Goal: Task Accomplishment & Management: Manage account settings

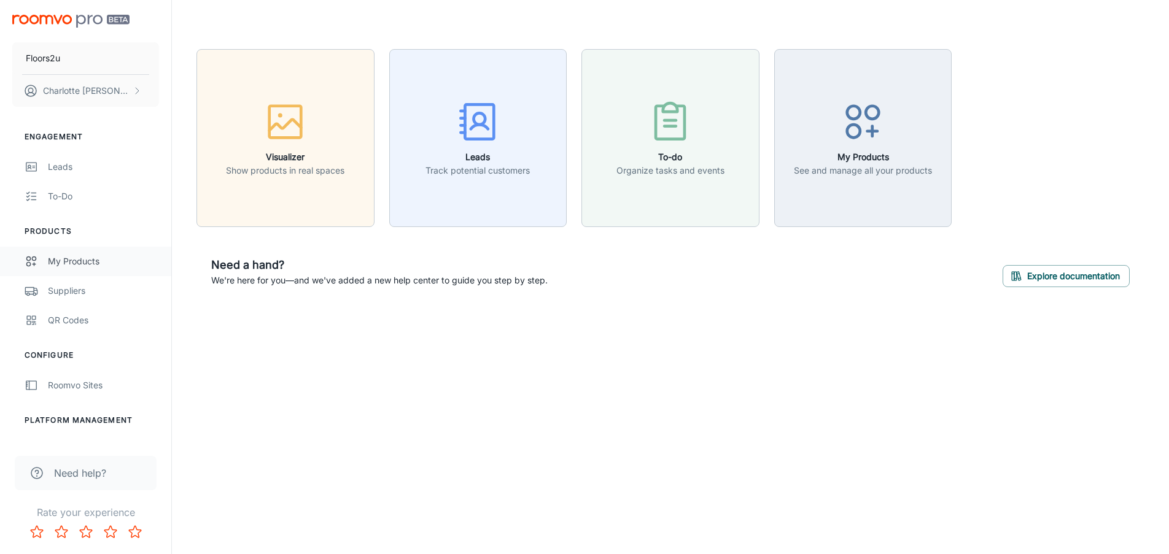
click at [106, 260] on div "My Products" at bounding box center [103, 262] width 111 height 14
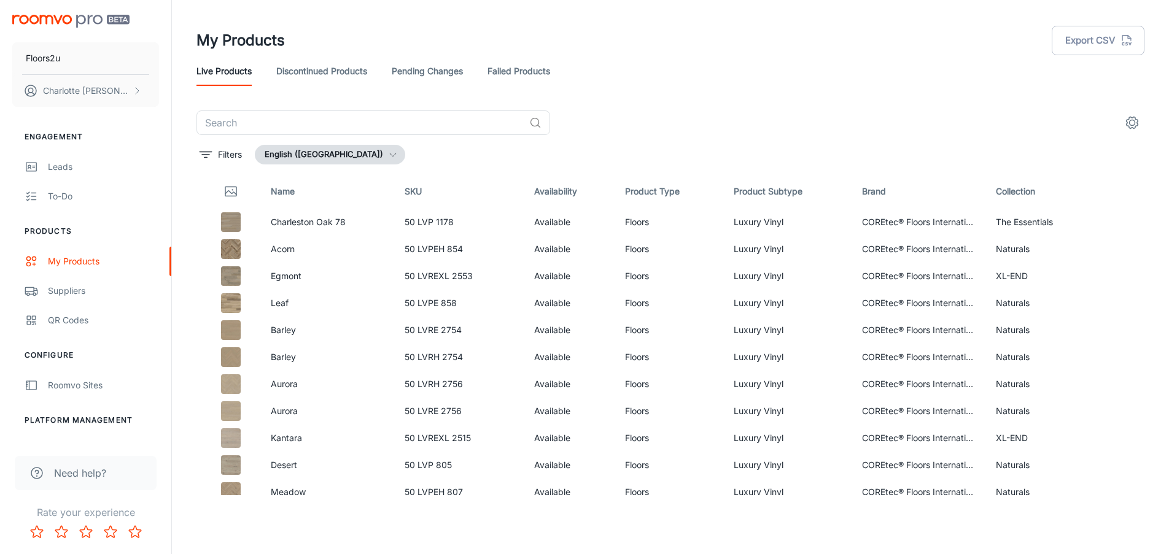
drag, startPoint x: 351, startPoint y: 159, endPoint x: 348, endPoint y: 168, distance: 8.9
click at [349, 165] on div "​ Filters English ([GEOGRAPHIC_DATA]) Name SKU Availability Product Type Produc…" at bounding box center [670, 303] width 948 height 385
click at [352, 159] on button "English ([GEOGRAPHIC_DATA])" at bounding box center [330, 155] width 150 height 20
click at [357, 155] on div at bounding box center [584, 277] width 1169 height 554
click at [85, 286] on div "Suppliers" at bounding box center [103, 291] width 111 height 14
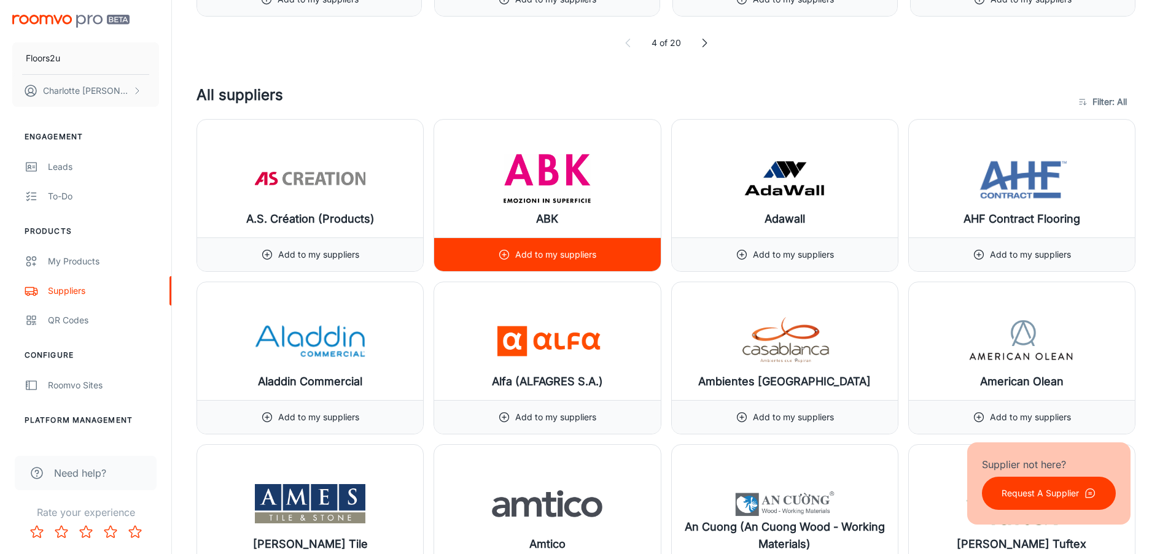
scroll to position [675, 0]
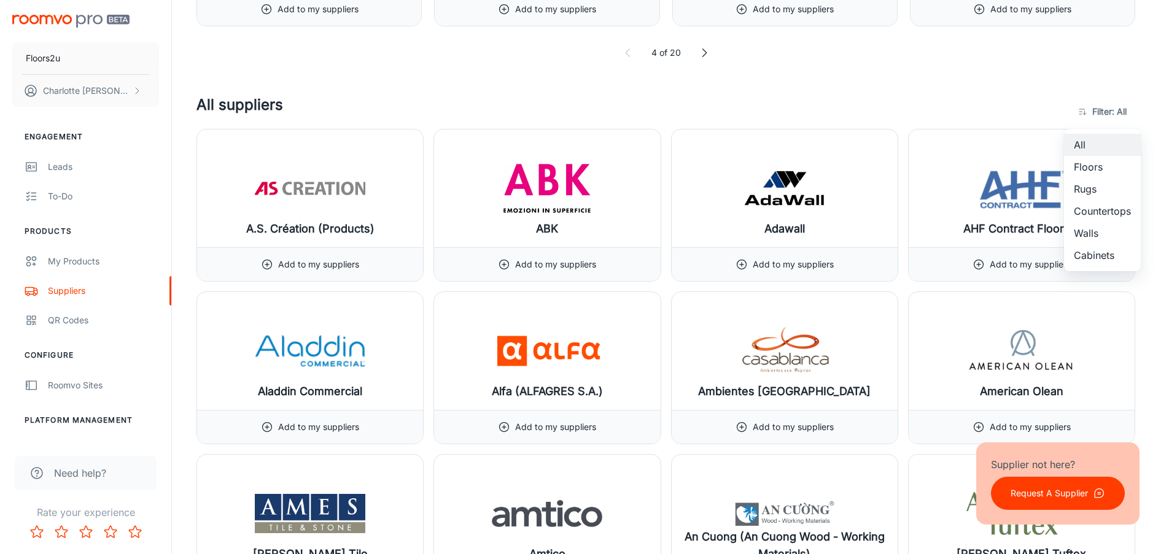
click at [1091, 161] on li "Floors" at bounding box center [1102, 167] width 77 height 22
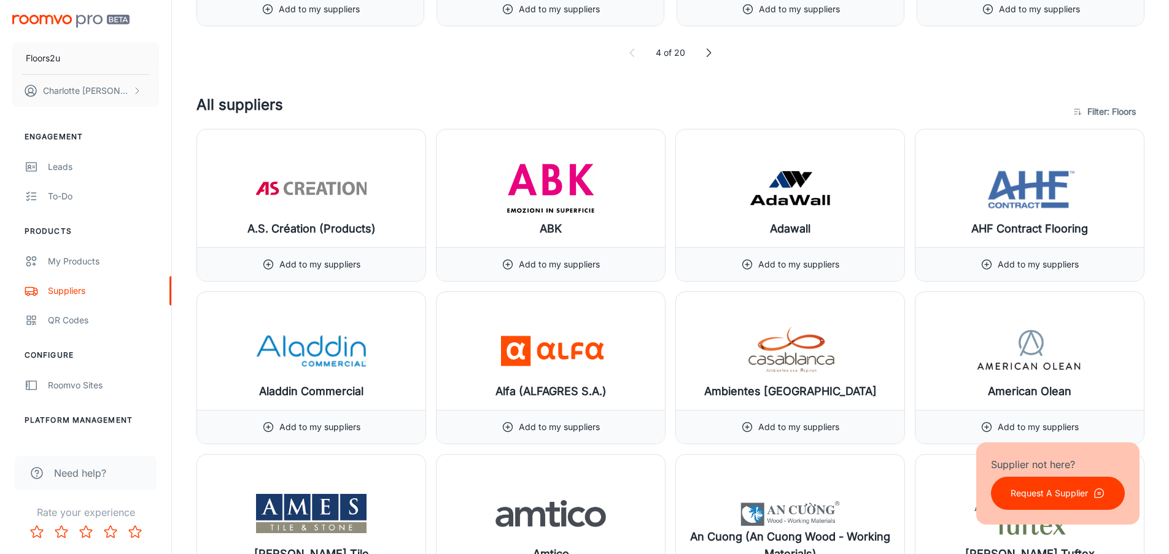
type input "1"
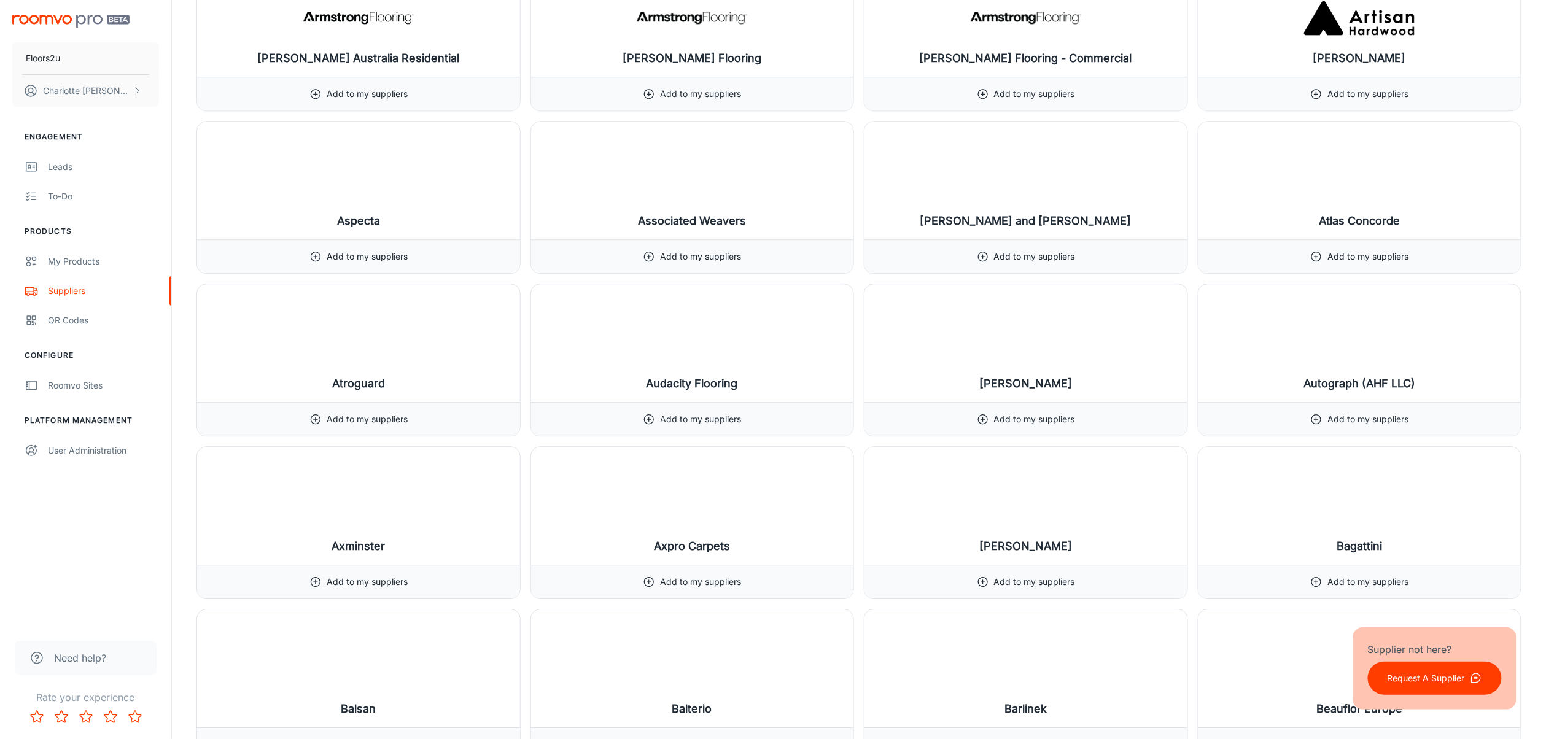
scroll to position [1498, 0]
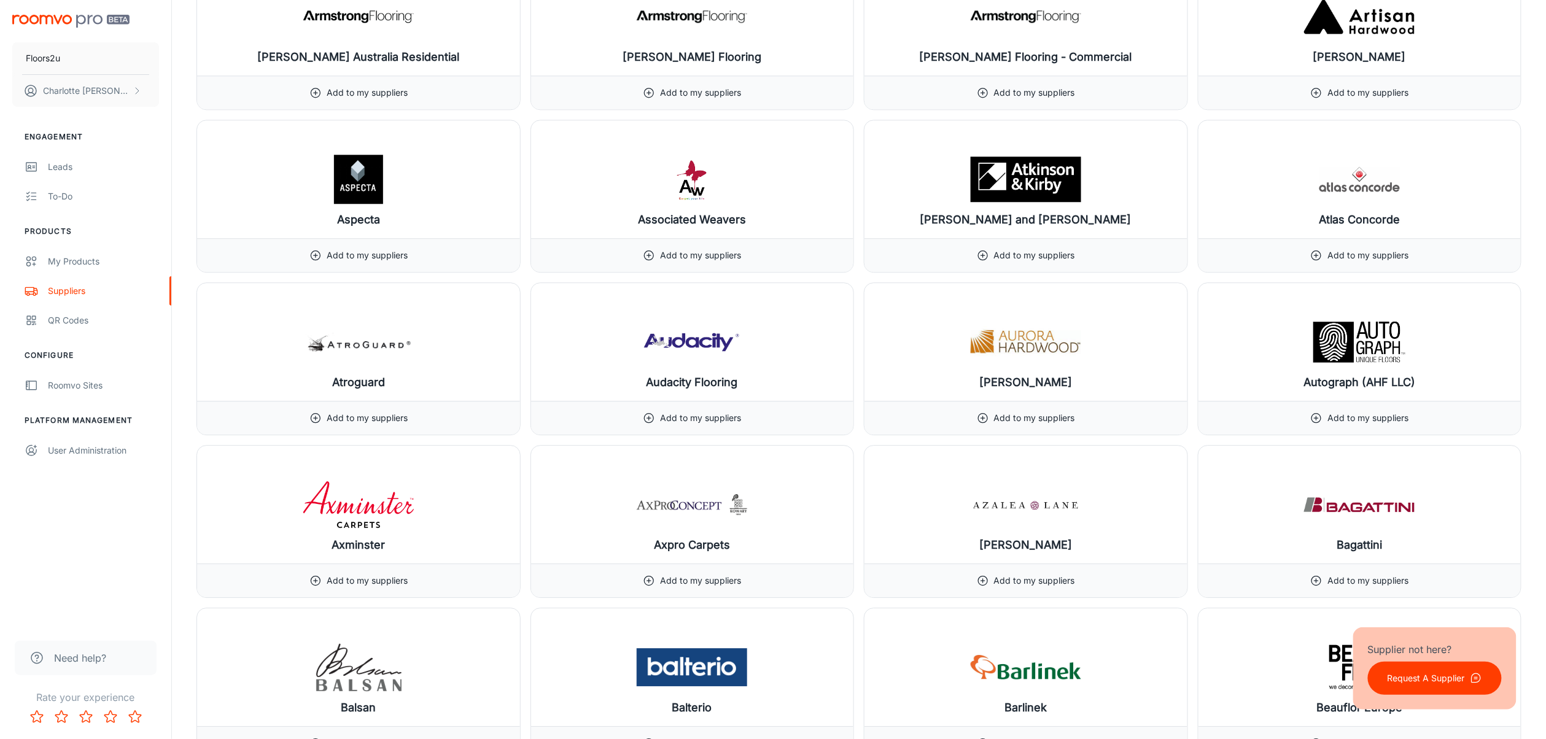
drag, startPoint x: 1450, startPoint y: 650, endPoint x: 1363, endPoint y: 631, distance: 88.5
click at [1169, 554] on p "Supplier not here?" at bounding box center [1435, 649] width 134 height 15
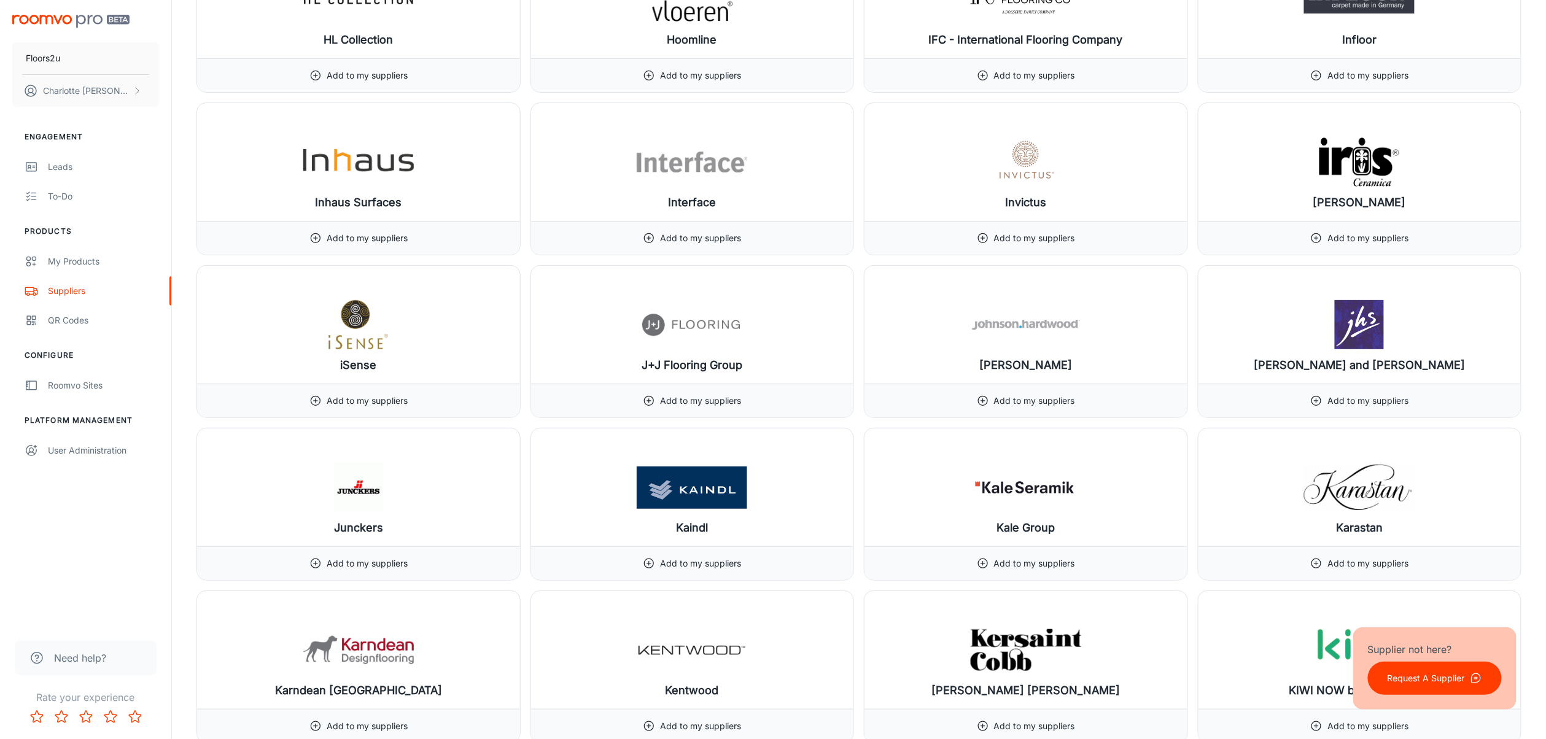
scroll to position [7042, 0]
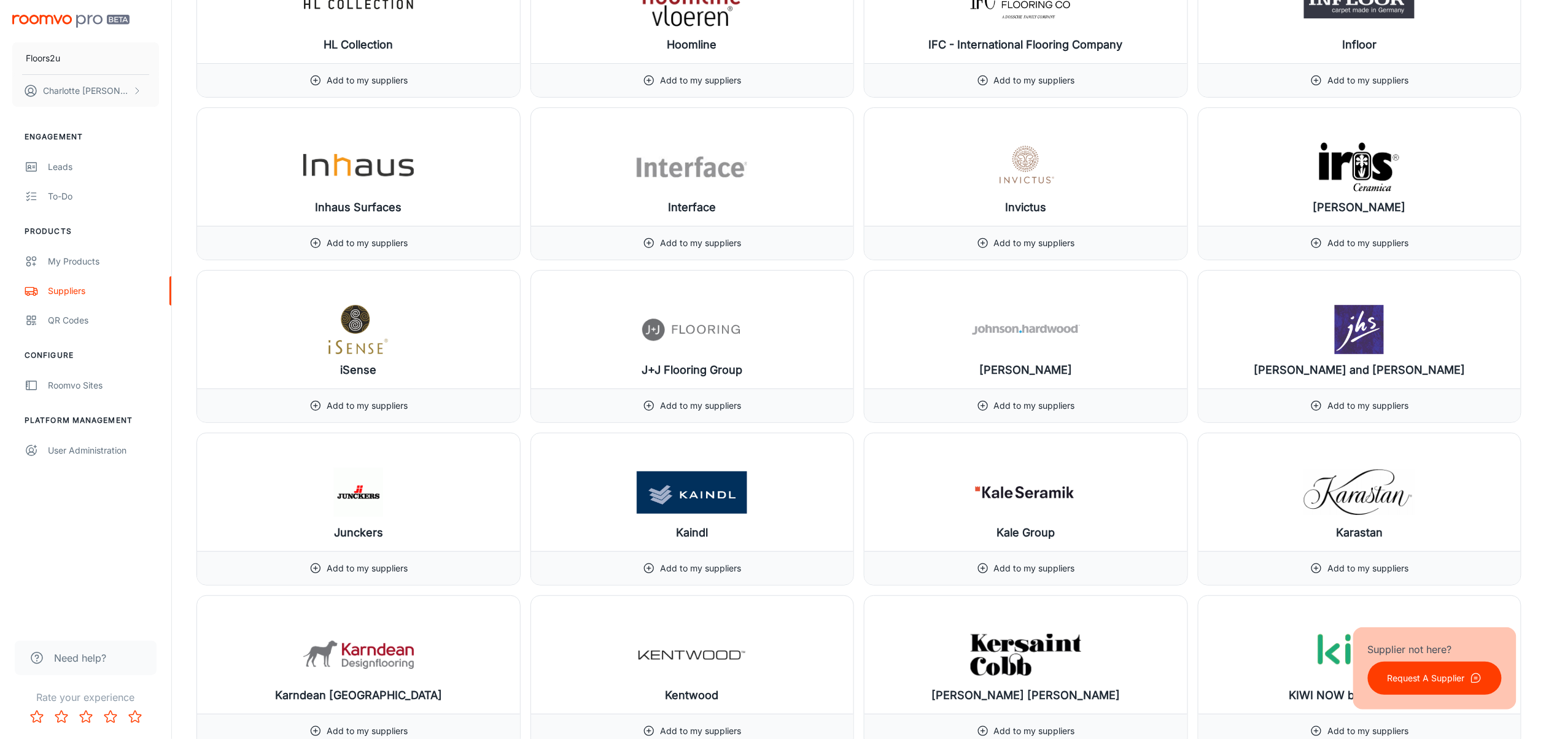
drag, startPoint x: 181, startPoint y: 295, endPoint x: 178, endPoint y: 275, distance: 20.4
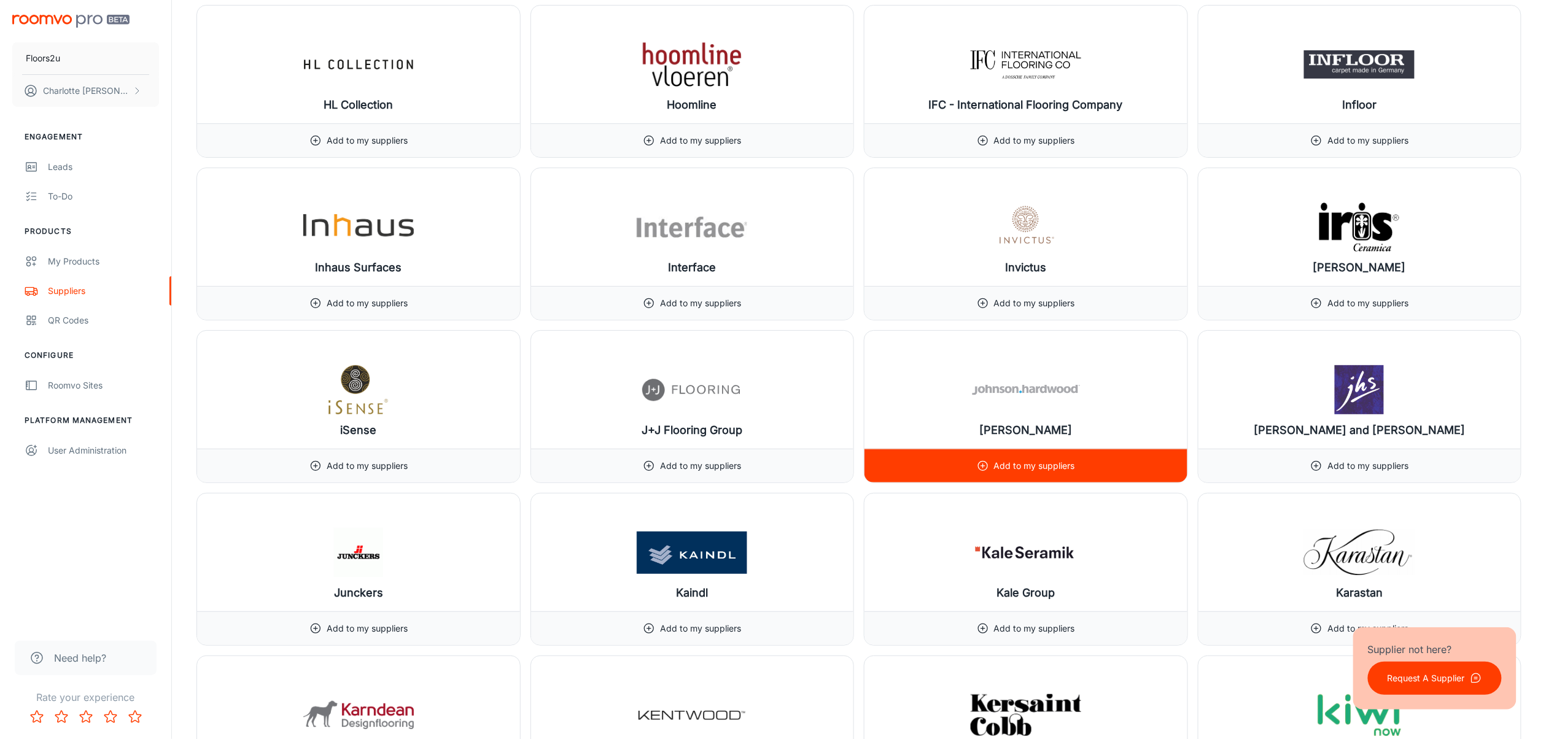
scroll to position [9029, 0]
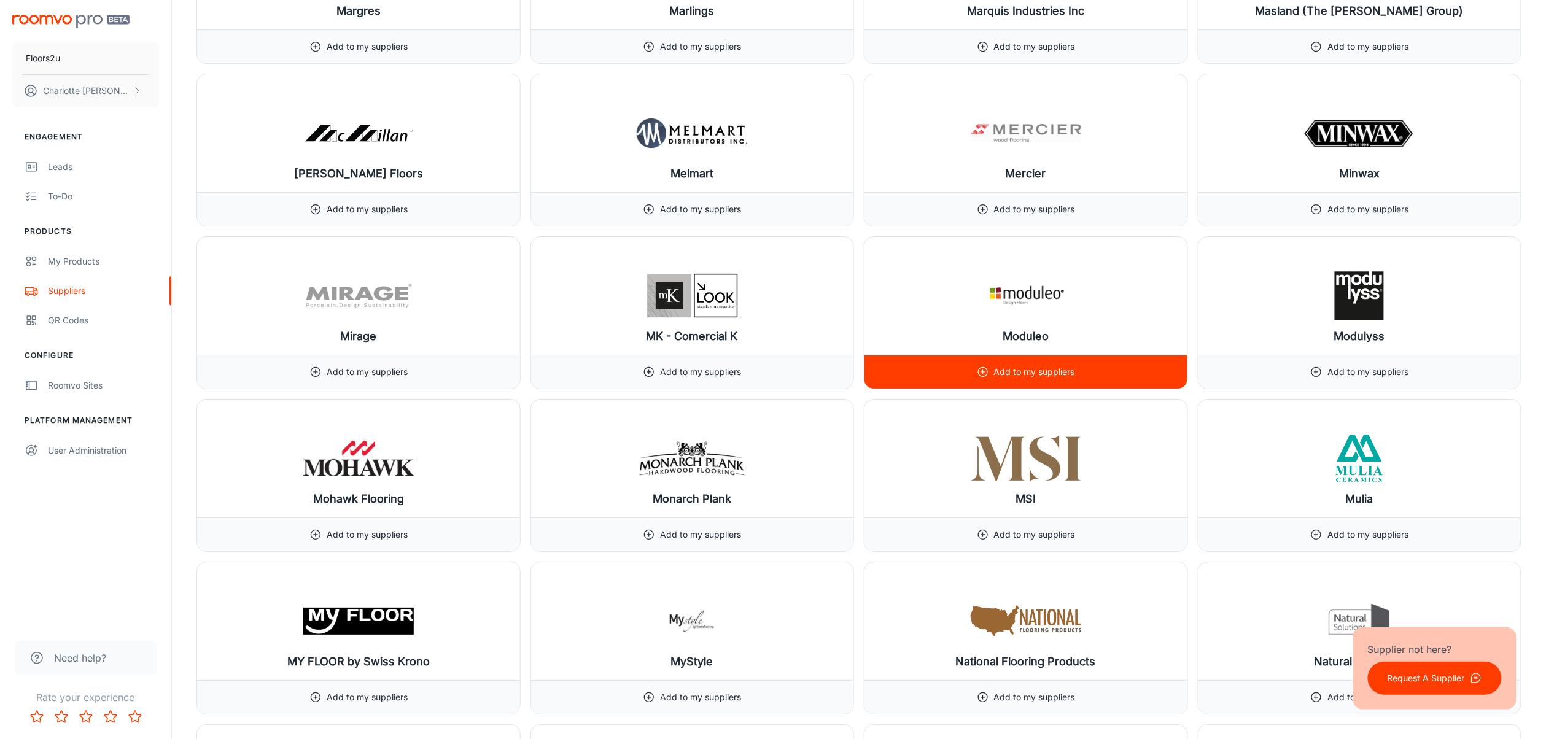
click at [983, 374] on line at bounding box center [983, 372] width 0 height 4
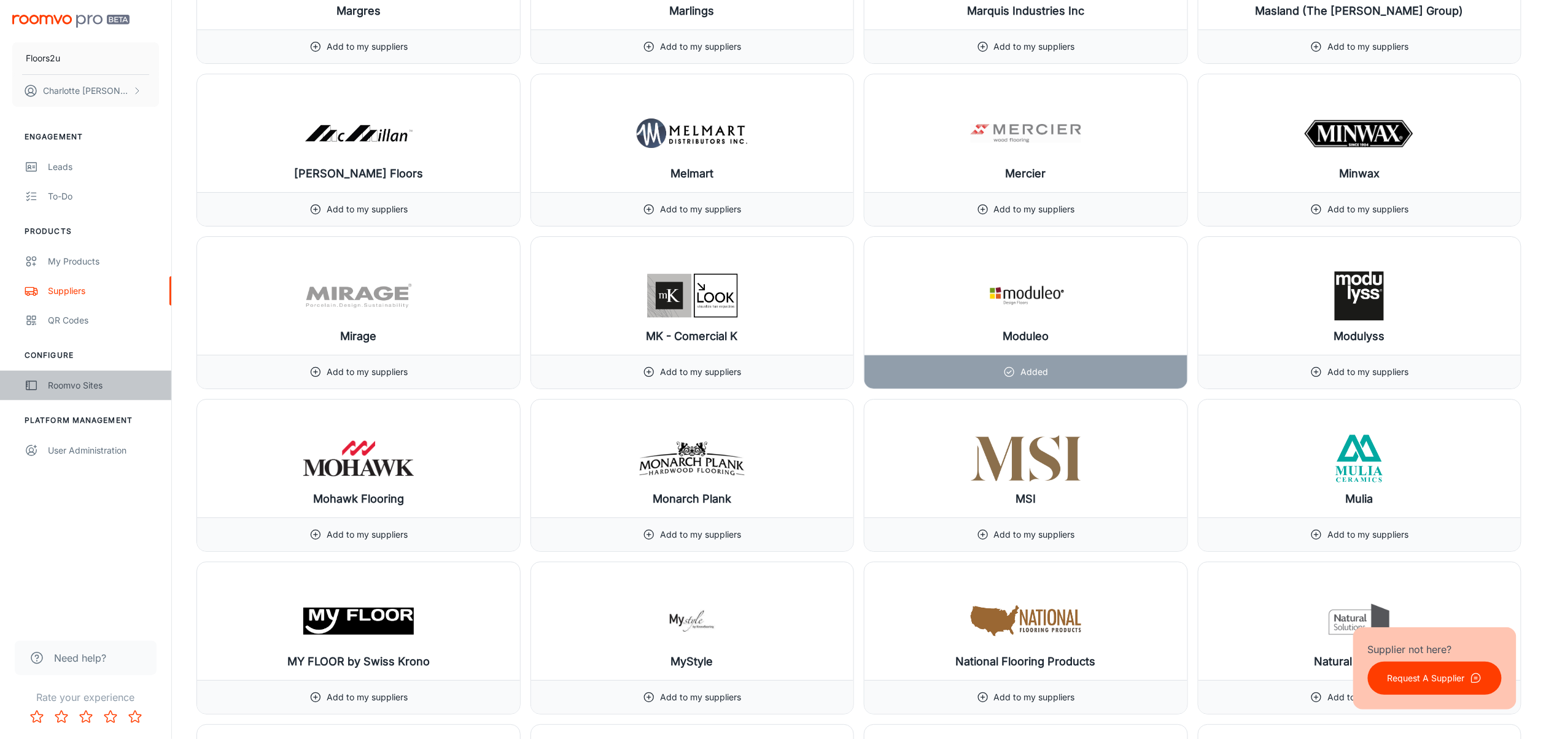
click at [123, 382] on div "Roomvo Sites" at bounding box center [103, 386] width 111 height 14
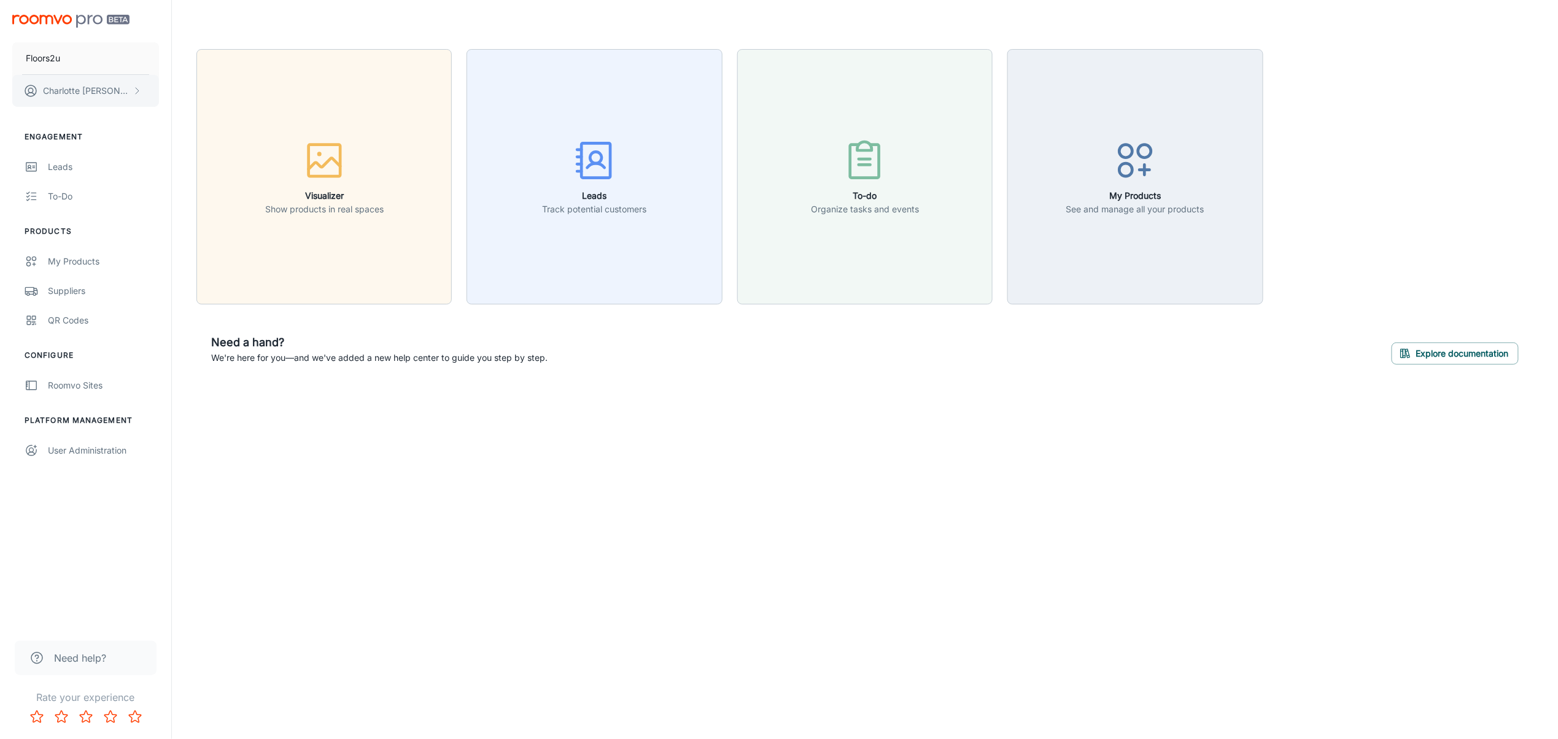
click at [84, 84] on p "[PERSON_NAME]" at bounding box center [86, 91] width 87 height 14
click at [107, 232] on div at bounding box center [779, 369] width 1558 height 739
click at [82, 259] on div "My Products" at bounding box center [103, 262] width 111 height 14
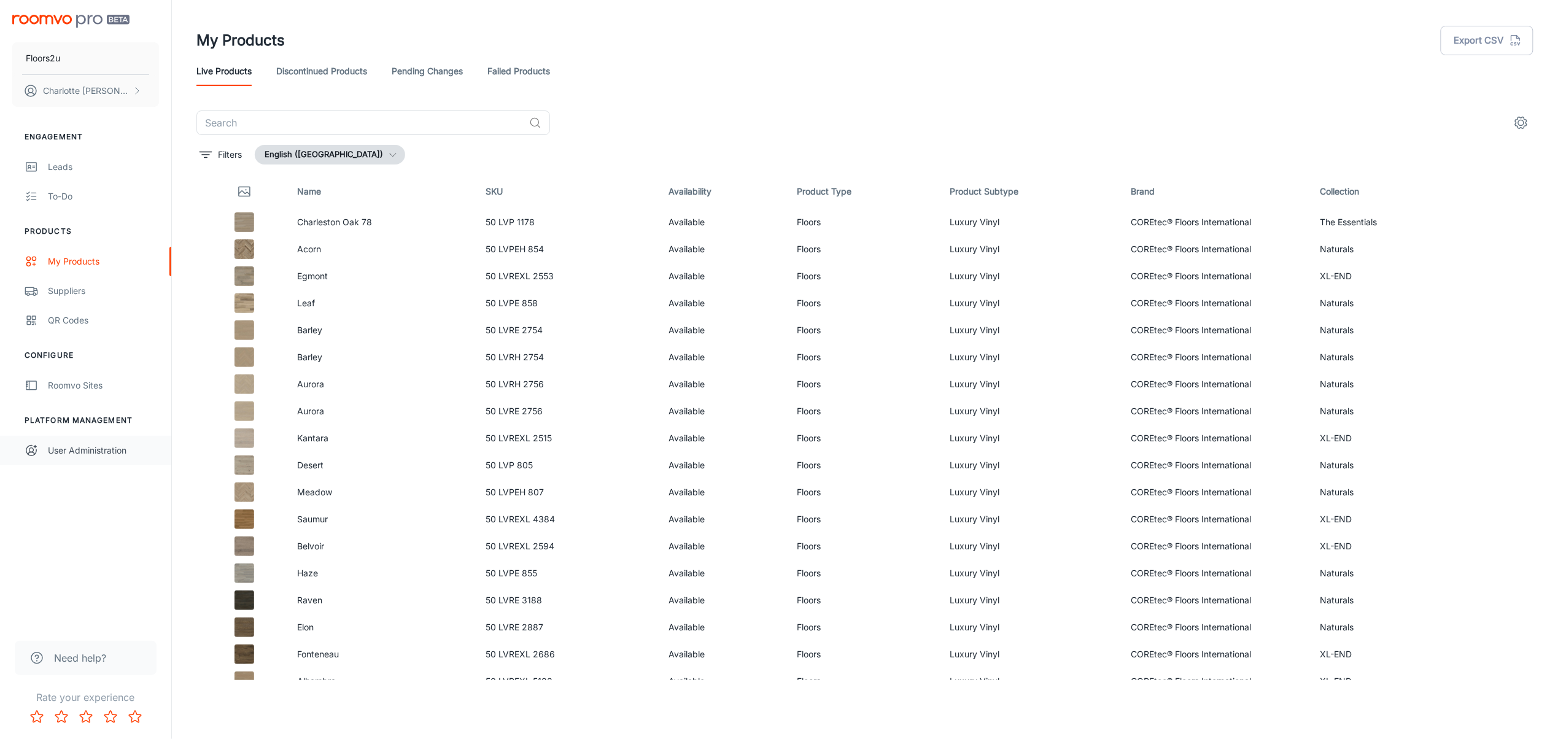
click at [91, 451] on div "User Administration" at bounding box center [103, 451] width 111 height 14
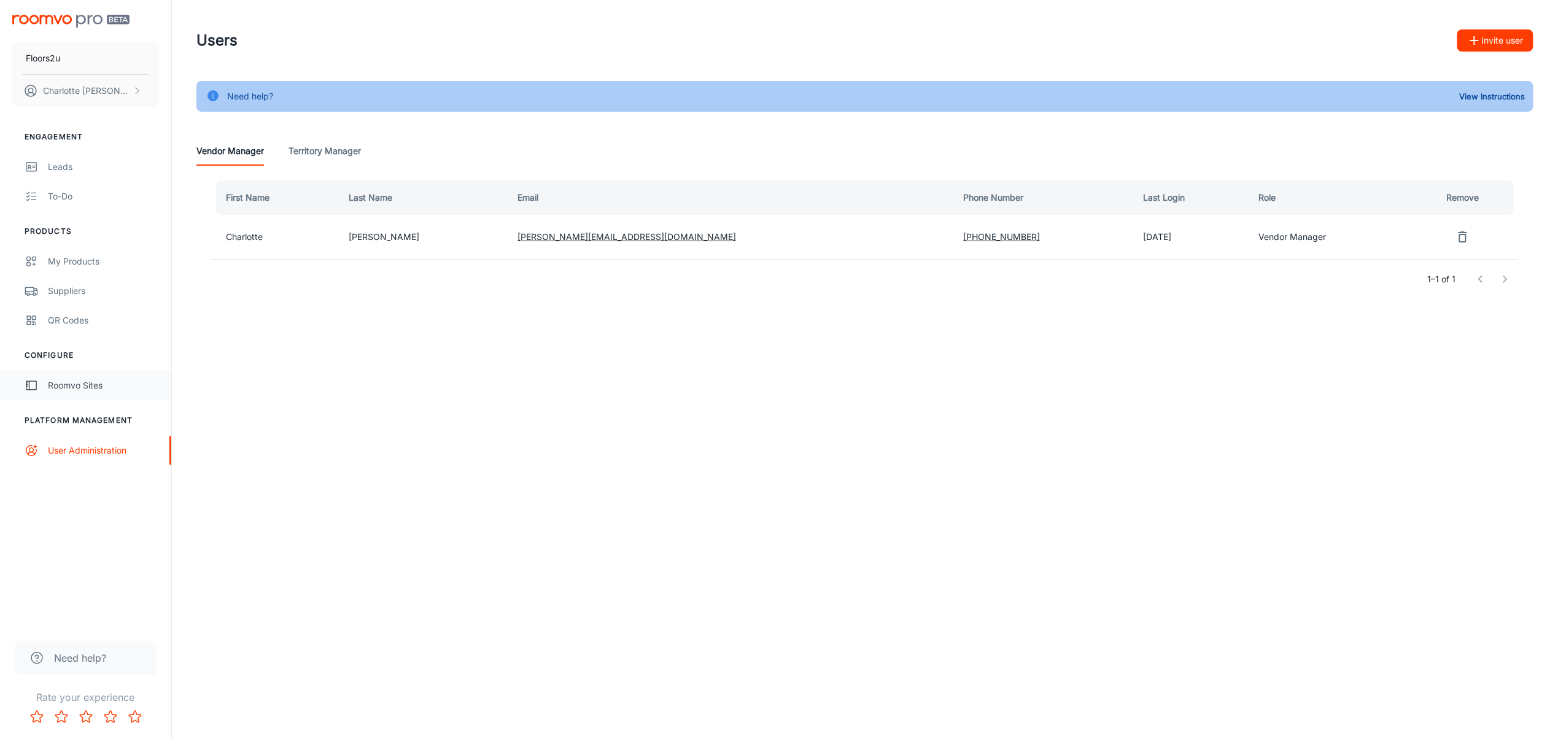
click at [72, 388] on div "Roomvo Sites" at bounding box center [103, 386] width 111 height 14
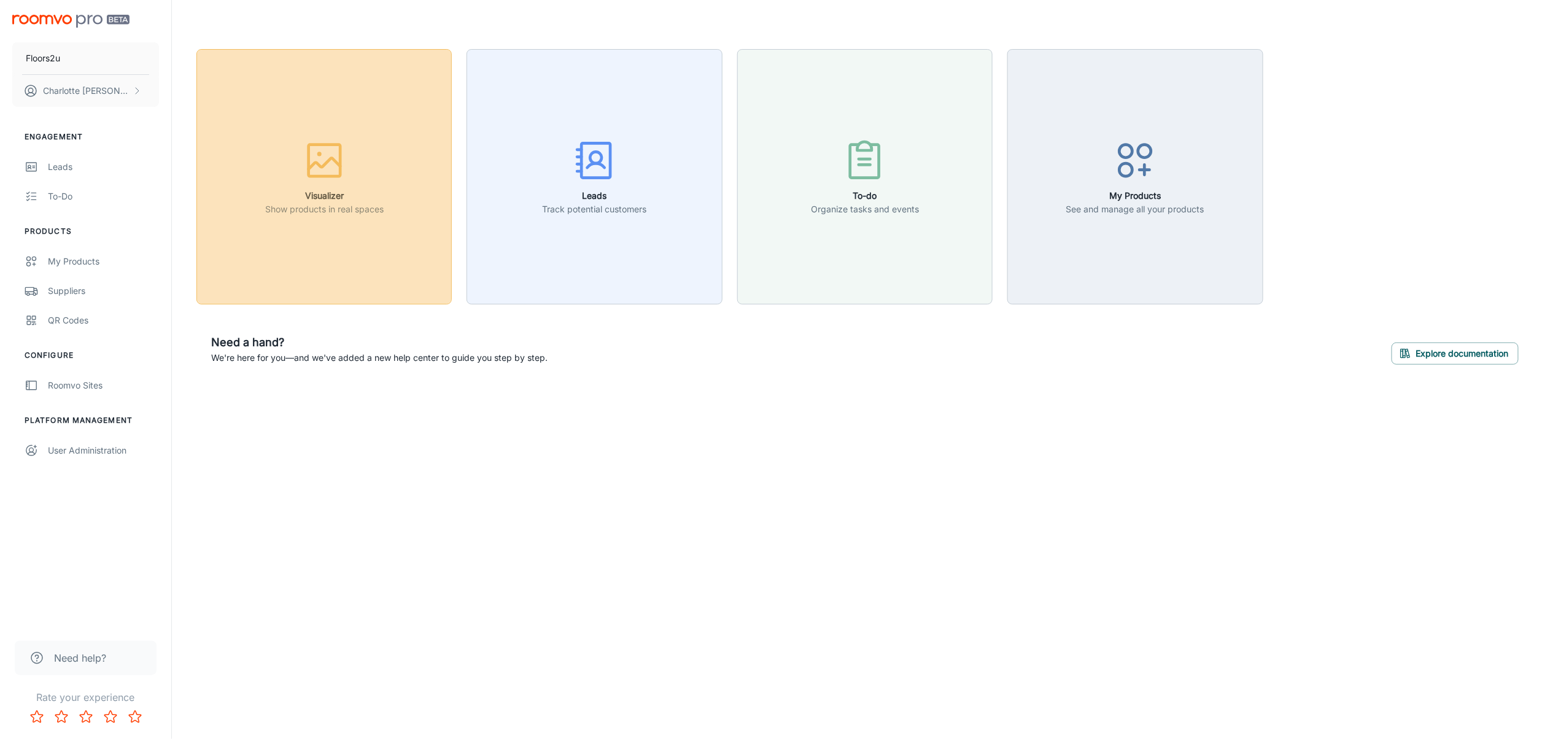
click at [391, 168] on button "Visualizer Show products in real spaces" at bounding box center [323, 176] width 255 height 255
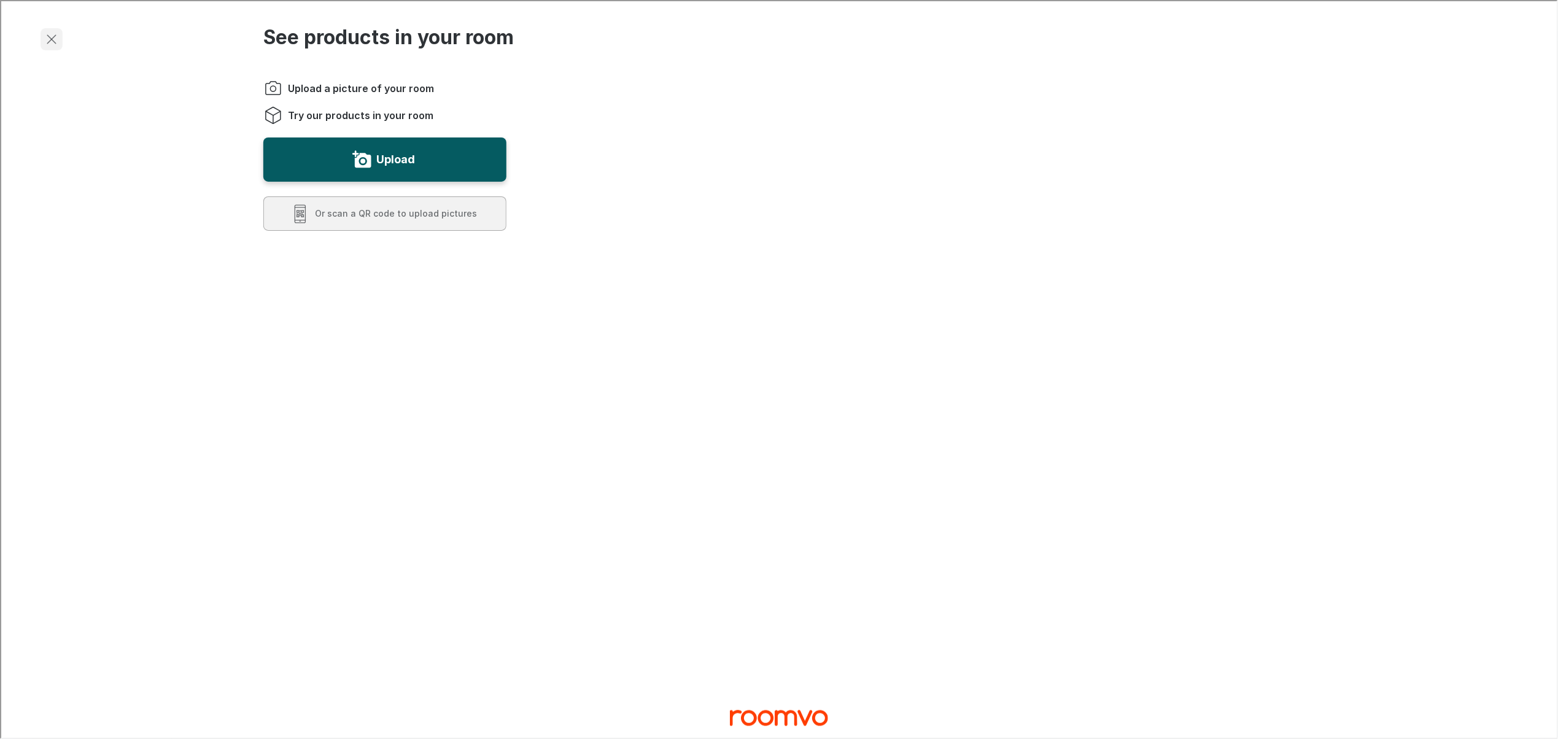
click at [45, 47] on button "Exit visualizer" at bounding box center [50, 38] width 22 height 22
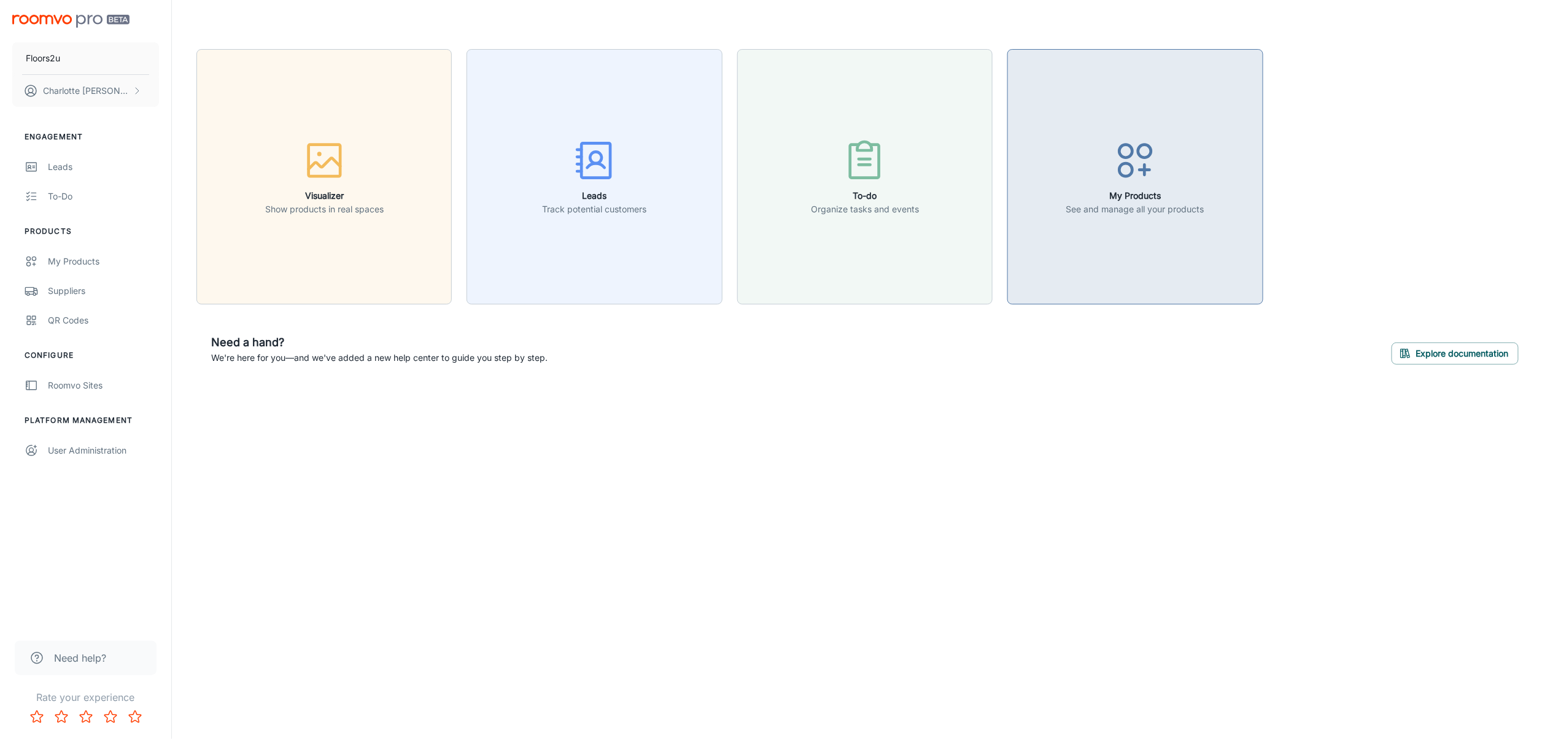
click at [1103, 246] on button "My Products See and manage all your products" at bounding box center [1135, 176] width 255 height 255
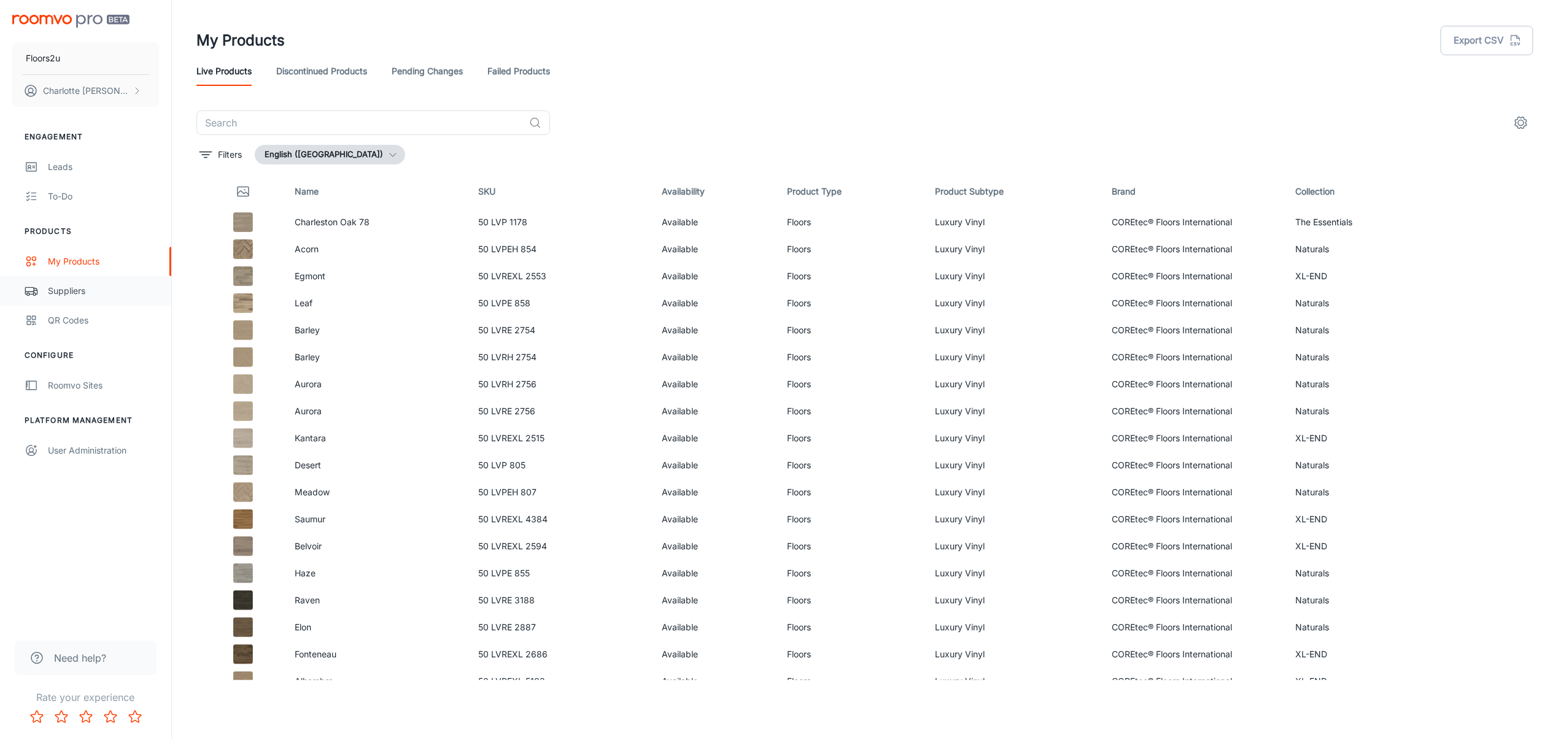
click at [54, 293] on div "Suppliers" at bounding box center [103, 291] width 111 height 14
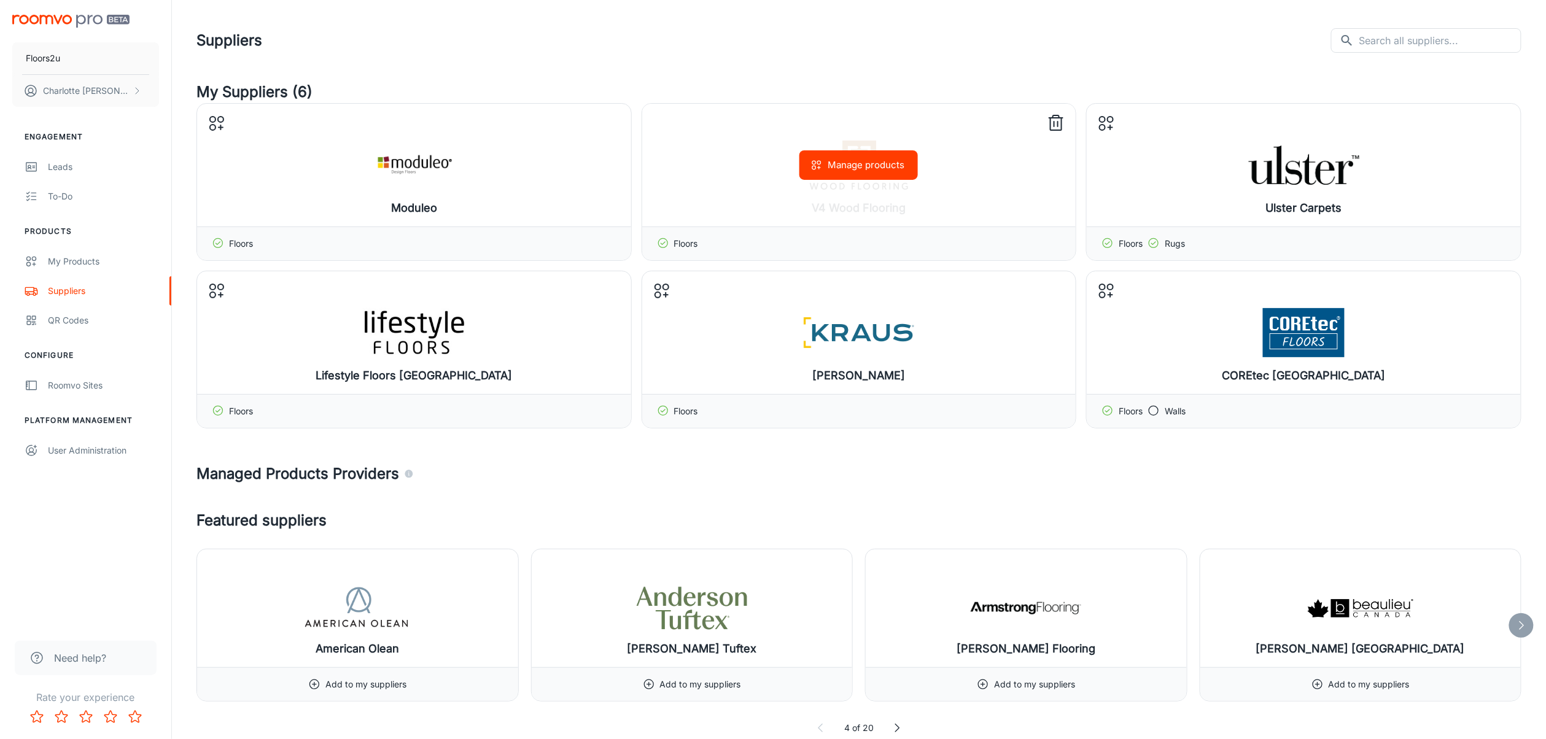
click at [1169, 219] on div "Manage products" at bounding box center [1304, 165] width 434 height 123
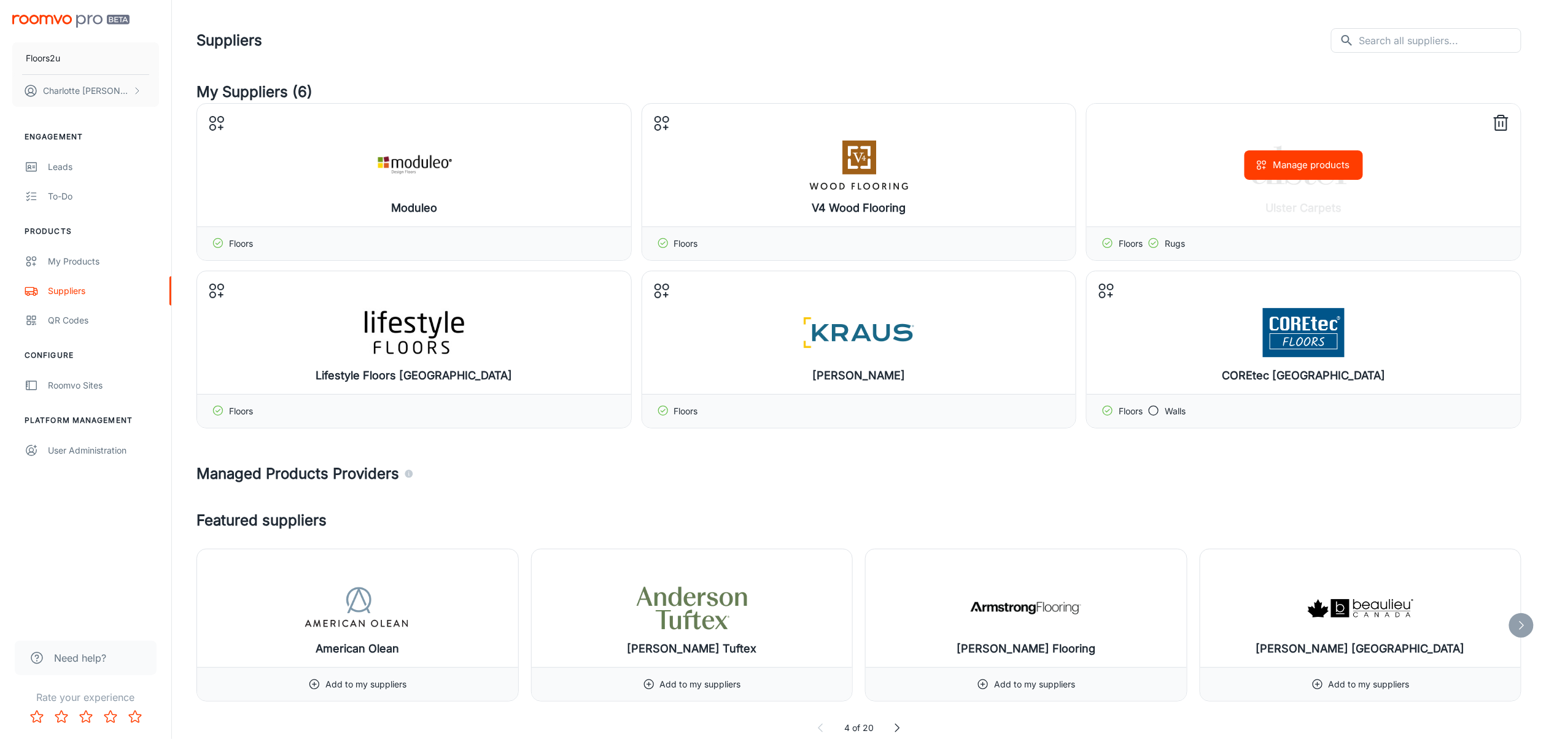
click at [1169, 124] on icon at bounding box center [1501, 124] width 11 height 12
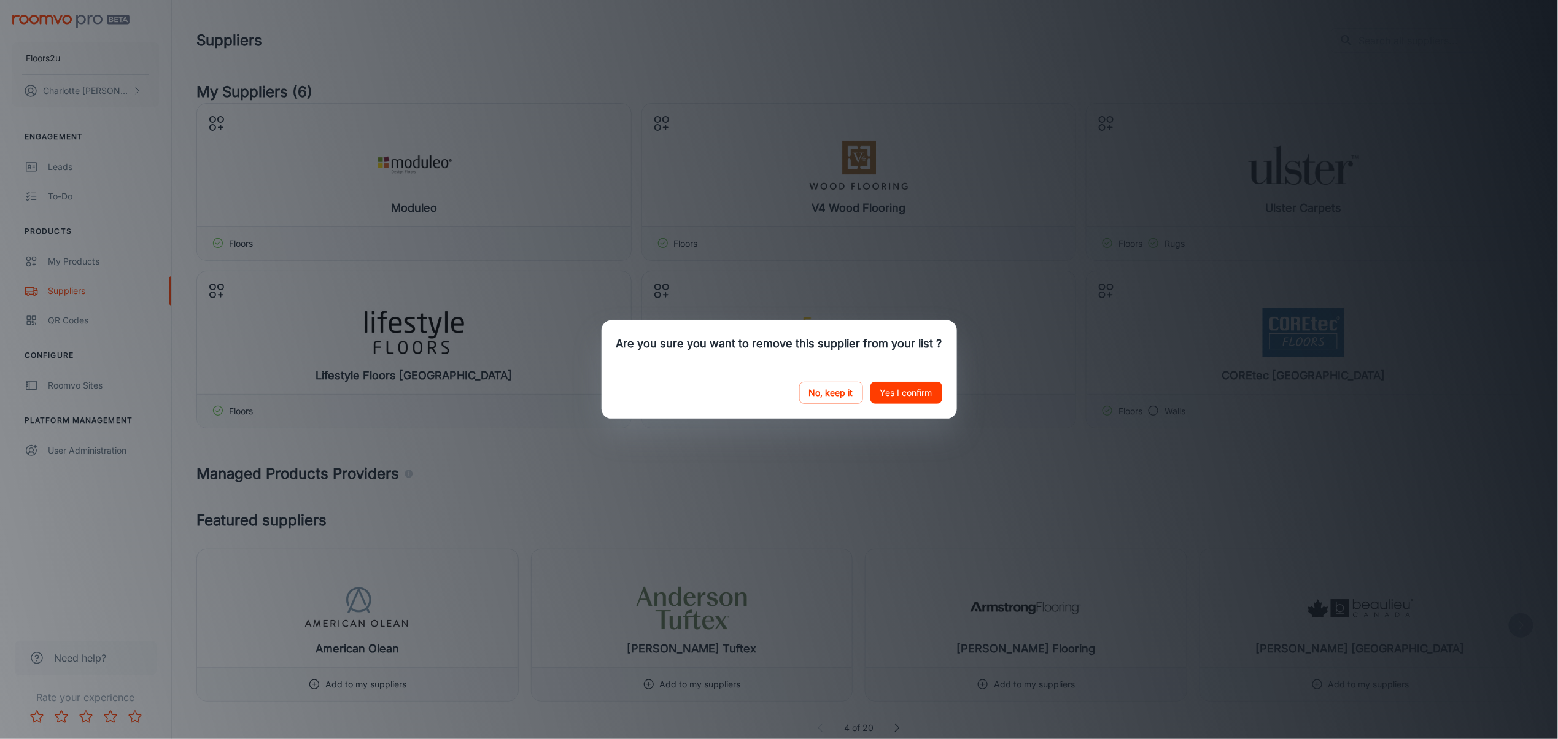
click at [897, 395] on button "Yes I confirm" at bounding box center [907, 393] width 72 height 22
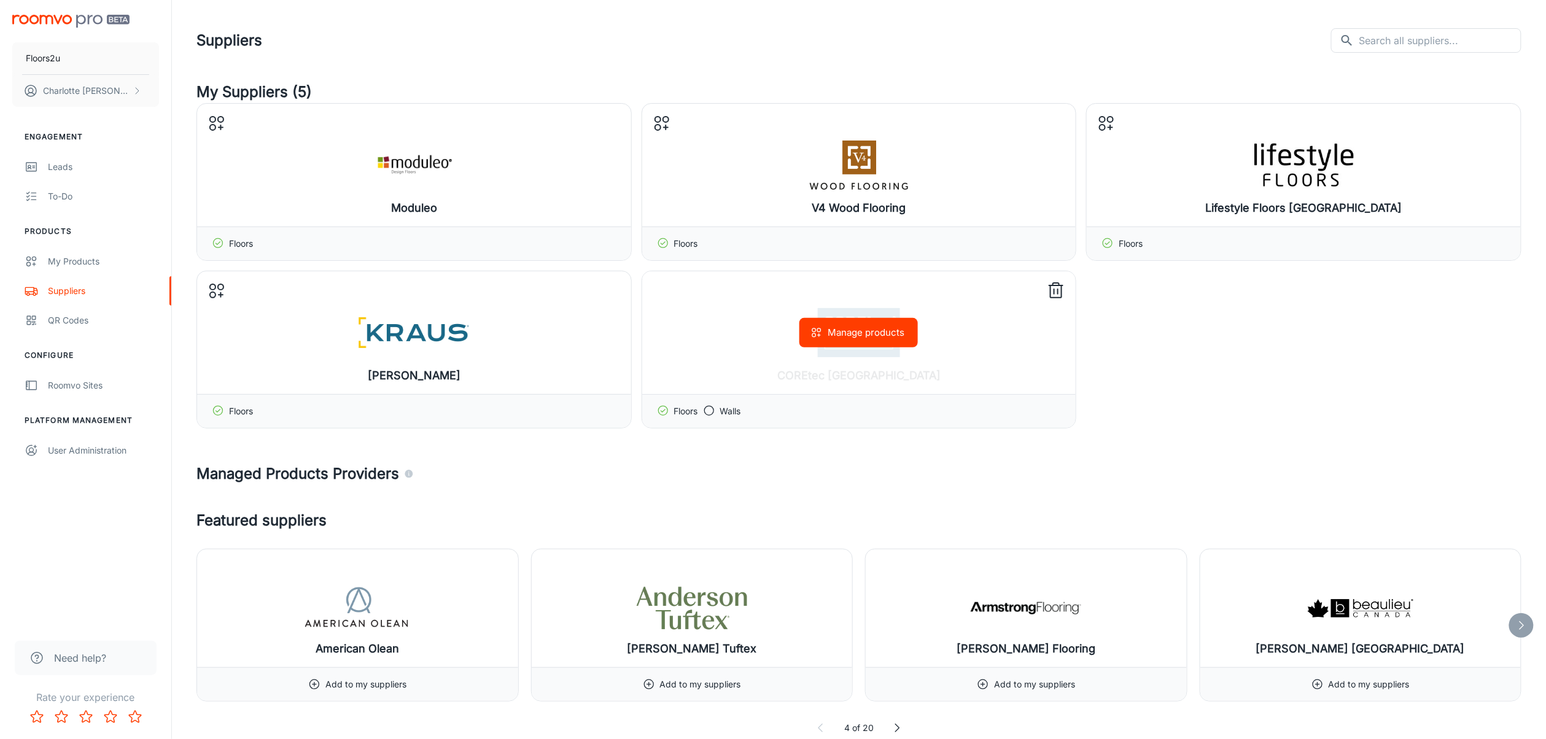
click at [1052, 295] on icon at bounding box center [1056, 291] width 20 height 20
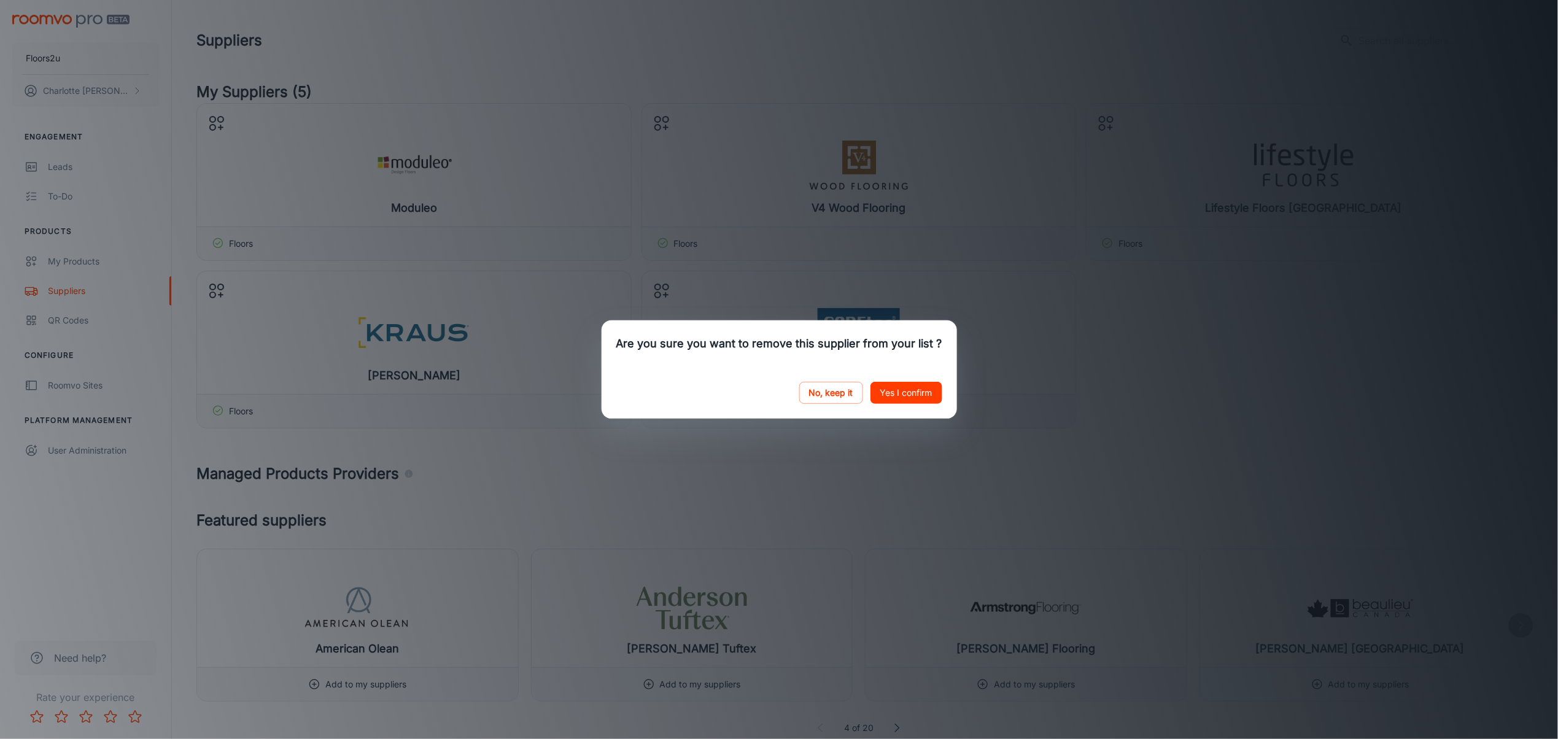
click at [901, 389] on button "Yes I confirm" at bounding box center [907, 393] width 72 height 22
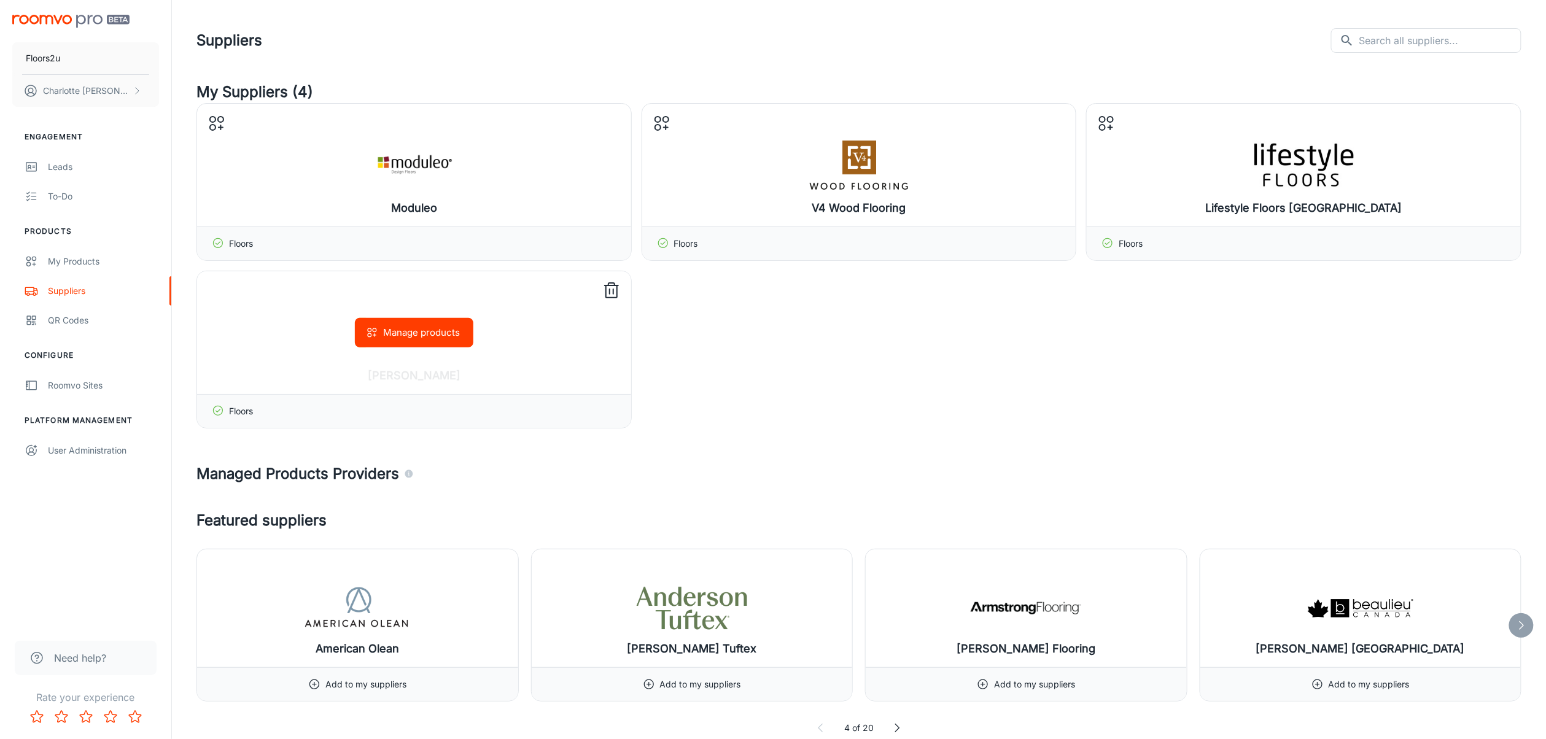
click at [615, 290] on icon at bounding box center [612, 291] width 20 height 20
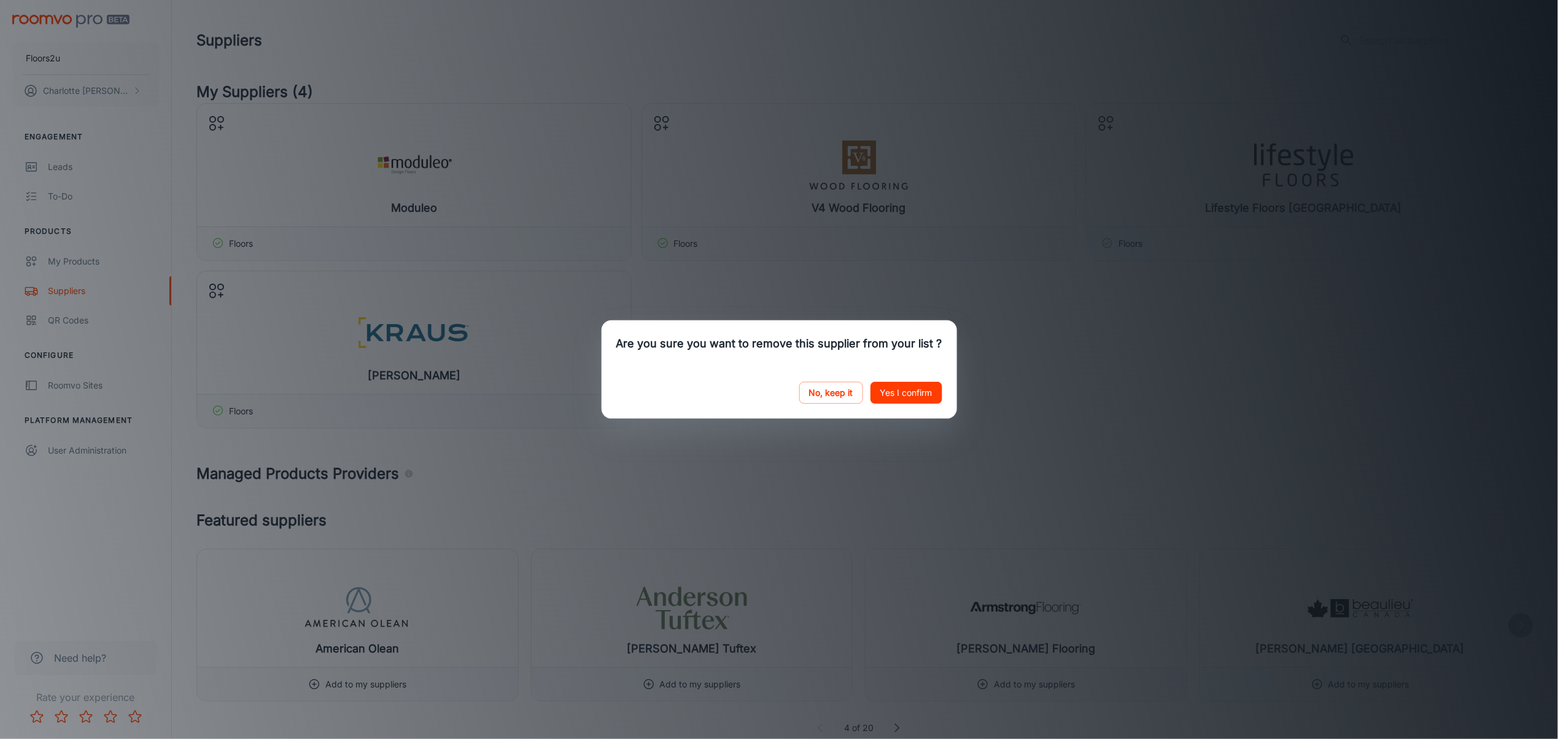
click at [901, 394] on button "Yes I confirm" at bounding box center [907, 393] width 72 height 22
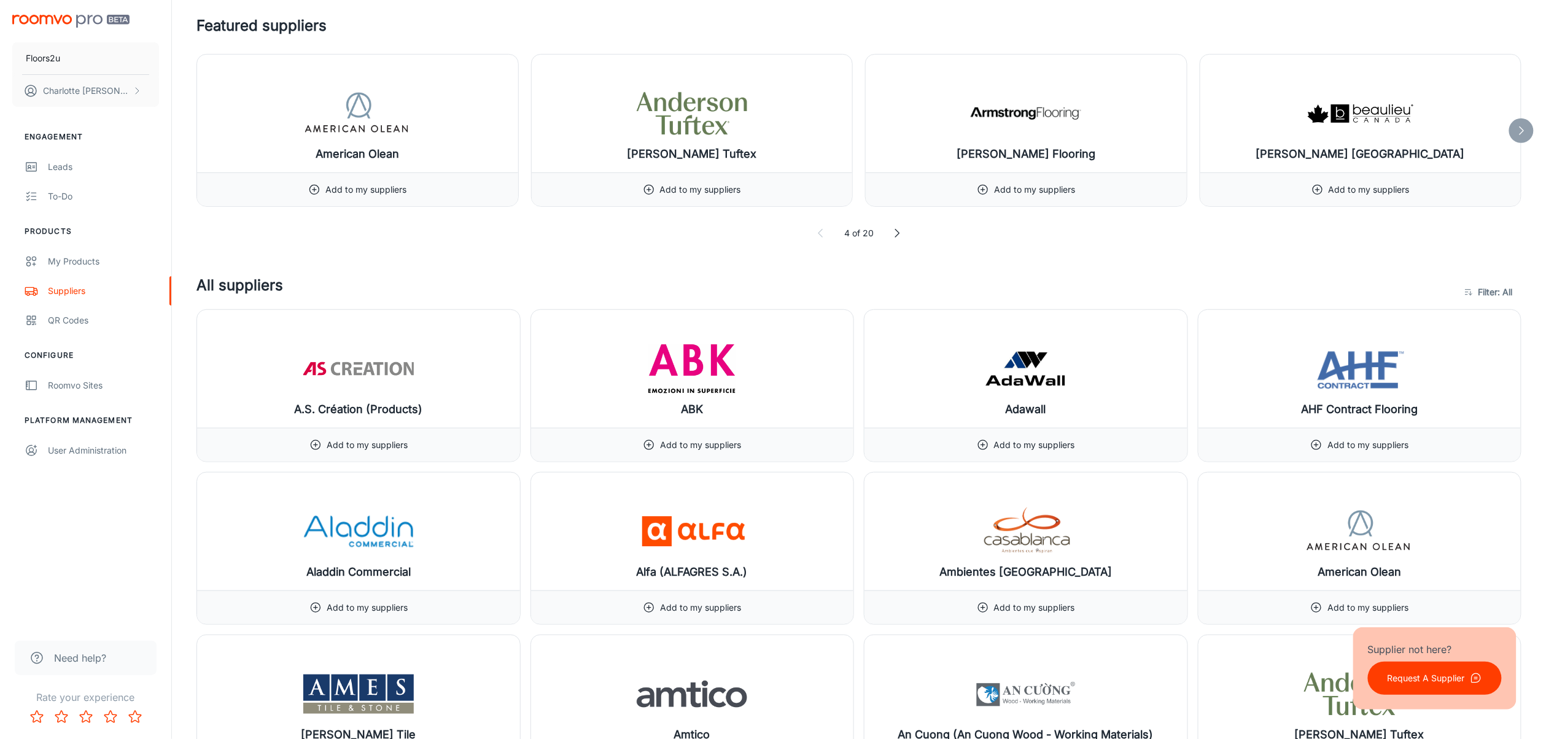
scroll to position [3962, 0]
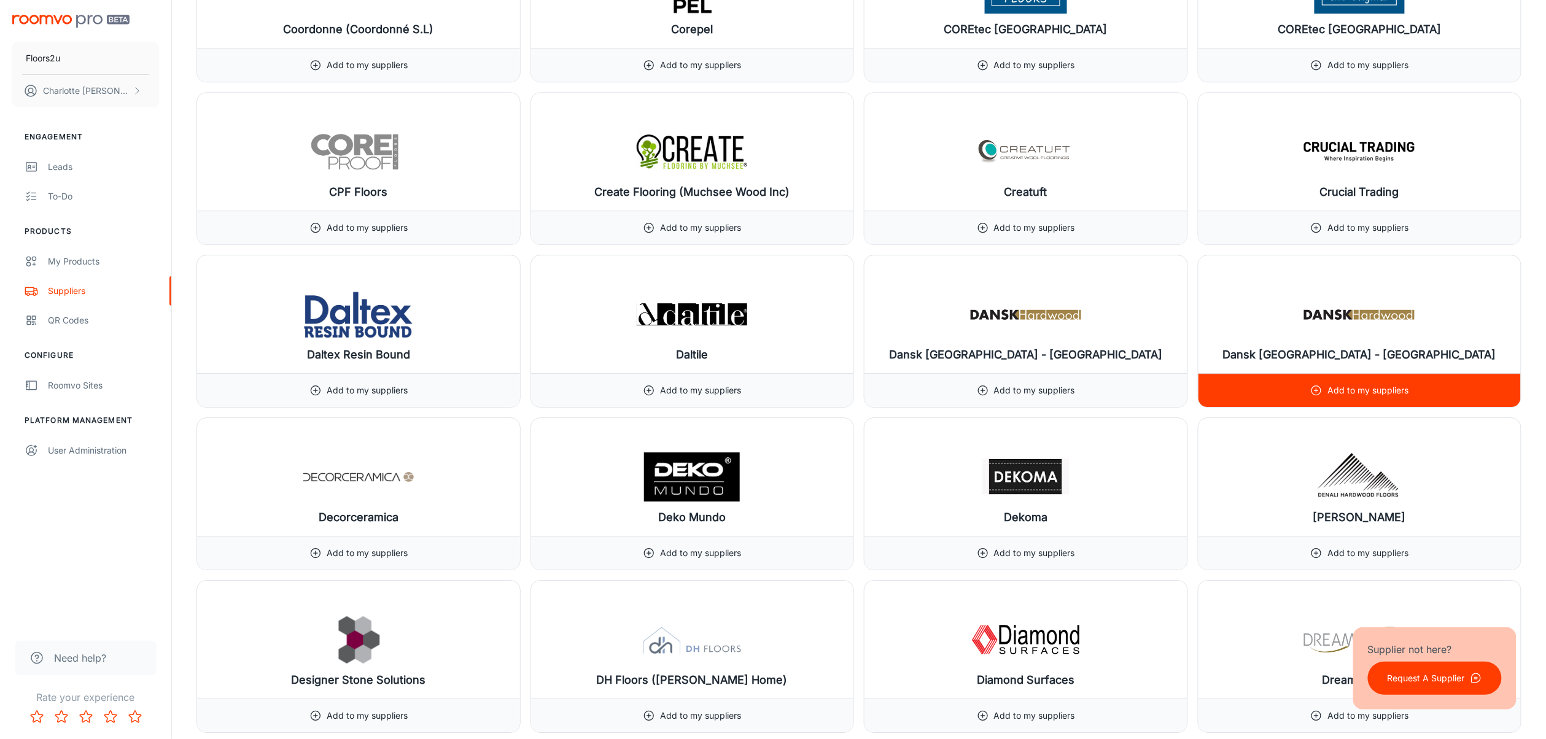
click at [1169, 397] on p "Add to my suppliers" at bounding box center [1368, 391] width 81 height 14
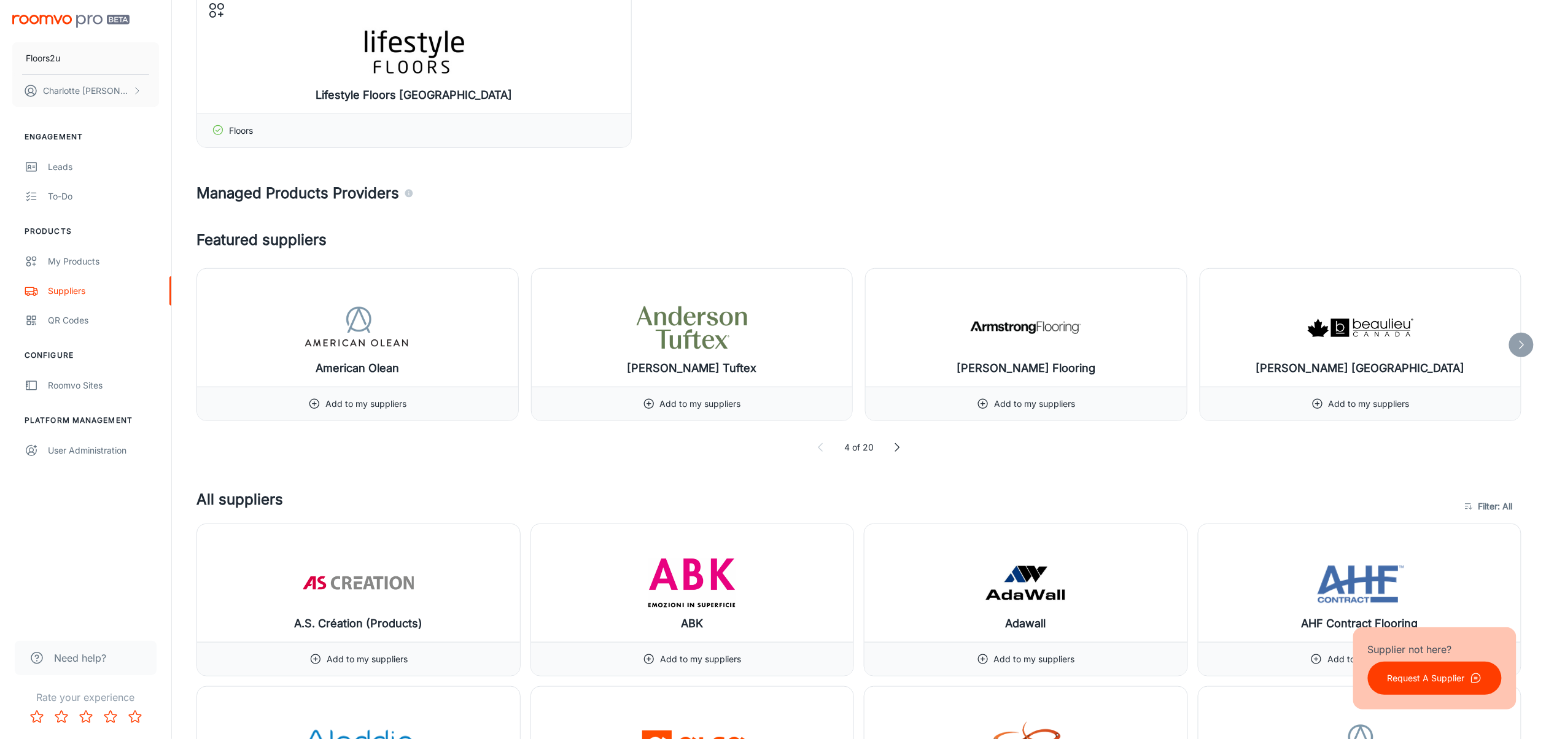
scroll to position [2007, 0]
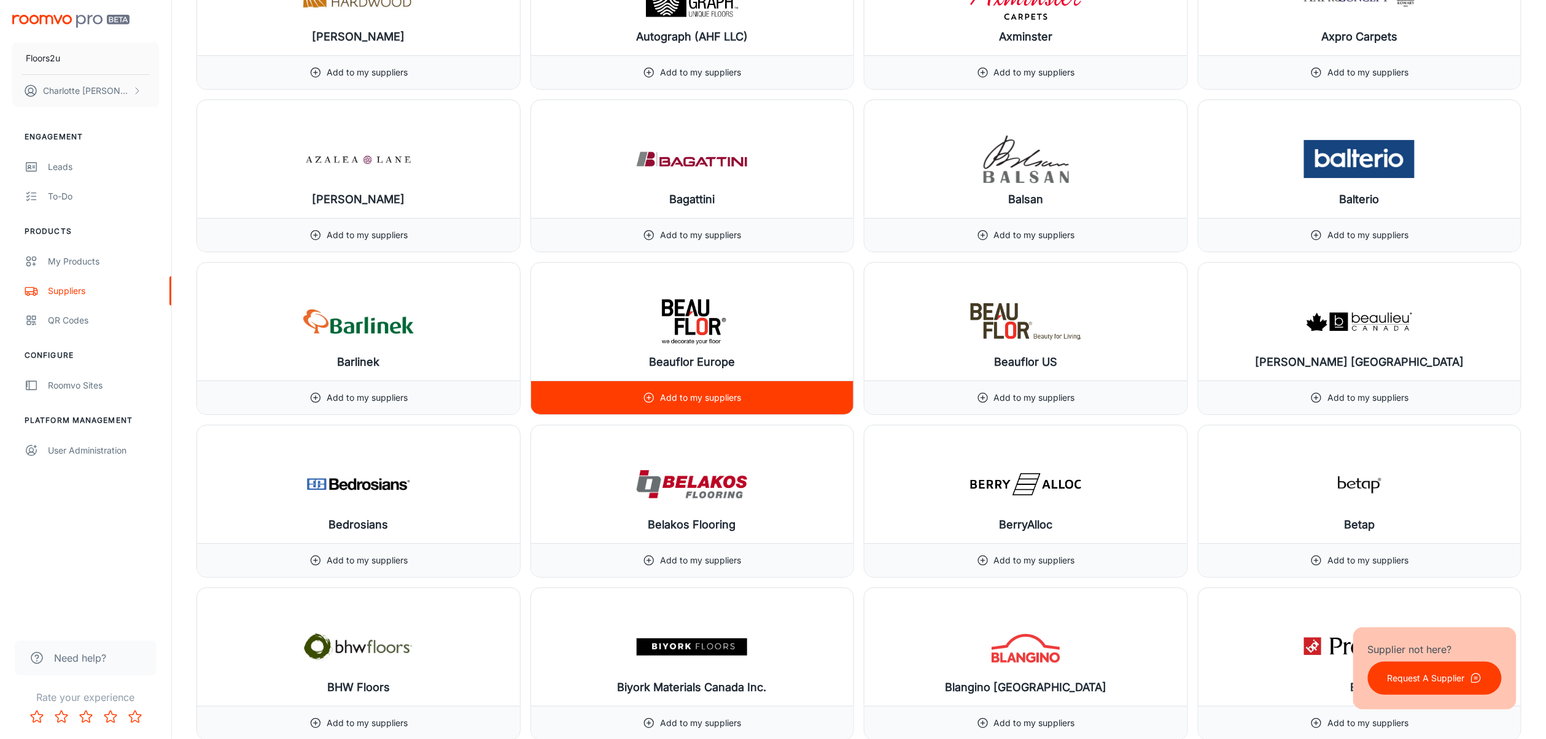
click at [681, 405] on p "Add to my suppliers" at bounding box center [700, 398] width 81 height 14
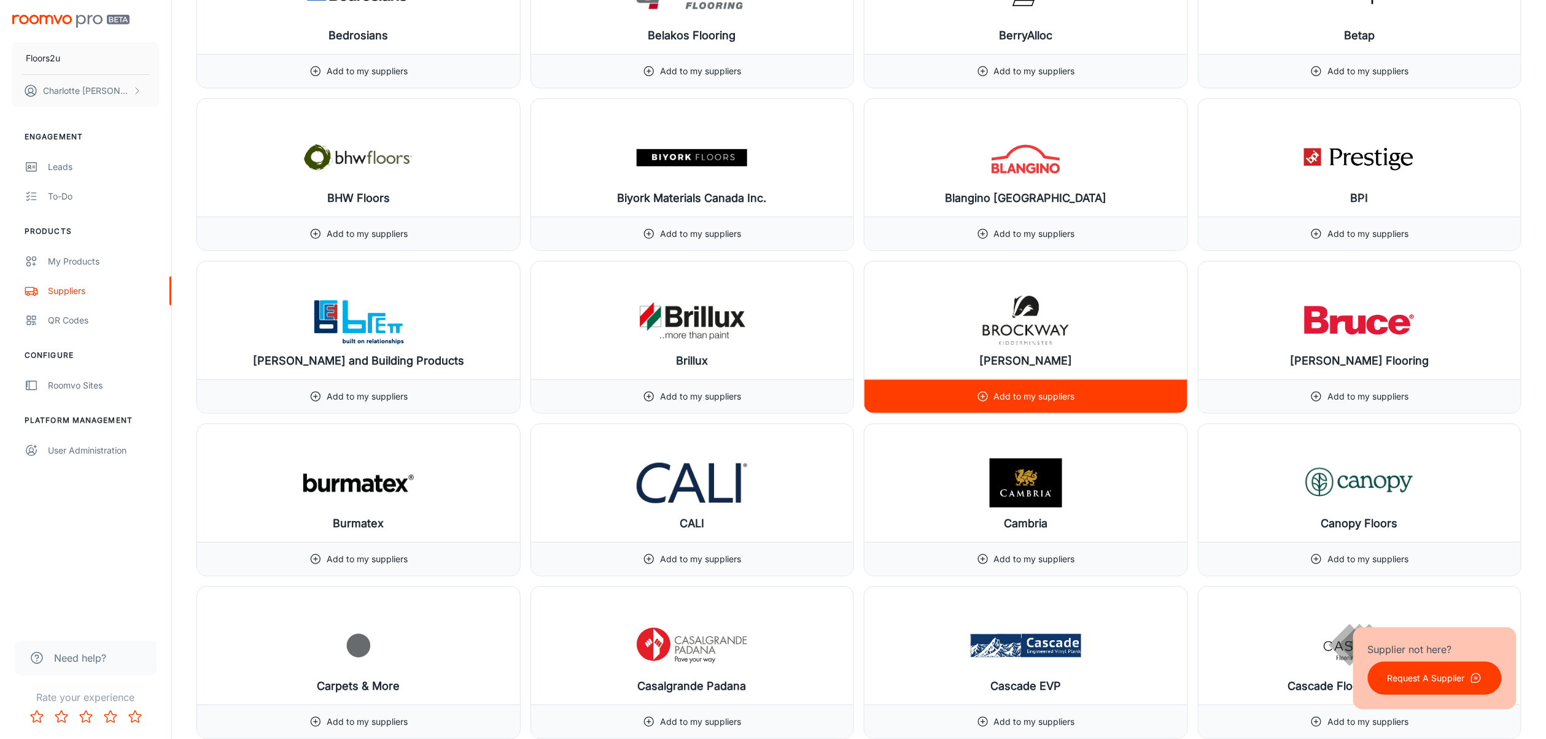
click at [1037, 402] on p "Add to my suppliers" at bounding box center [1034, 397] width 81 height 14
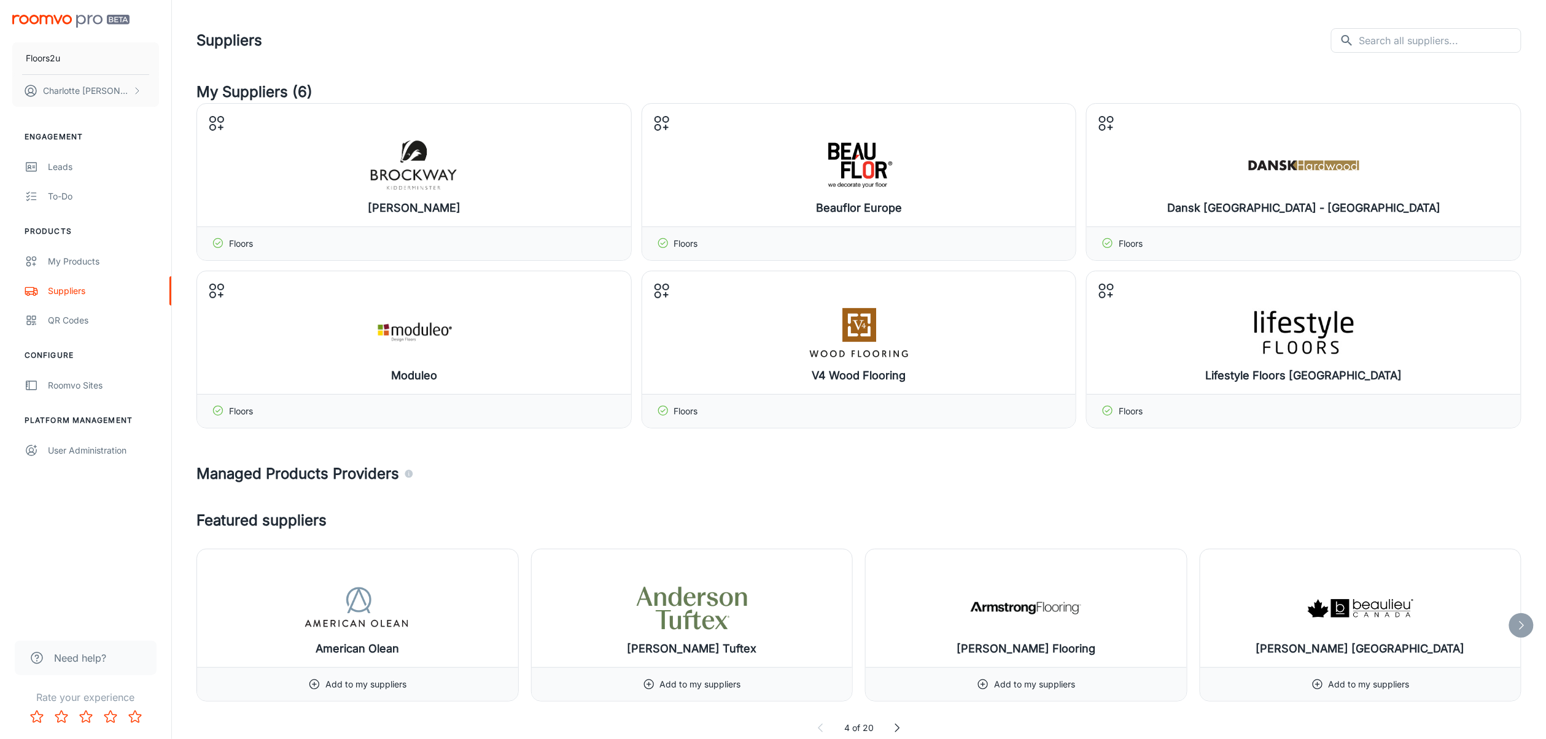
scroll to position [2660, 0]
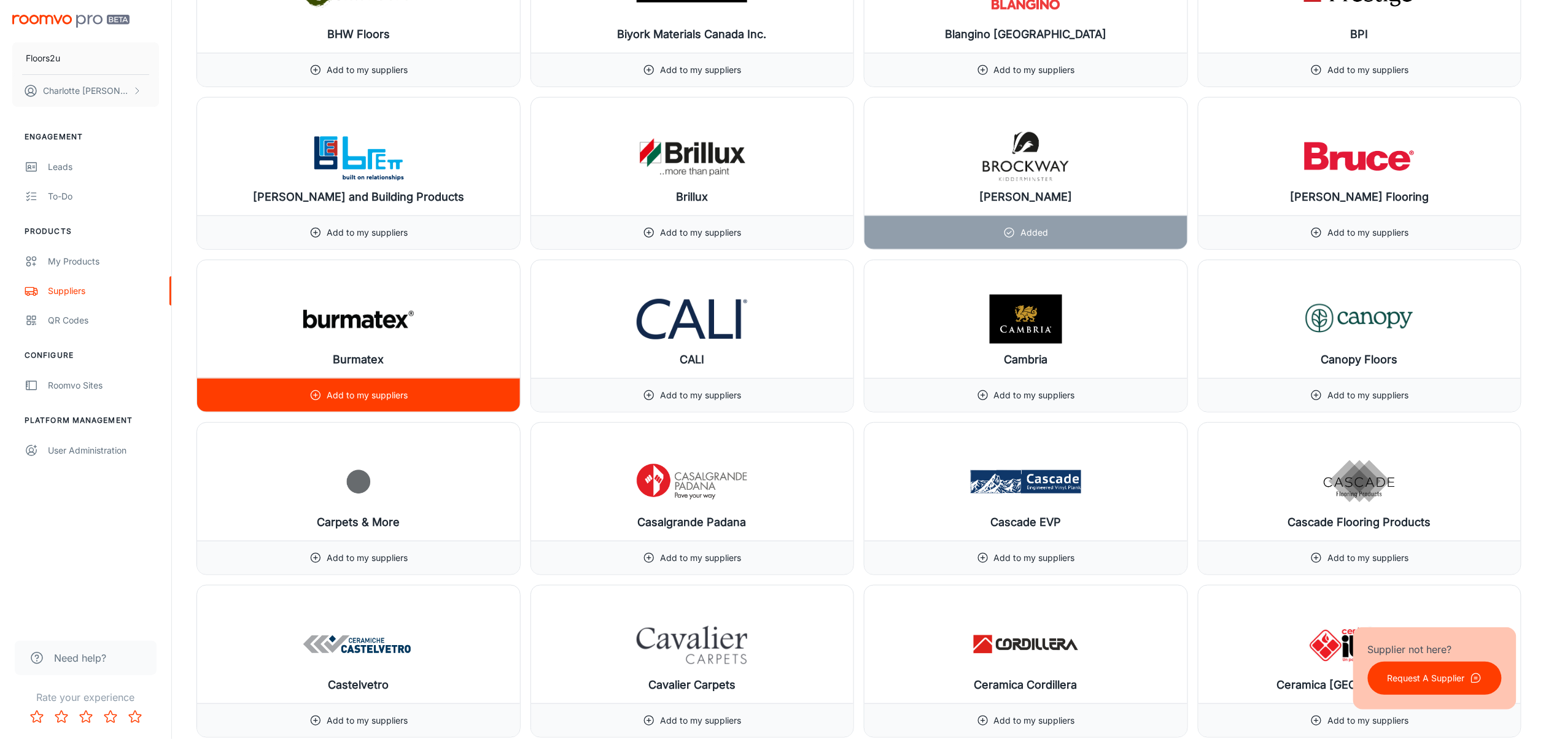
click at [357, 398] on div "Add to my suppliers" at bounding box center [358, 395] width 98 height 33
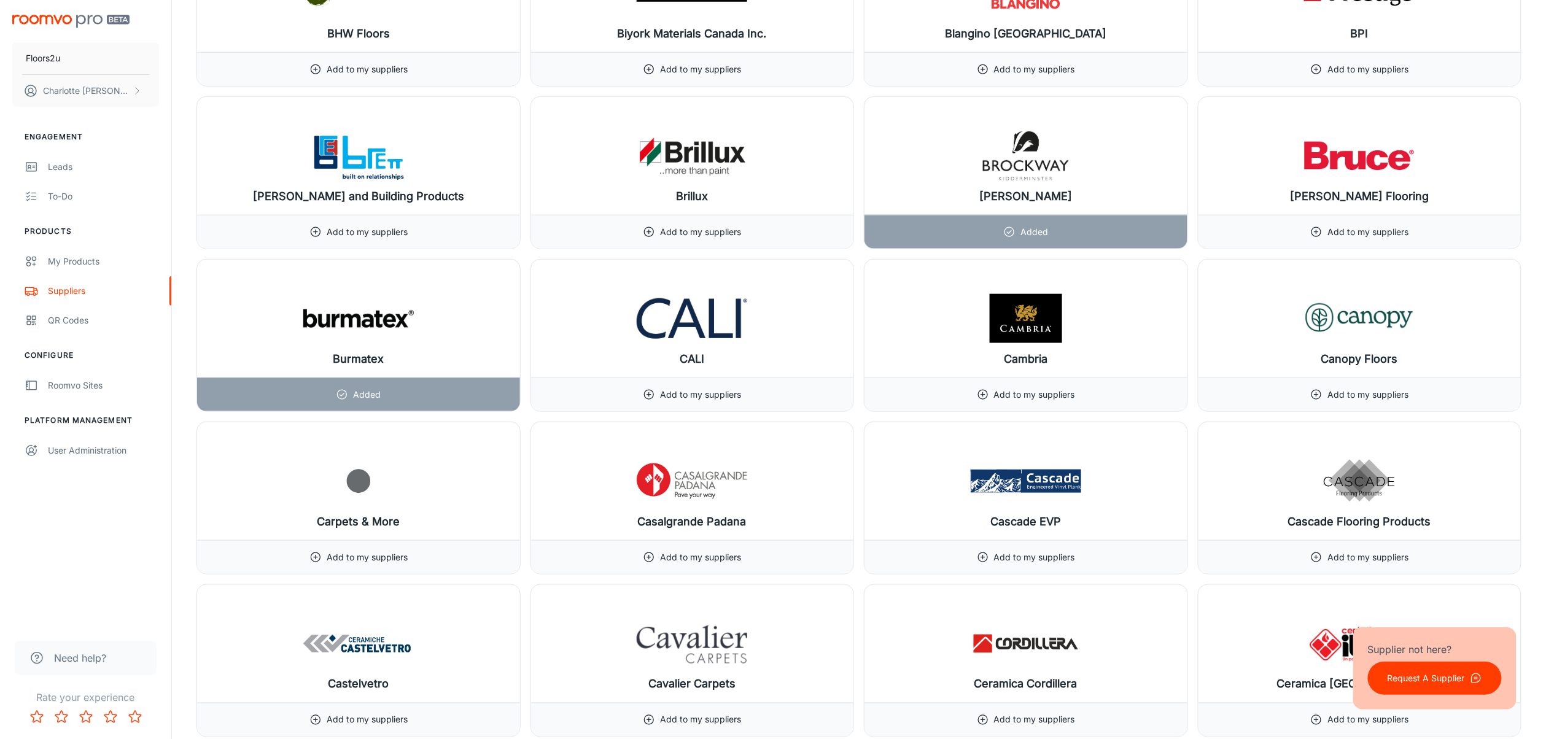
scroll to position [448, 0]
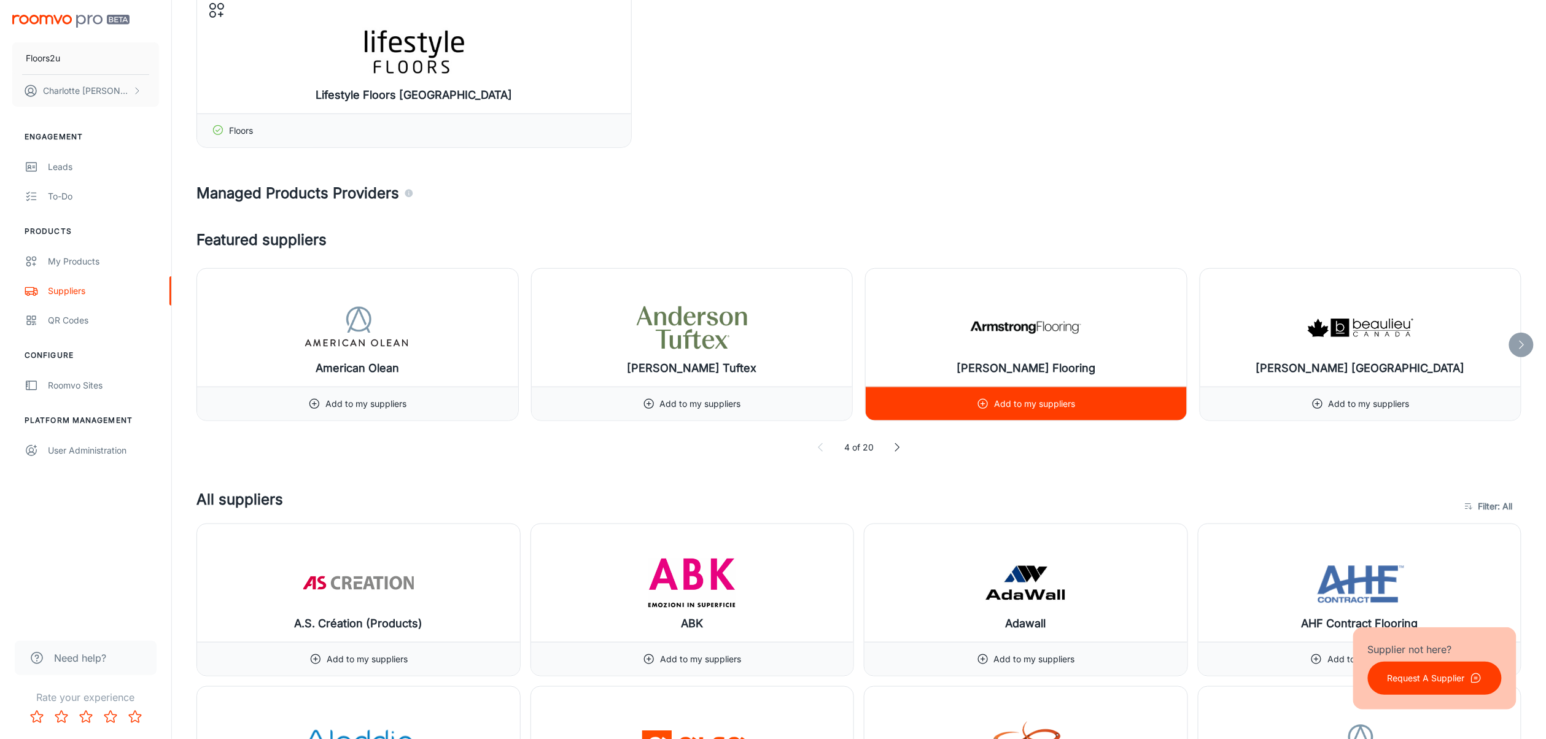
click at [1025, 408] on p "Add to my suppliers" at bounding box center [1034, 404] width 81 height 14
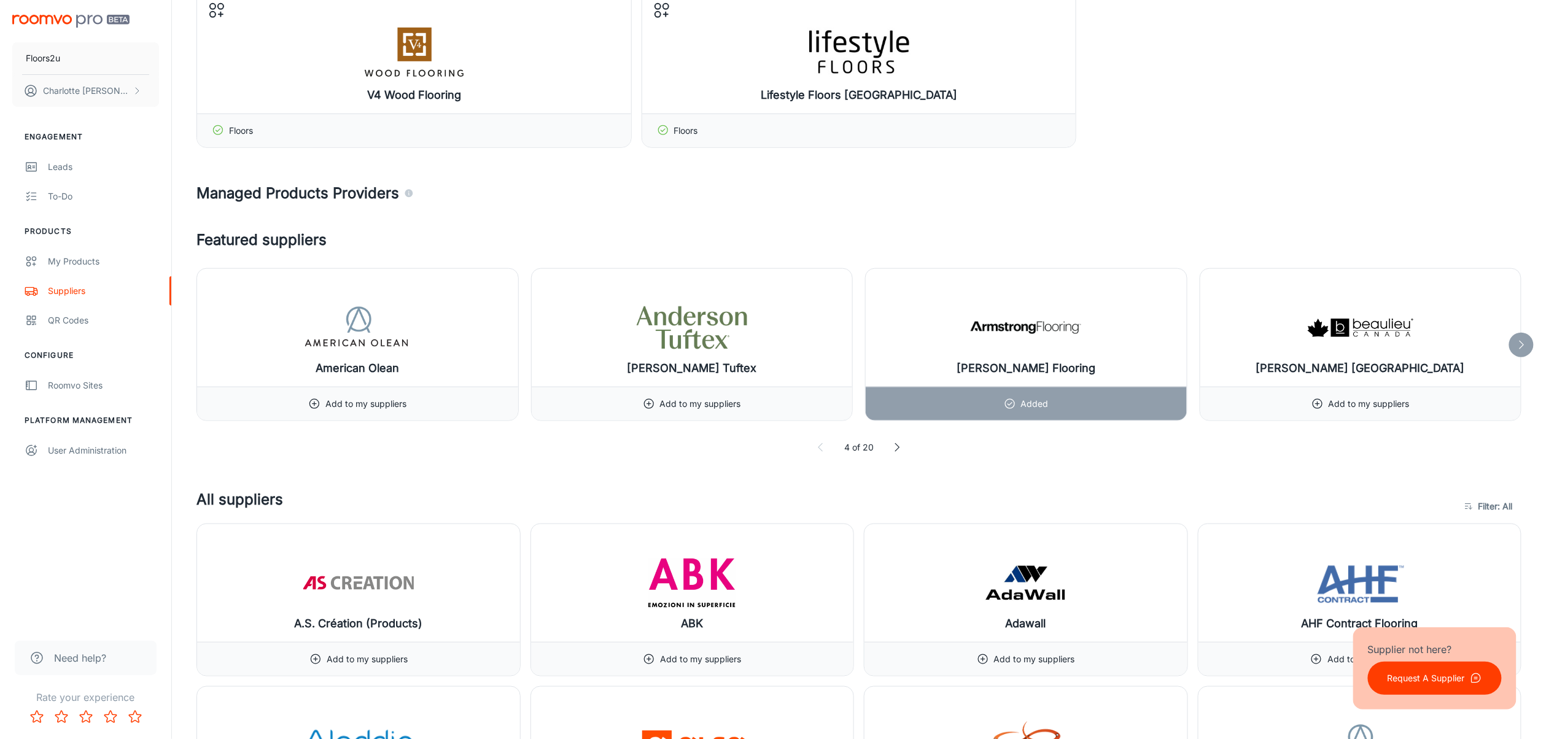
scroll to position [1848, 0]
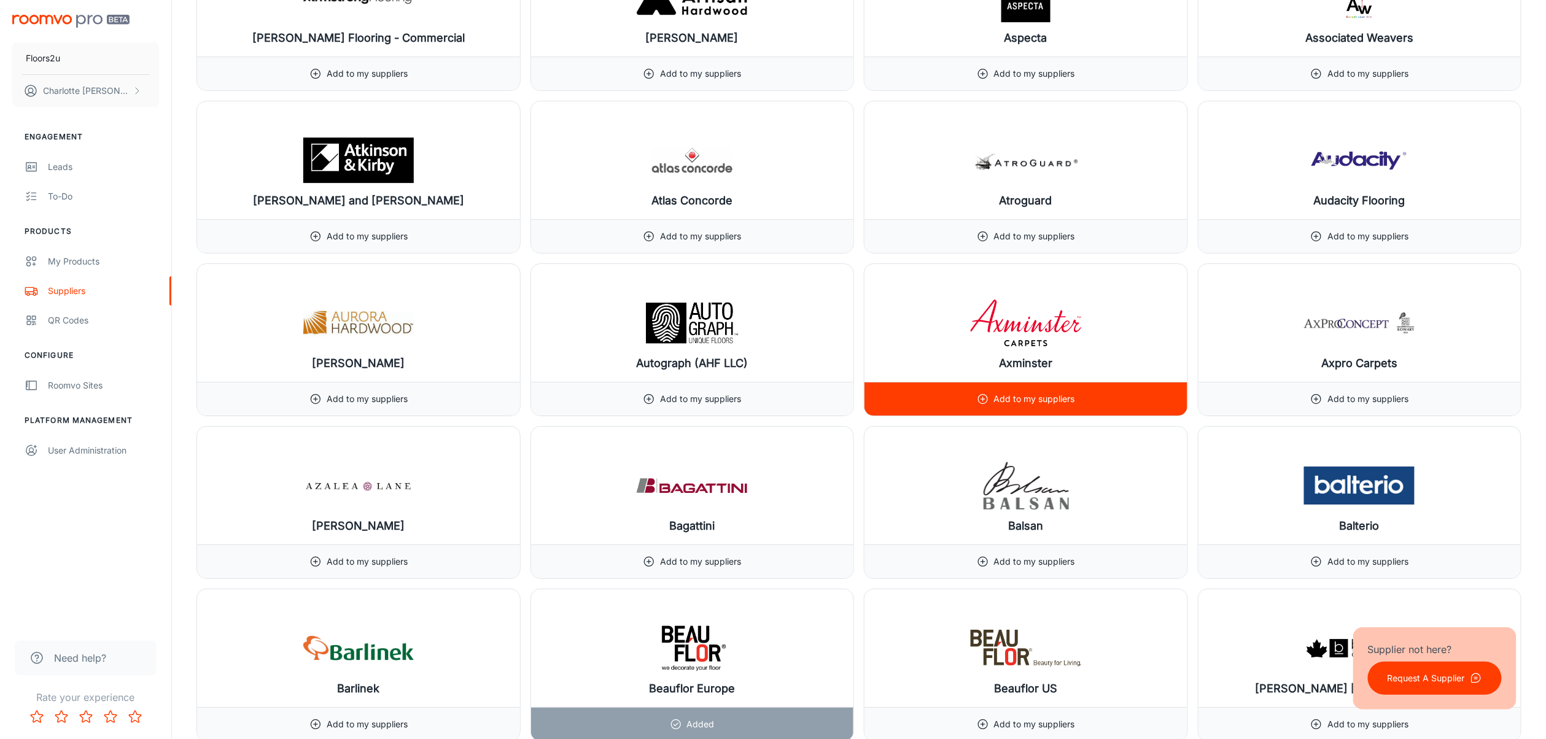
click at [1034, 401] on p "Add to my suppliers" at bounding box center [1034, 399] width 81 height 14
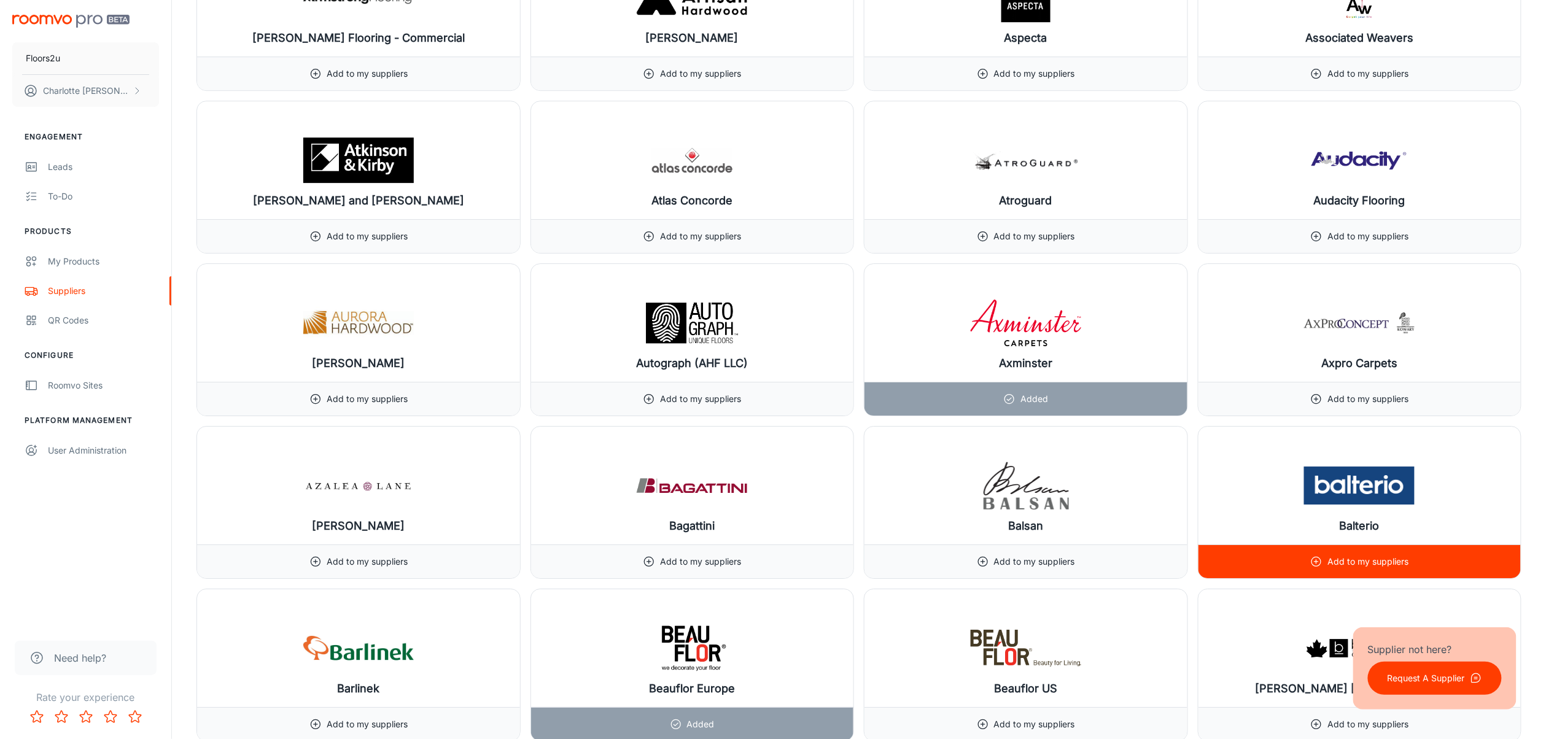
click at [1169, 554] on p "Add to my suppliers" at bounding box center [1368, 562] width 81 height 14
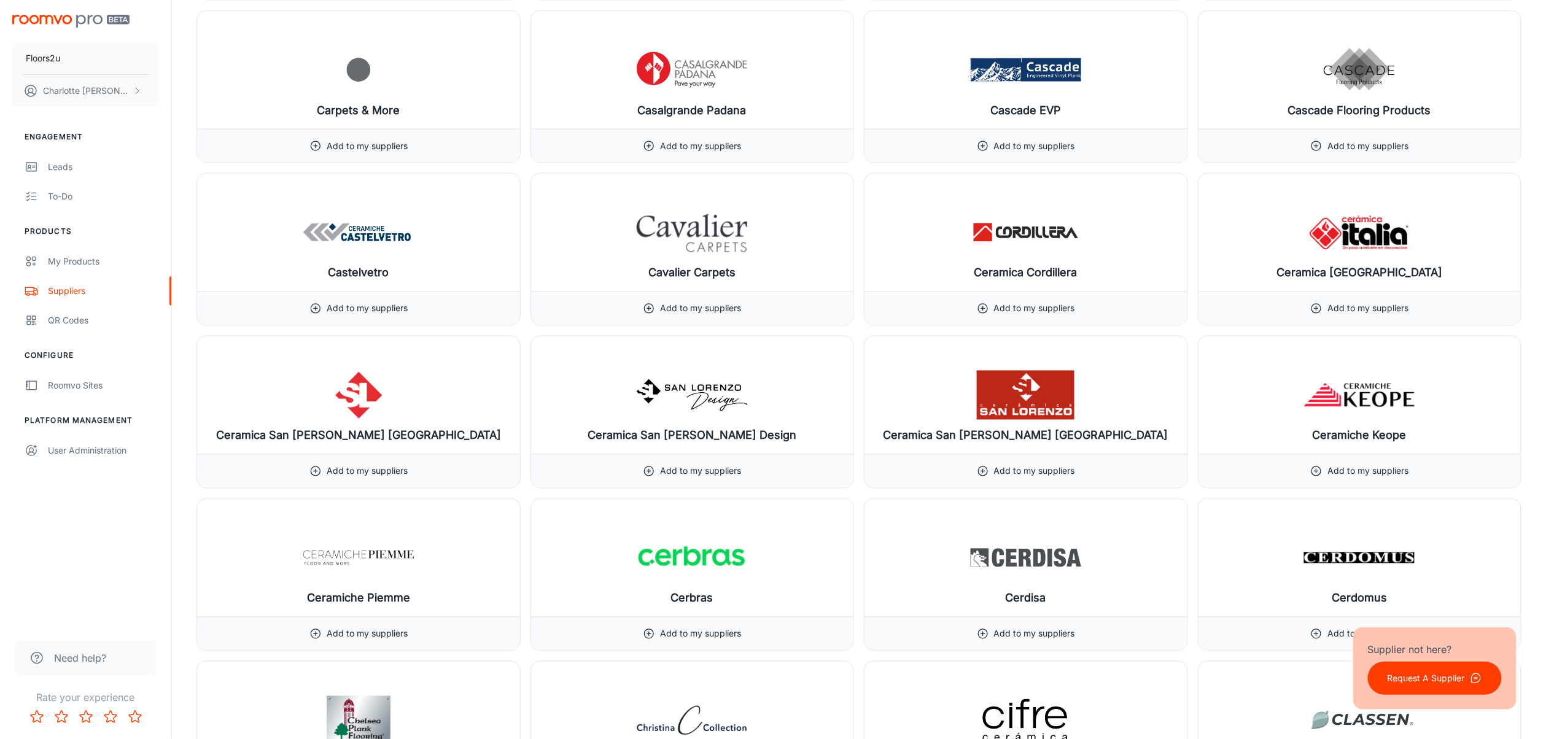
scroll to position [1064, 0]
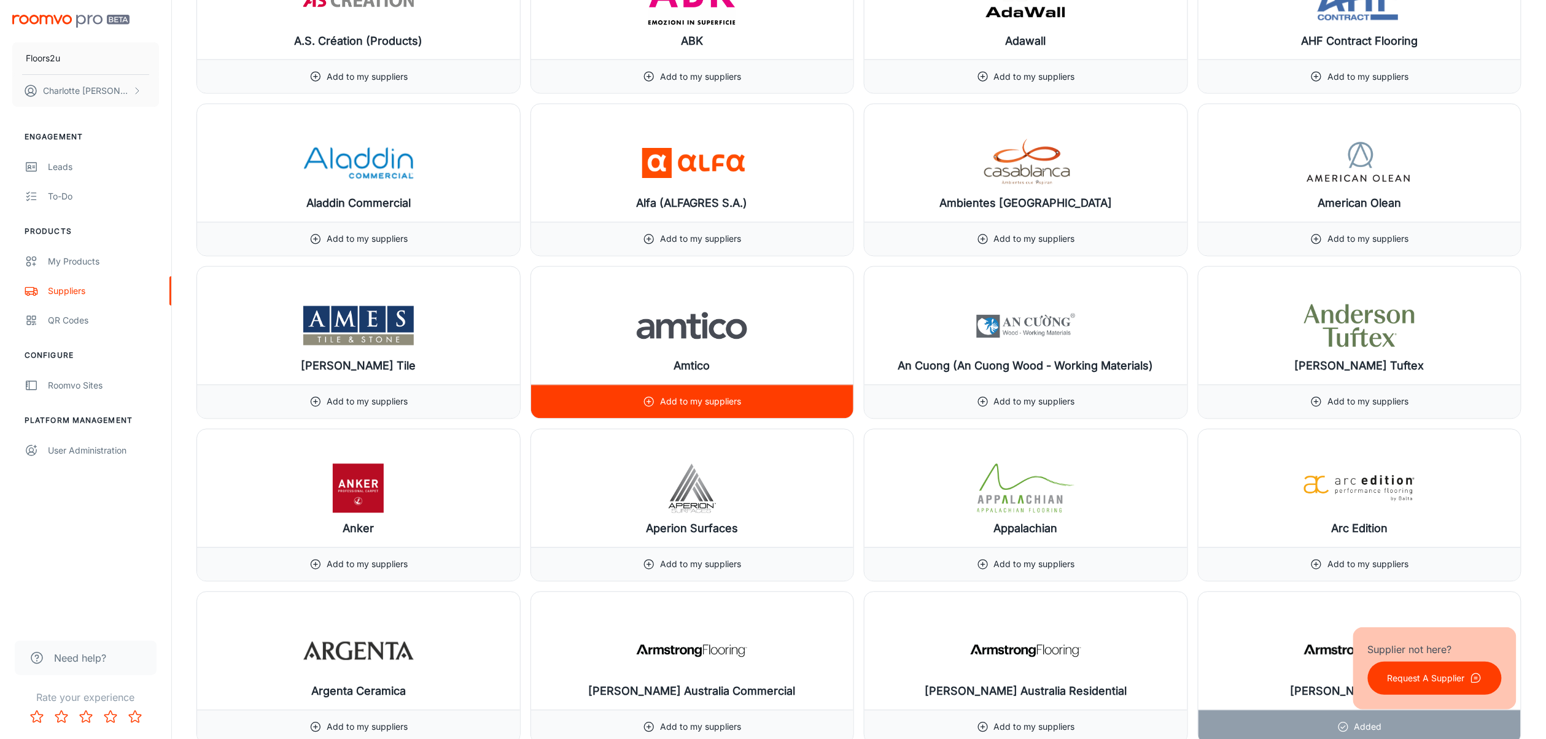
click at [714, 416] on div "Add to my suppliers" at bounding box center [692, 402] width 98 height 33
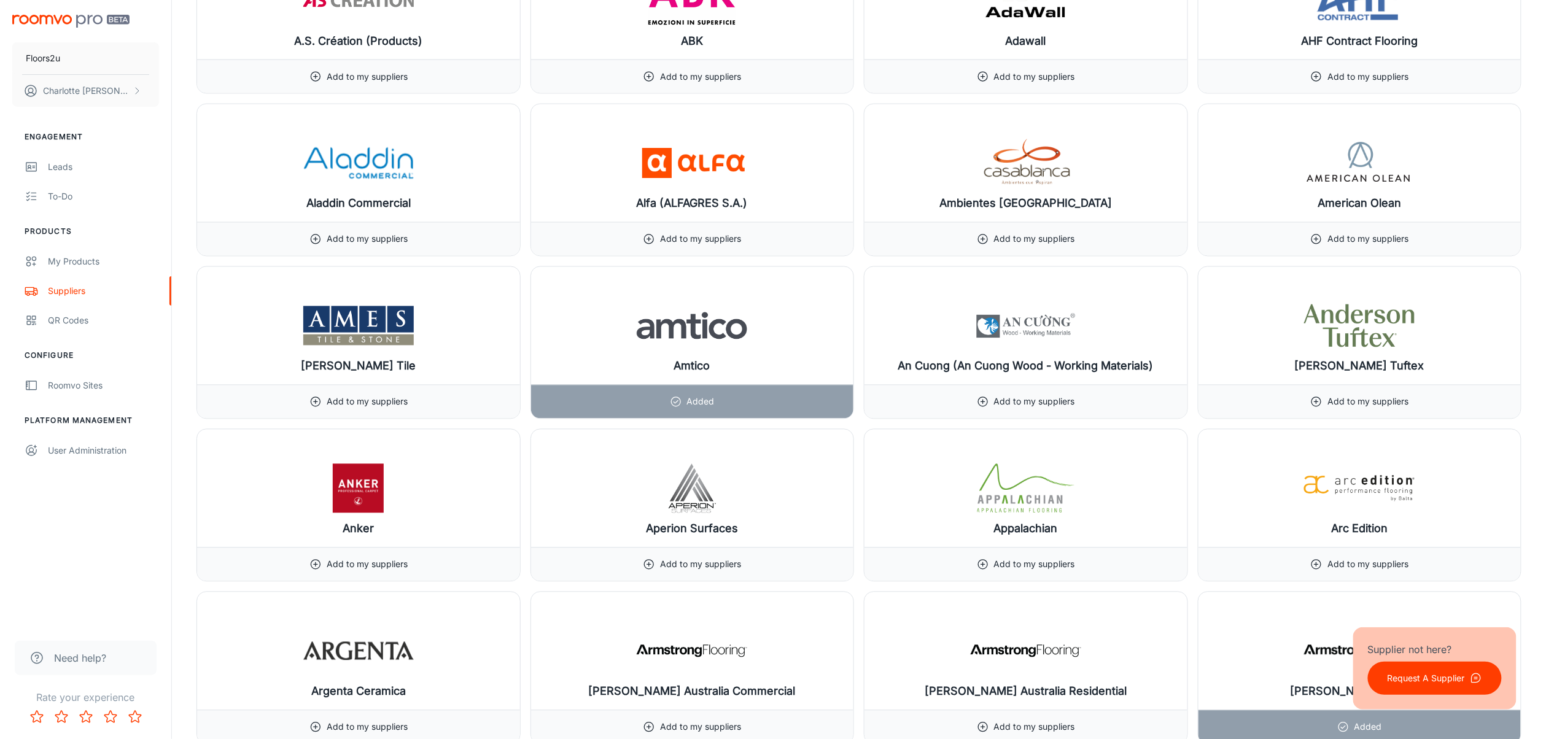
scroll to position [5148, 0]
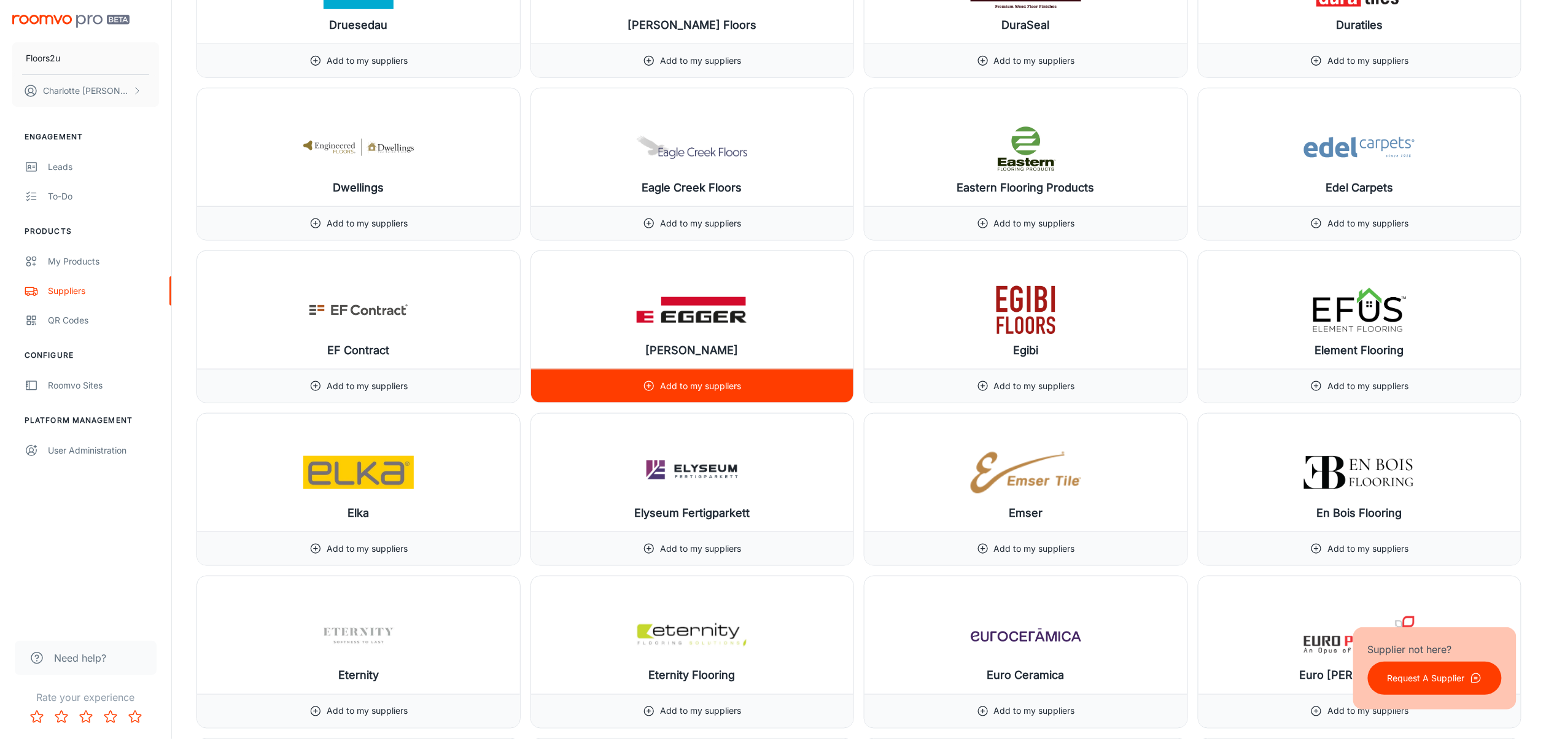
click at [700, 403] on div "Add to my suppliers" at bounding box center [692, 386] width 98 height 33
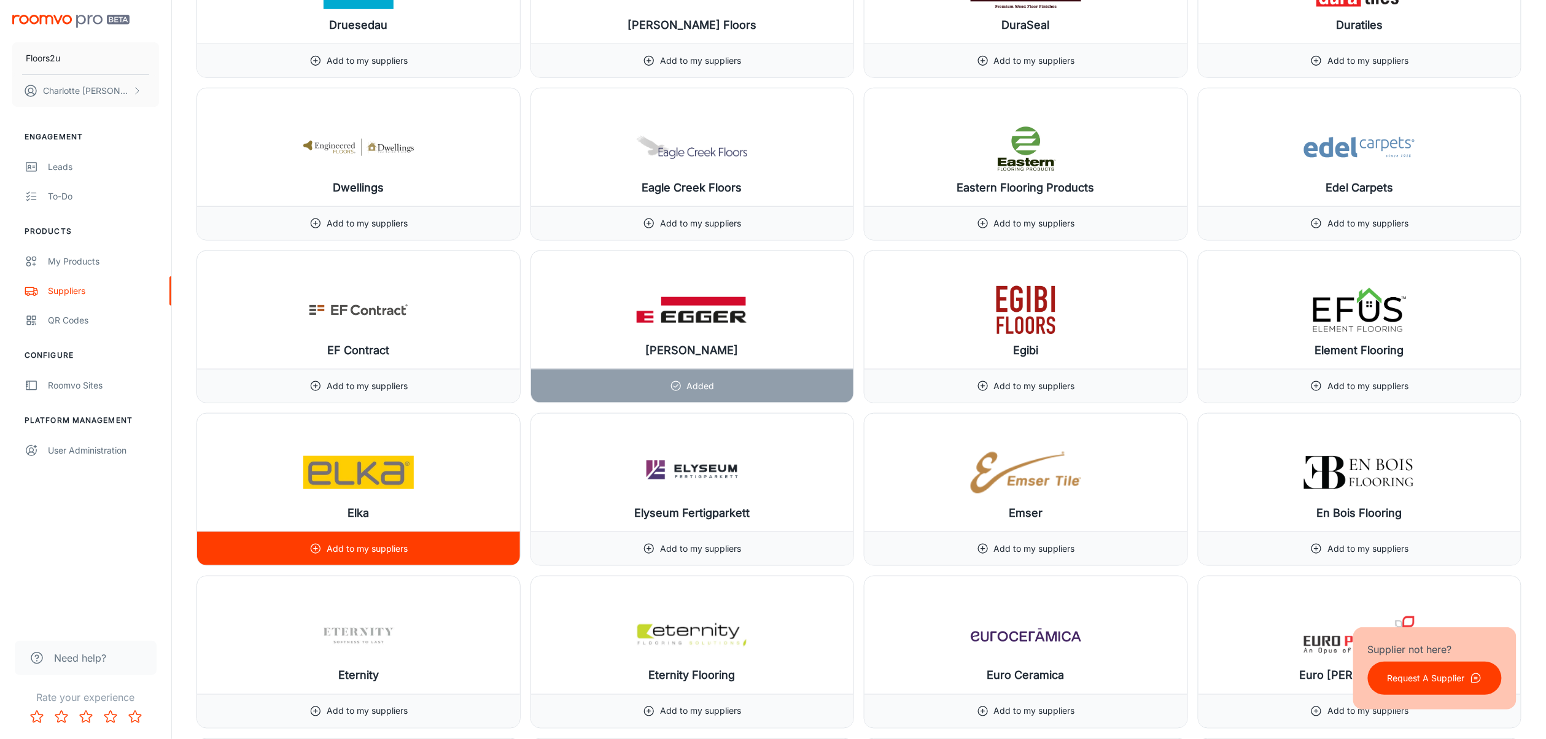
click at [338, 554] on p "Add to my suppliers" at bounding box center [367, 549] width 81 height 14
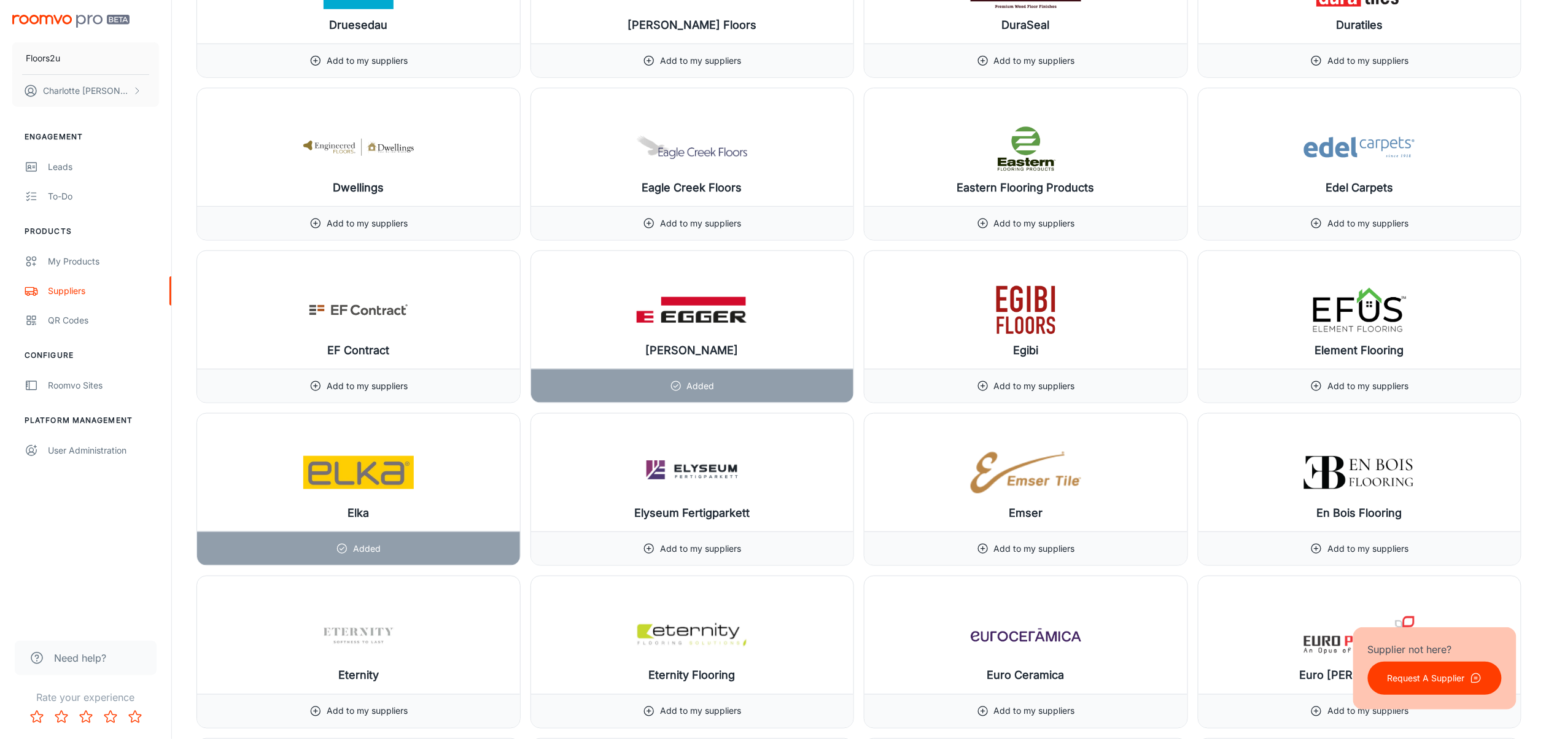
scroll to position [5638, 0]
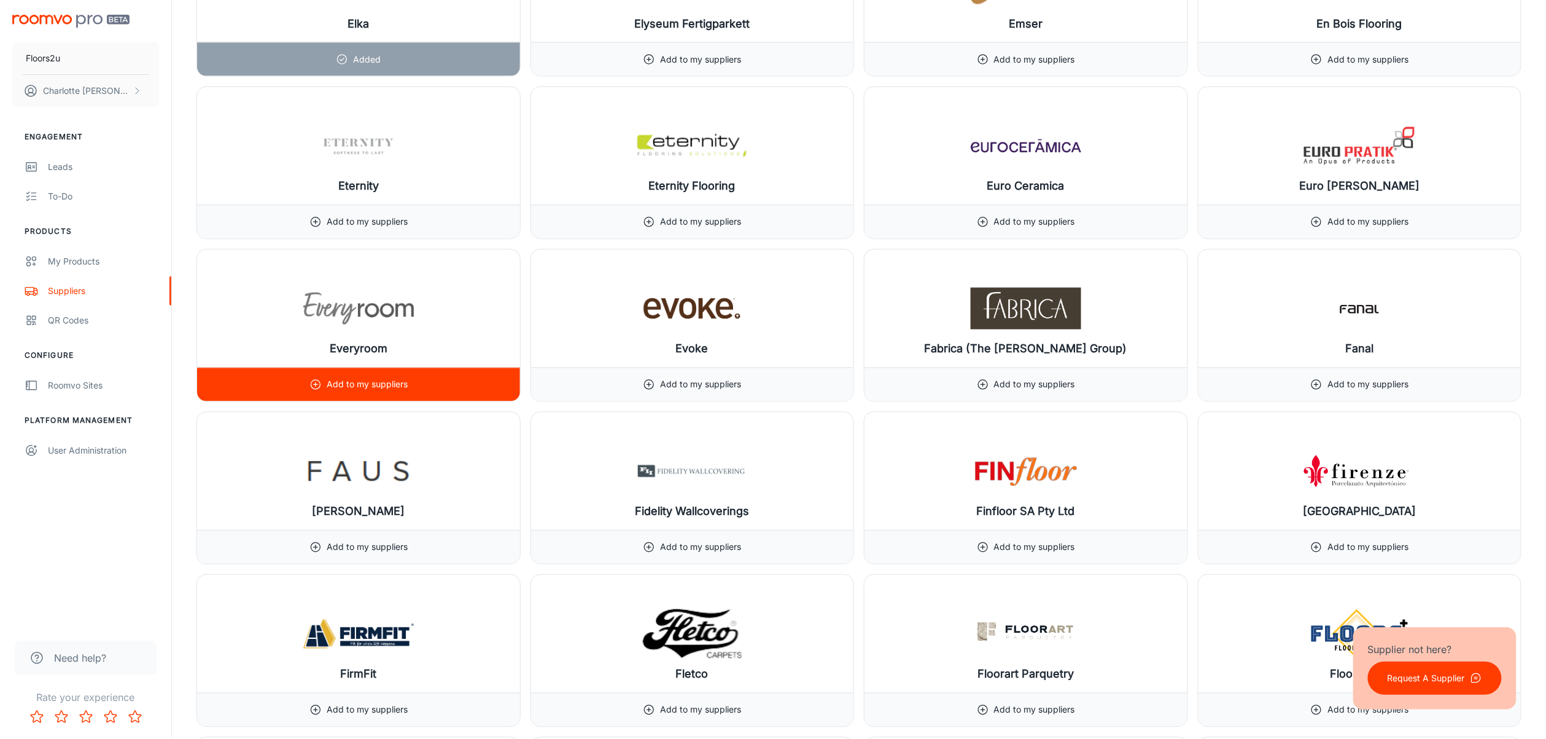
click at [351, 392] on p "Add to my suppliers" at bounding box center [367, 385] width 81 height 14
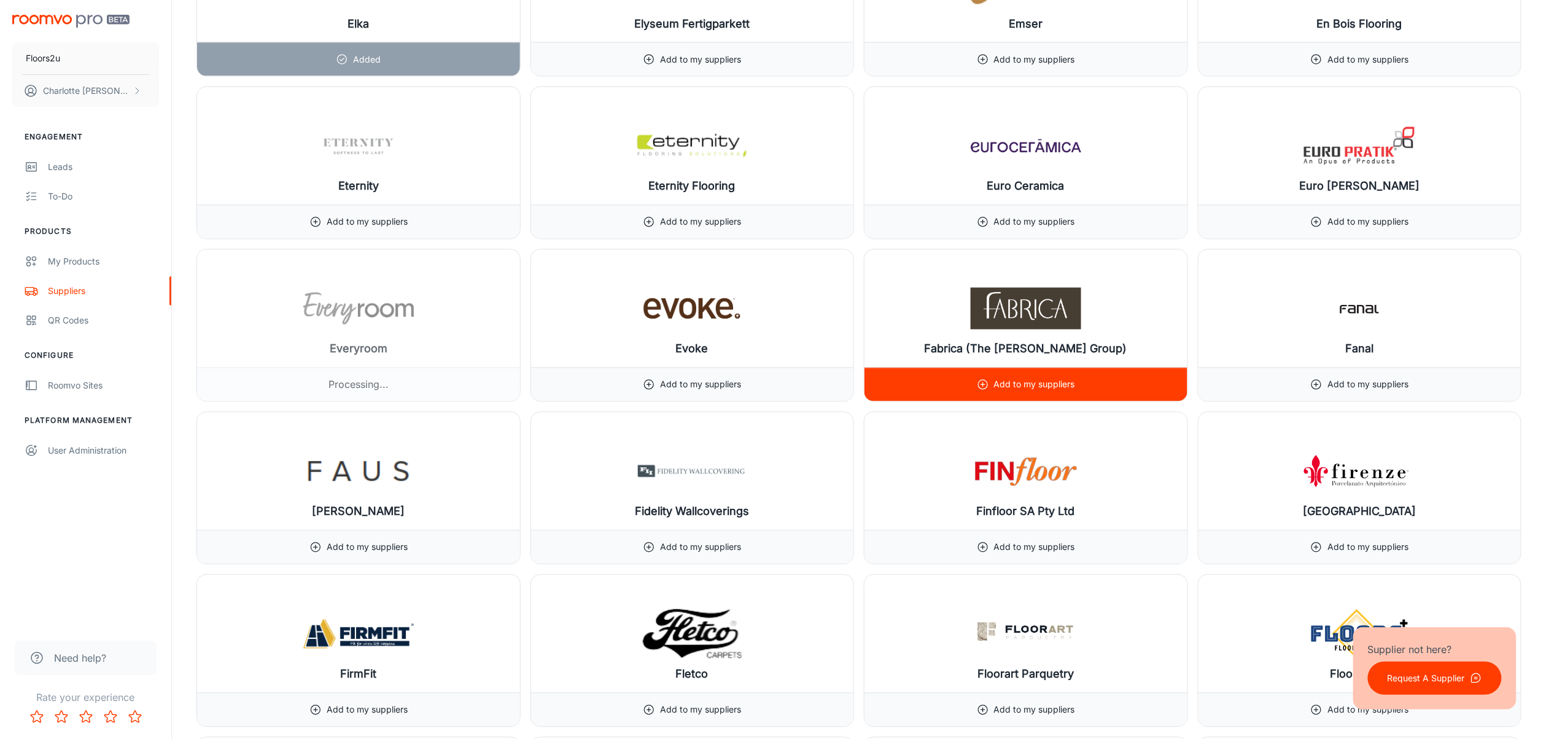
click at [965, 399] on div "Add to my suppliers" at bounding box center [1026, 385] width 323 height 34
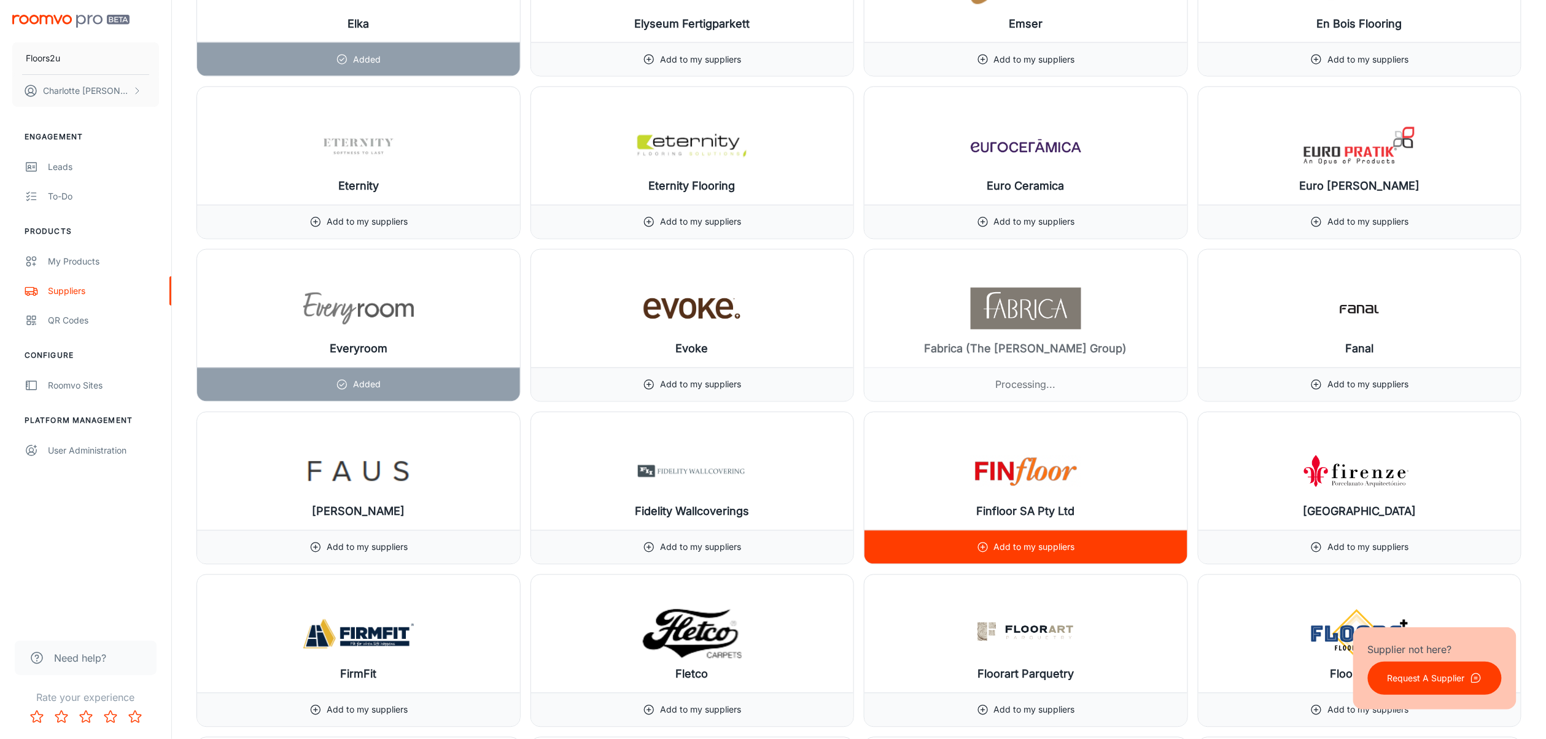
click at [975, 554] on div "Add to my suppliers" at bounding box center [1026, 548] width 323 height 34
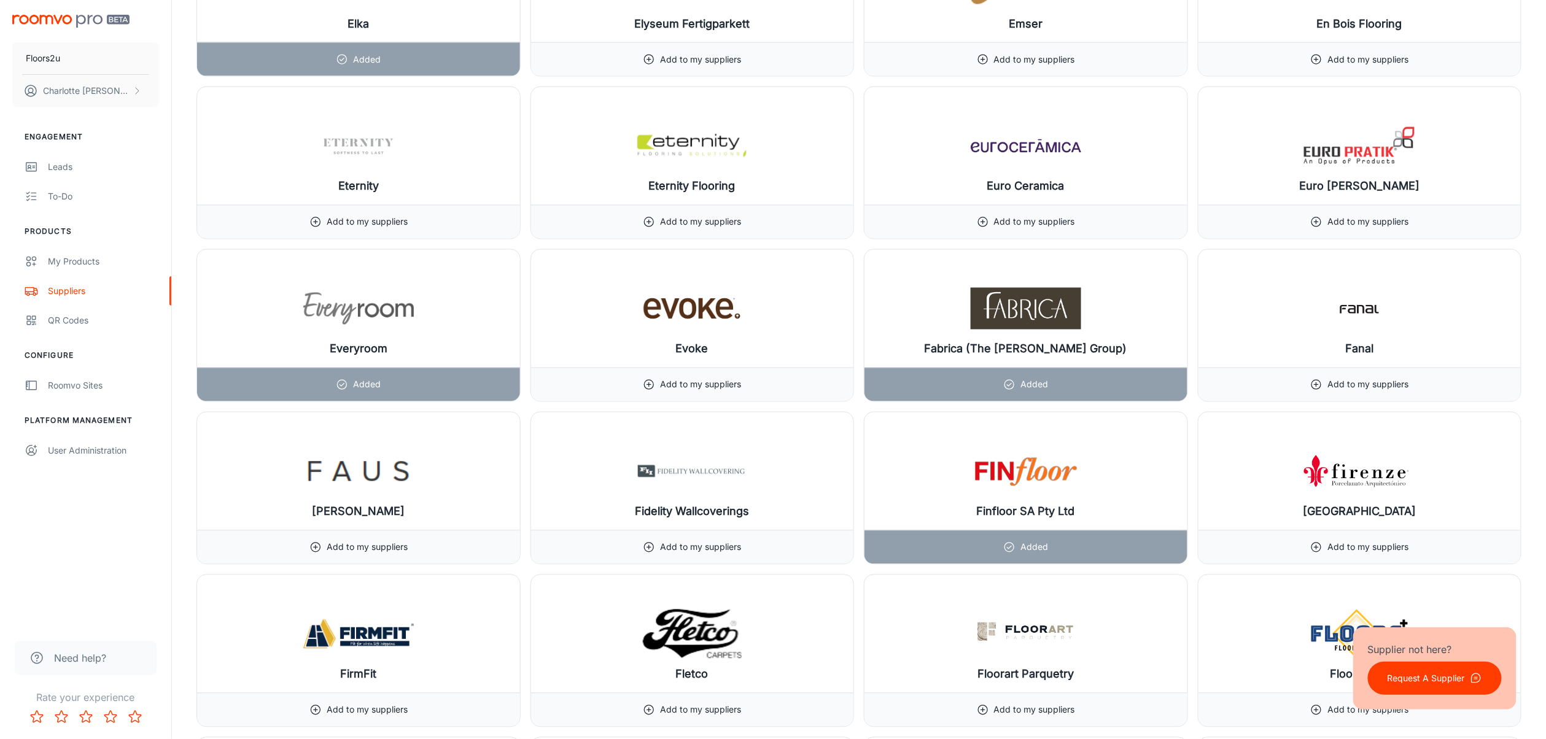
scroll to position [6291, 0]
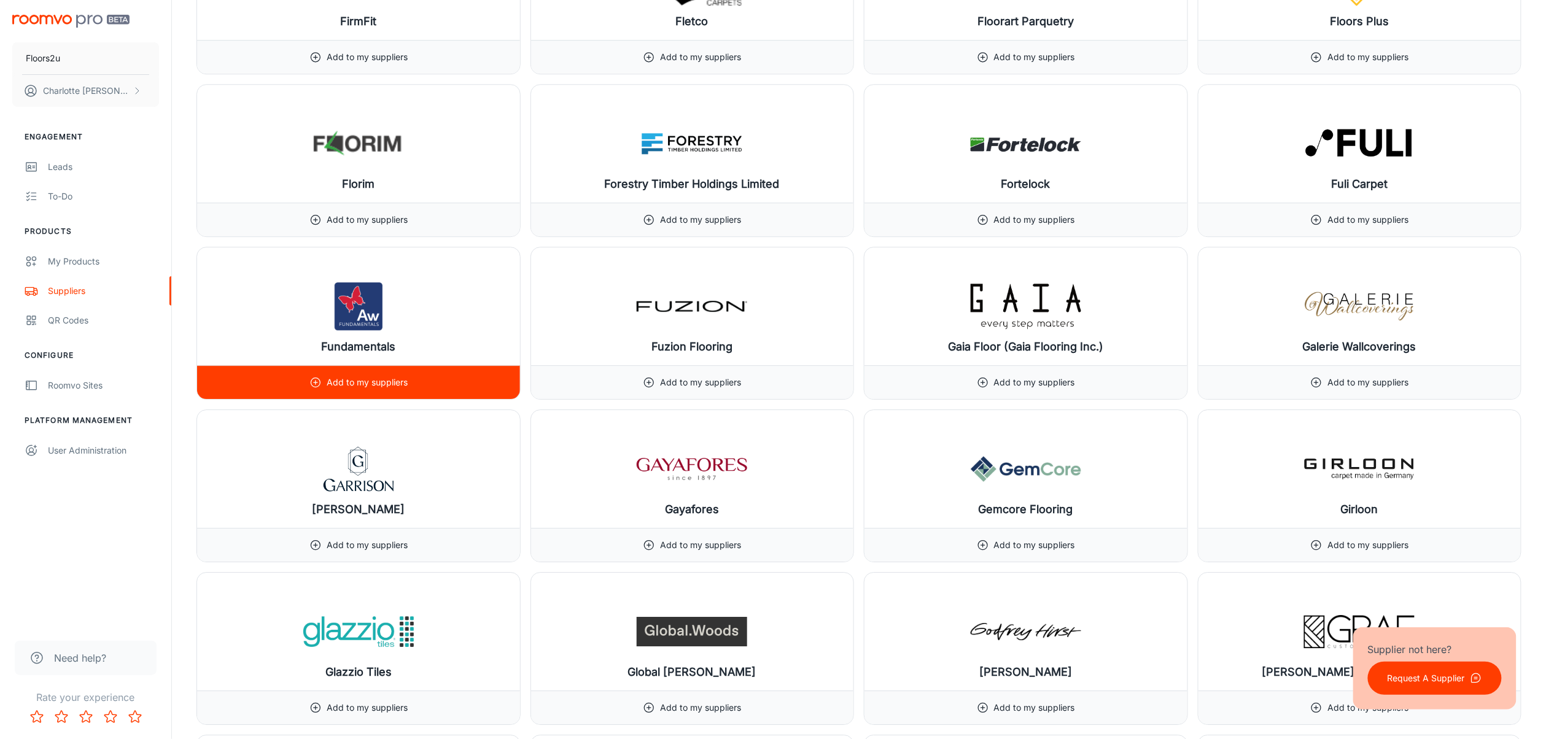
click at [405, 389] on p "Add to my suppliers" at bounding box center [367, 383] width 81 height 14
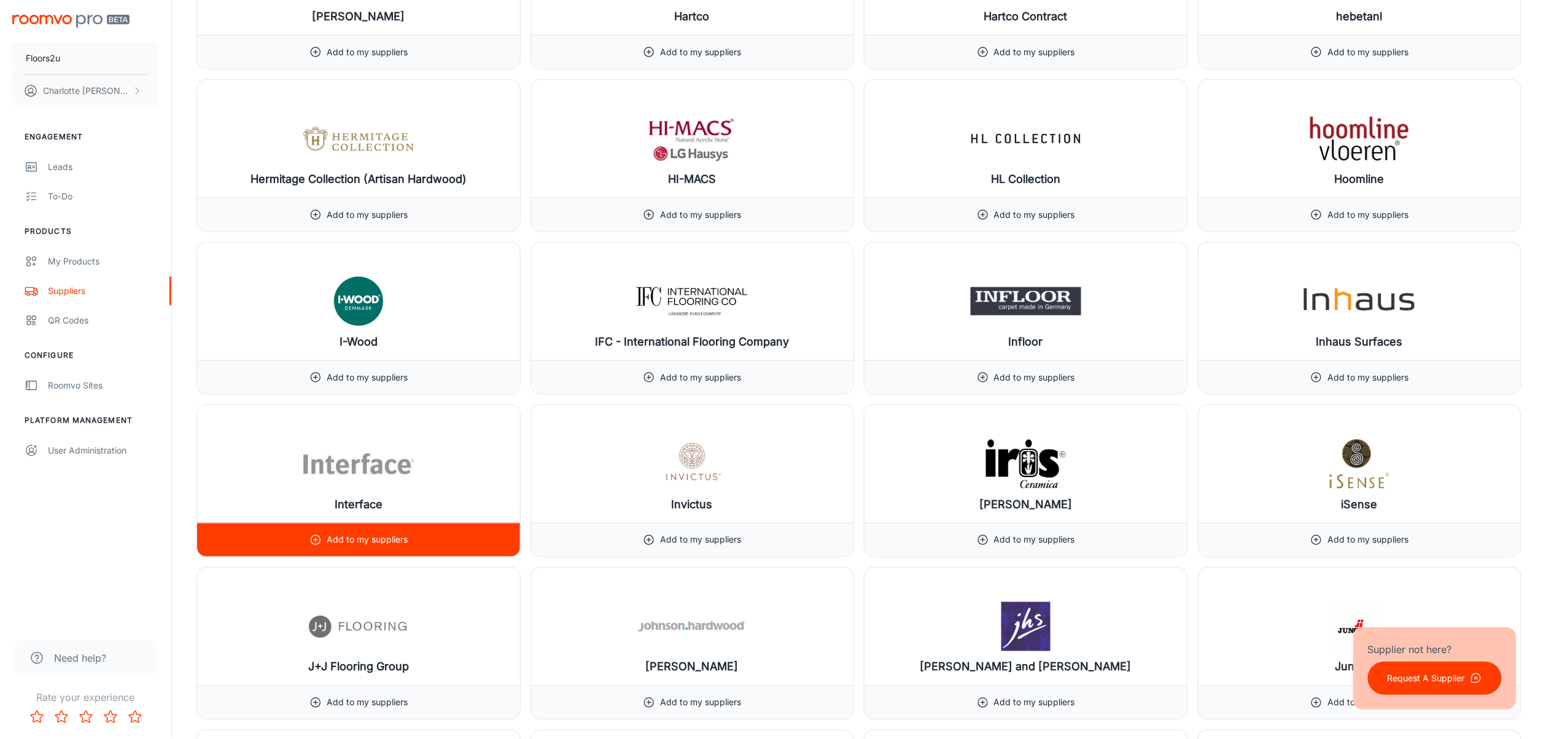
click at [378, 547] on p "Add to my suppliers" at bounding box center [367, 541] width 81 height 14
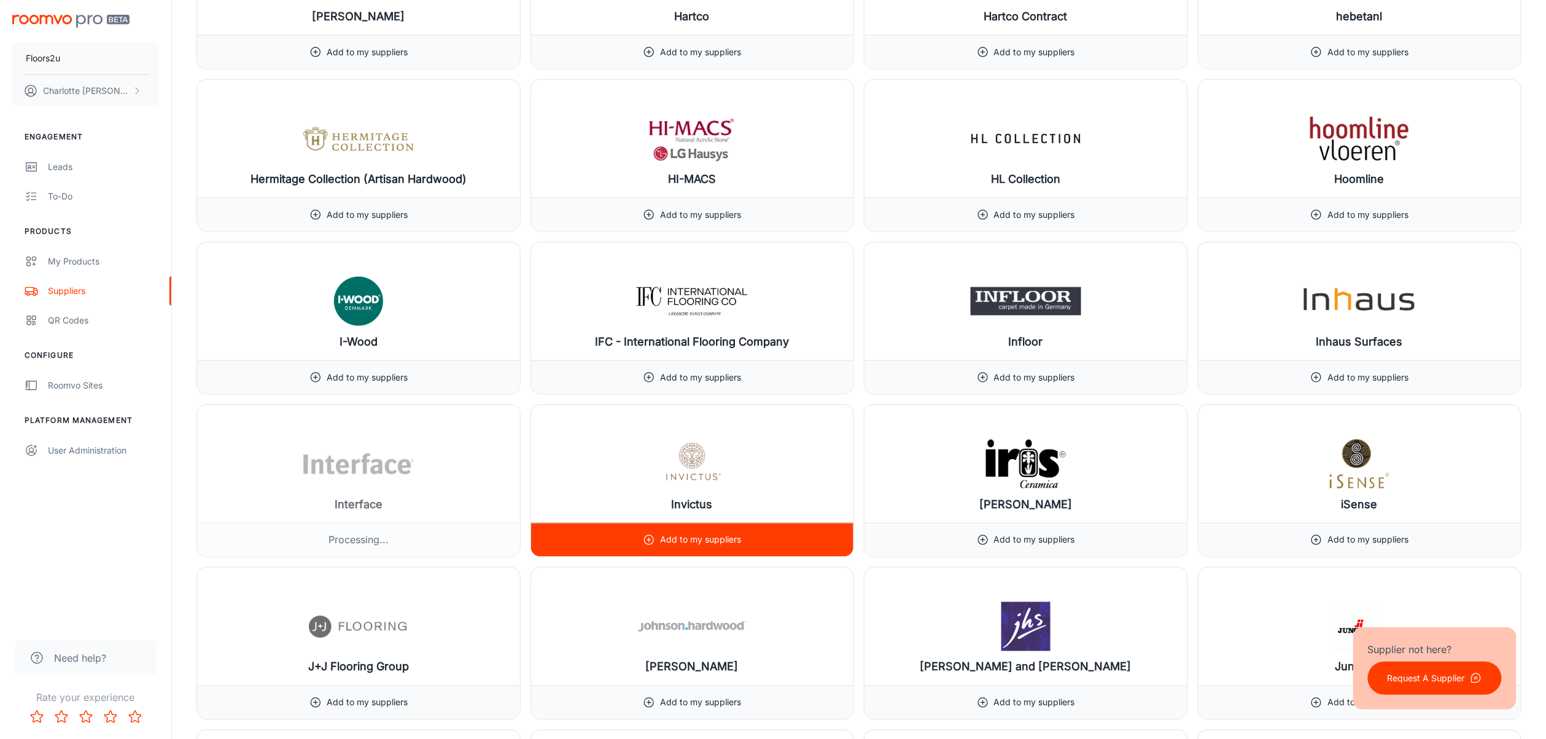
click at [680, 547] on p "Add to my suppliers" at bounding box center [700, 541] width 81 height 14
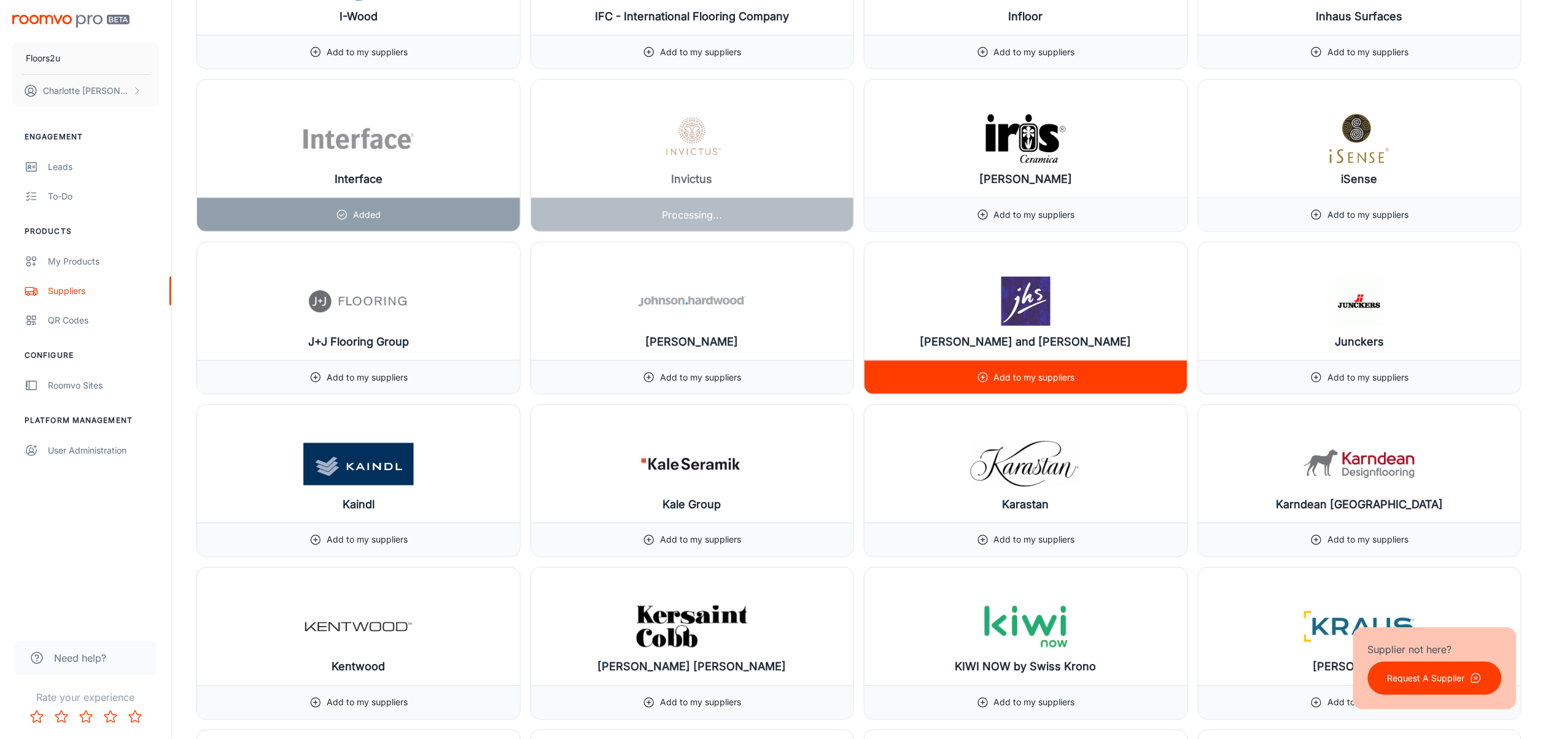
scroll to position [7925, 0]
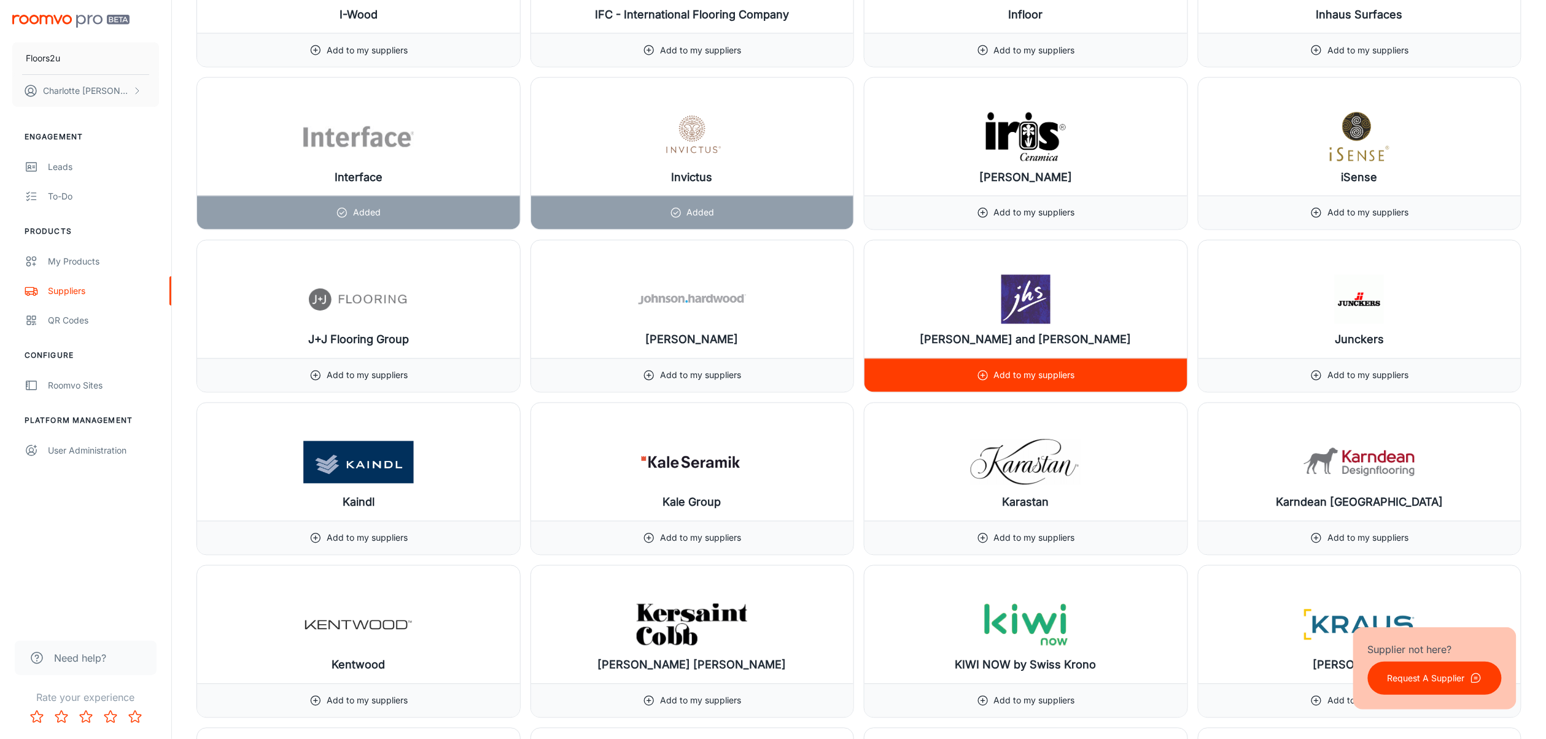
click at [968, 392] on div "Add to my suppliers" at bounding box center [1026, 376] width 323 height 34
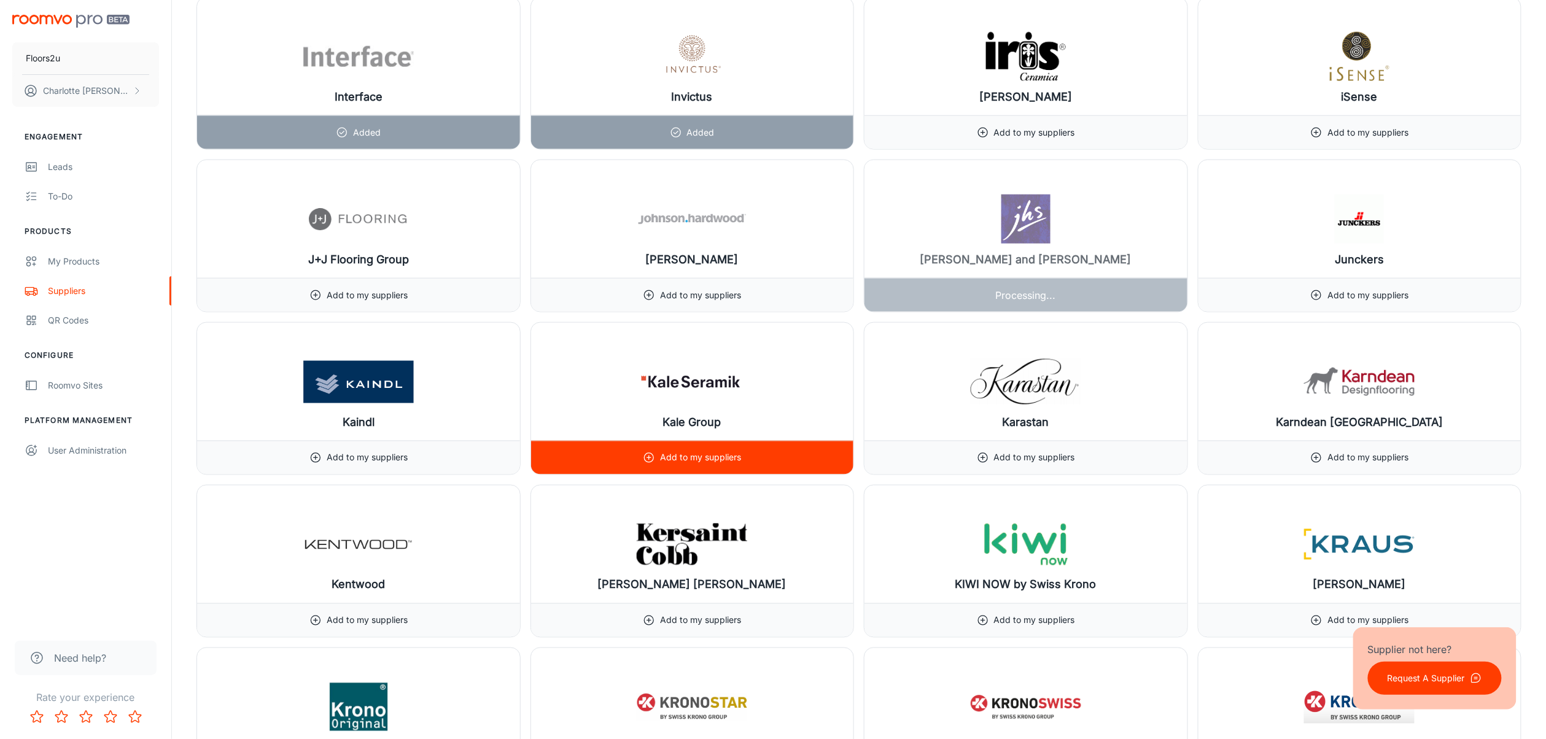
scroll to position [8007, 0]
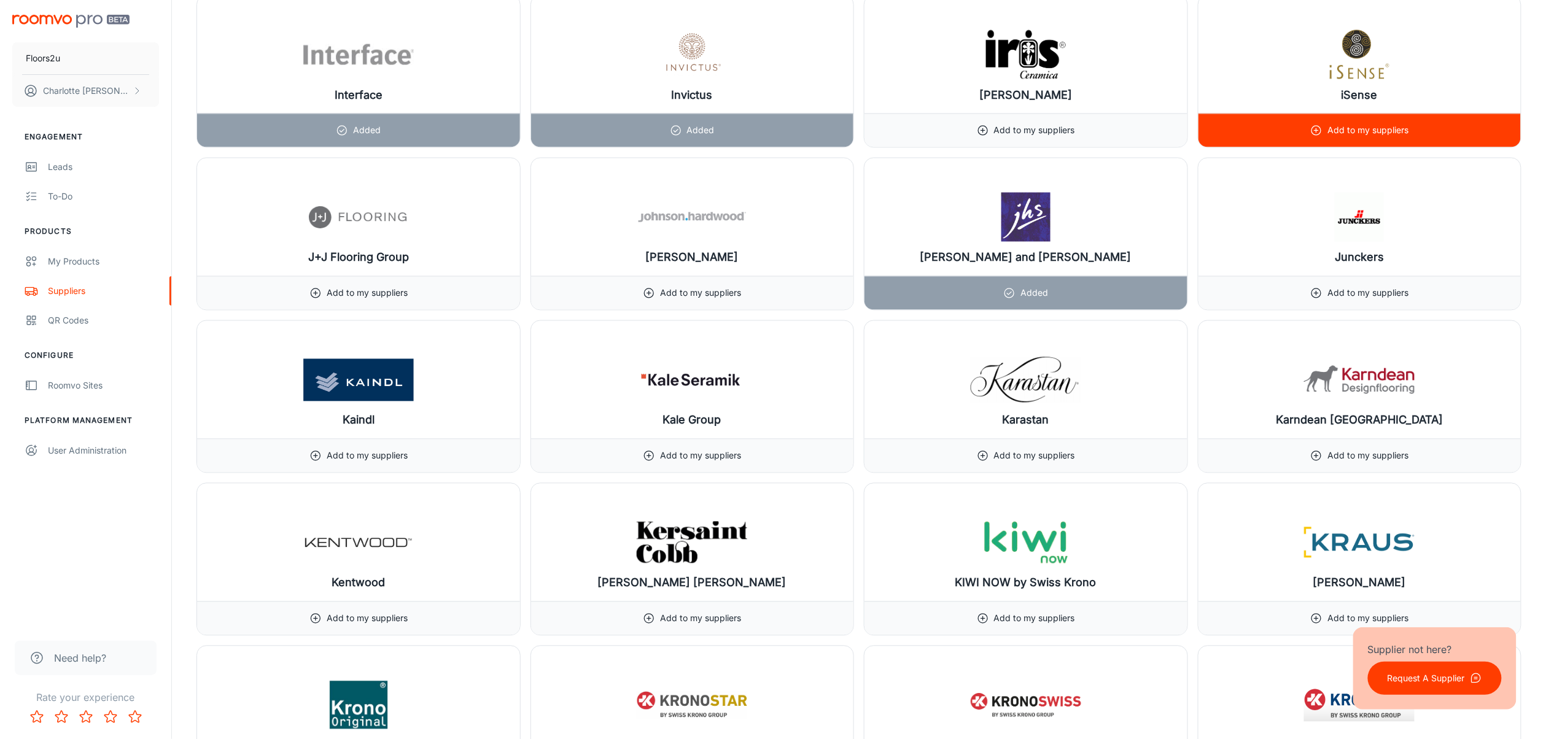
click at [1169, 147] on div "Add to my suppliers" at bounding box center [1360, 131] width 323 height 34
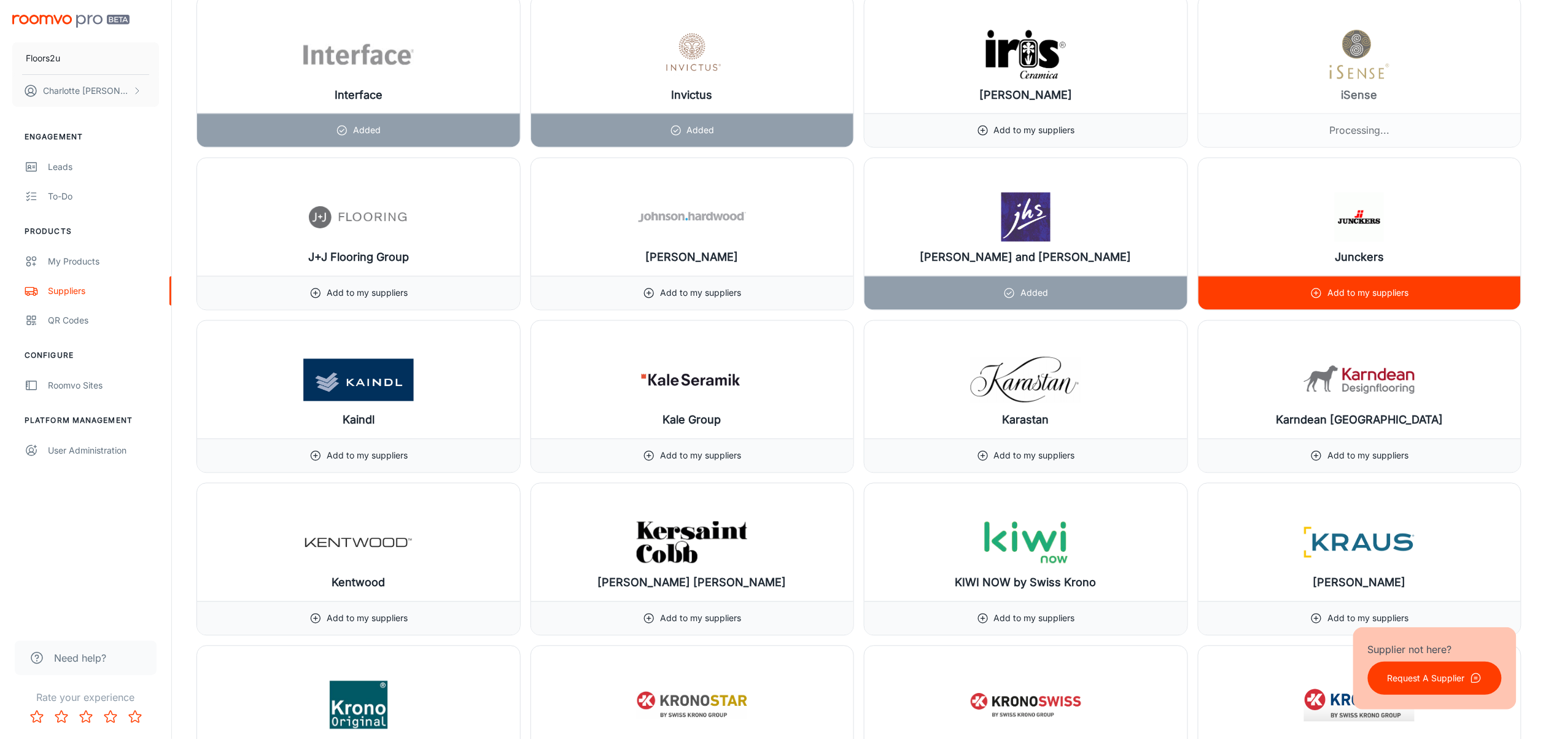
click at [1169, 310] on div "Add to my suppliers" at bounding box center [1359, 293] width 98 height 33
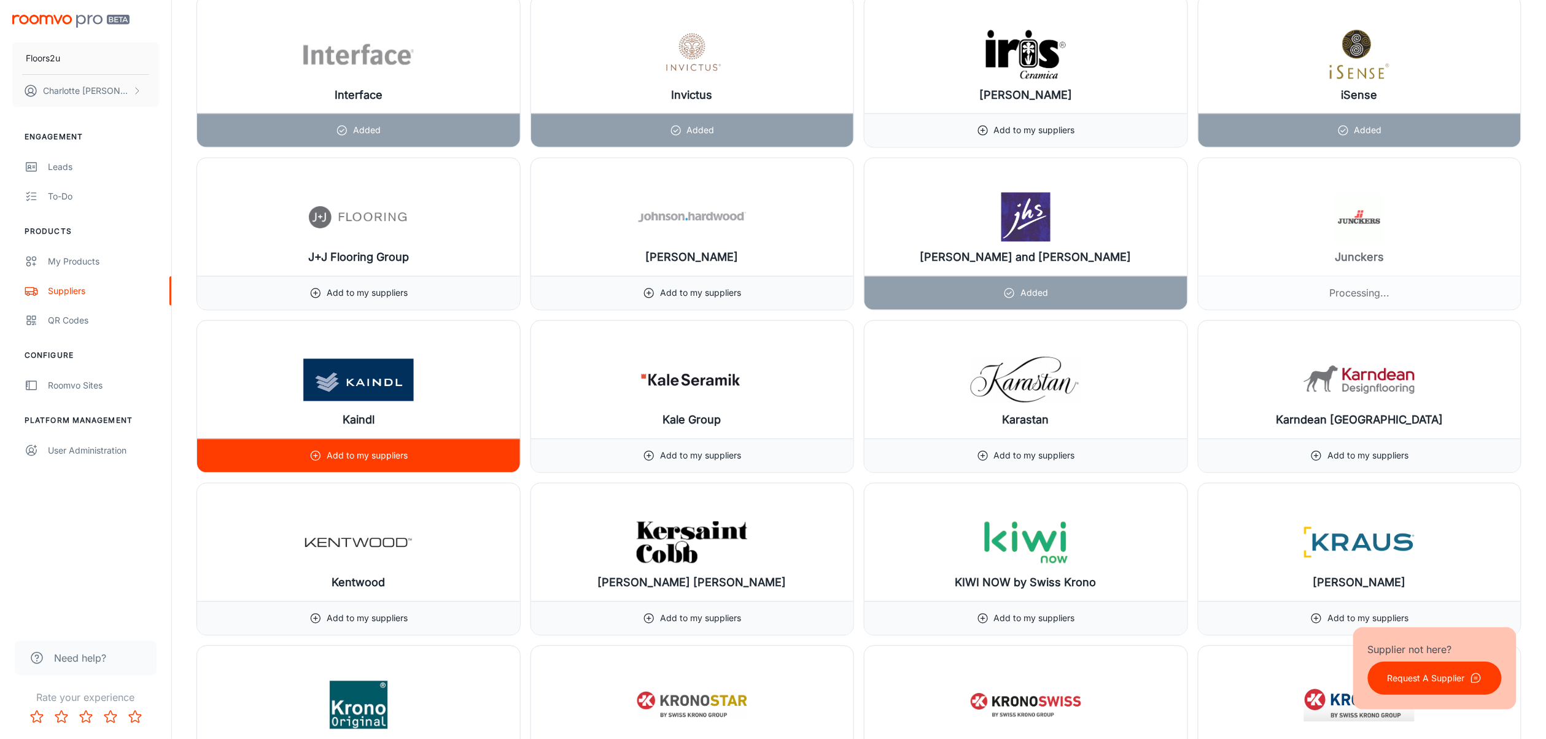
click at [452, 473] on div "Add to my suppliers" at bounding box center [358, 456] width 323 height 34
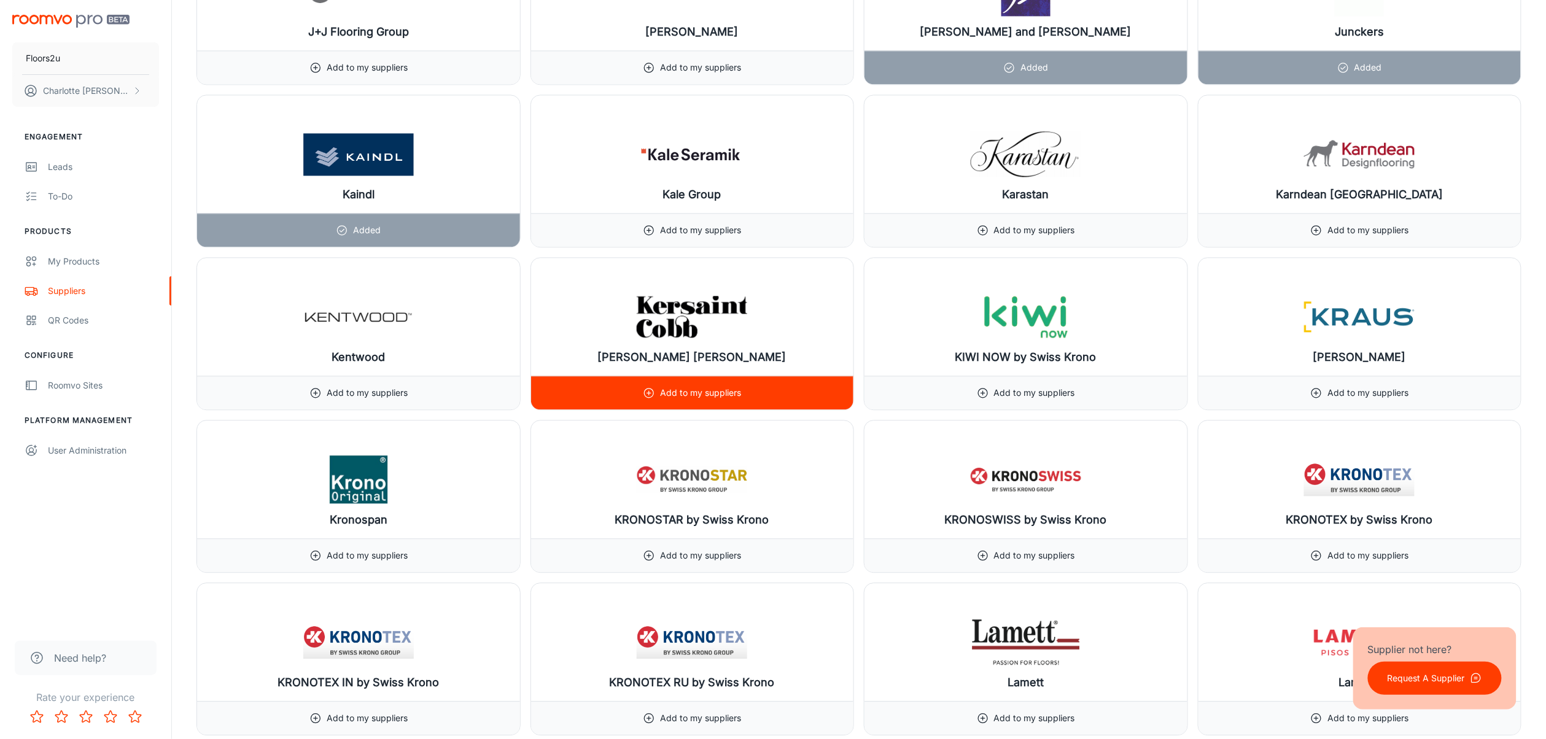
scroll to position [8248, 0]
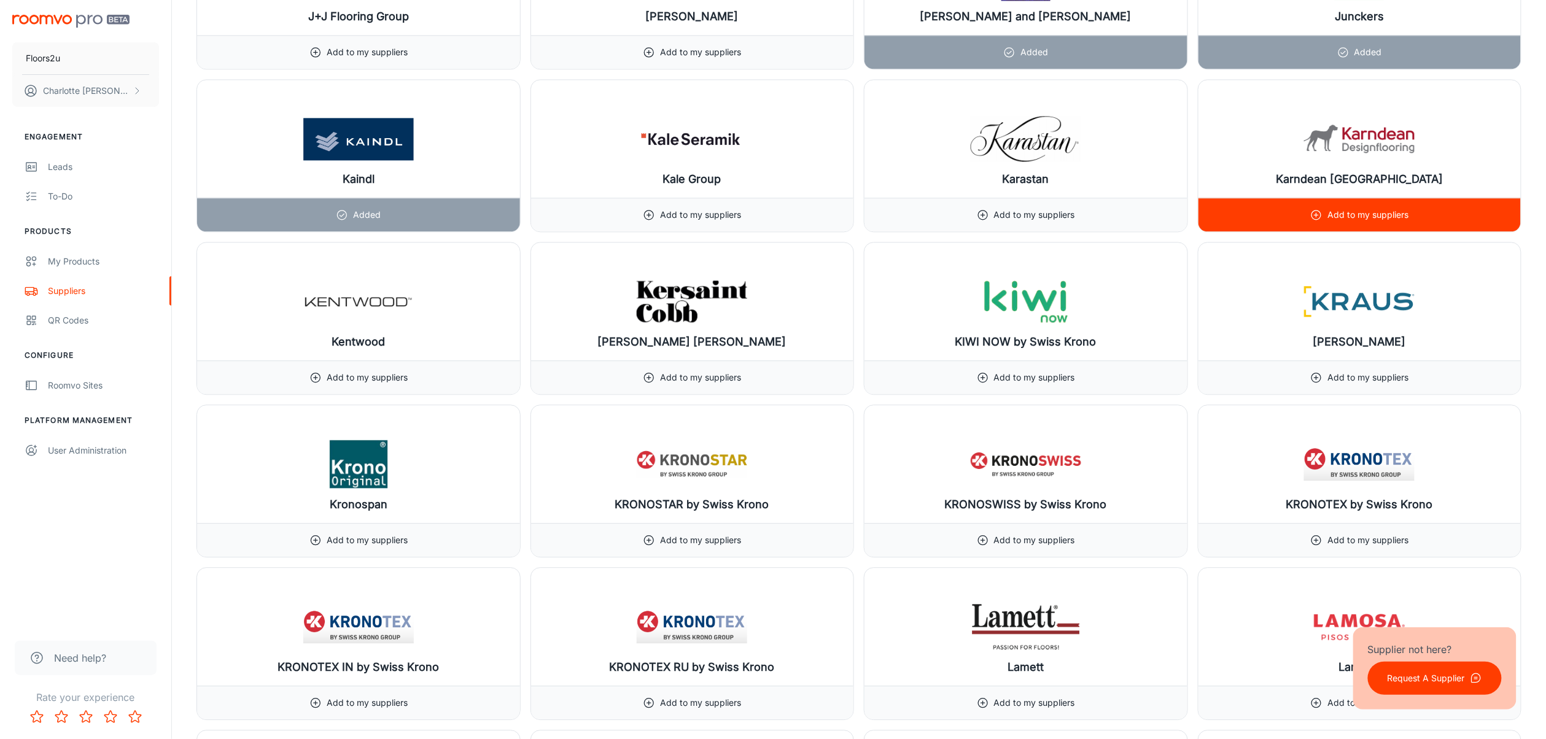
click at [1169, 222] on p "Add to my suppliers" at bounding box center [1368, 215] width 81 height 14
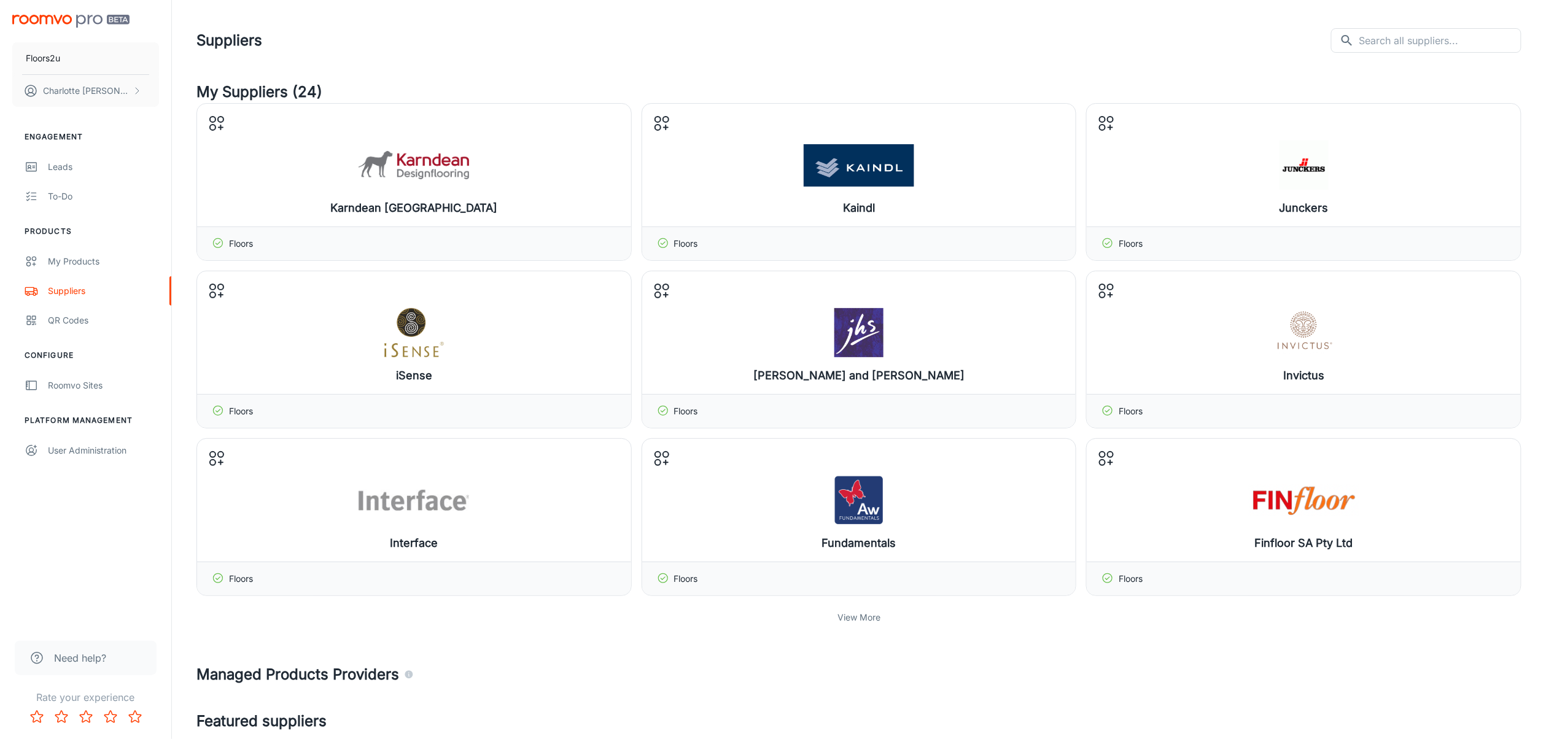
scroll to position [8251, 0]
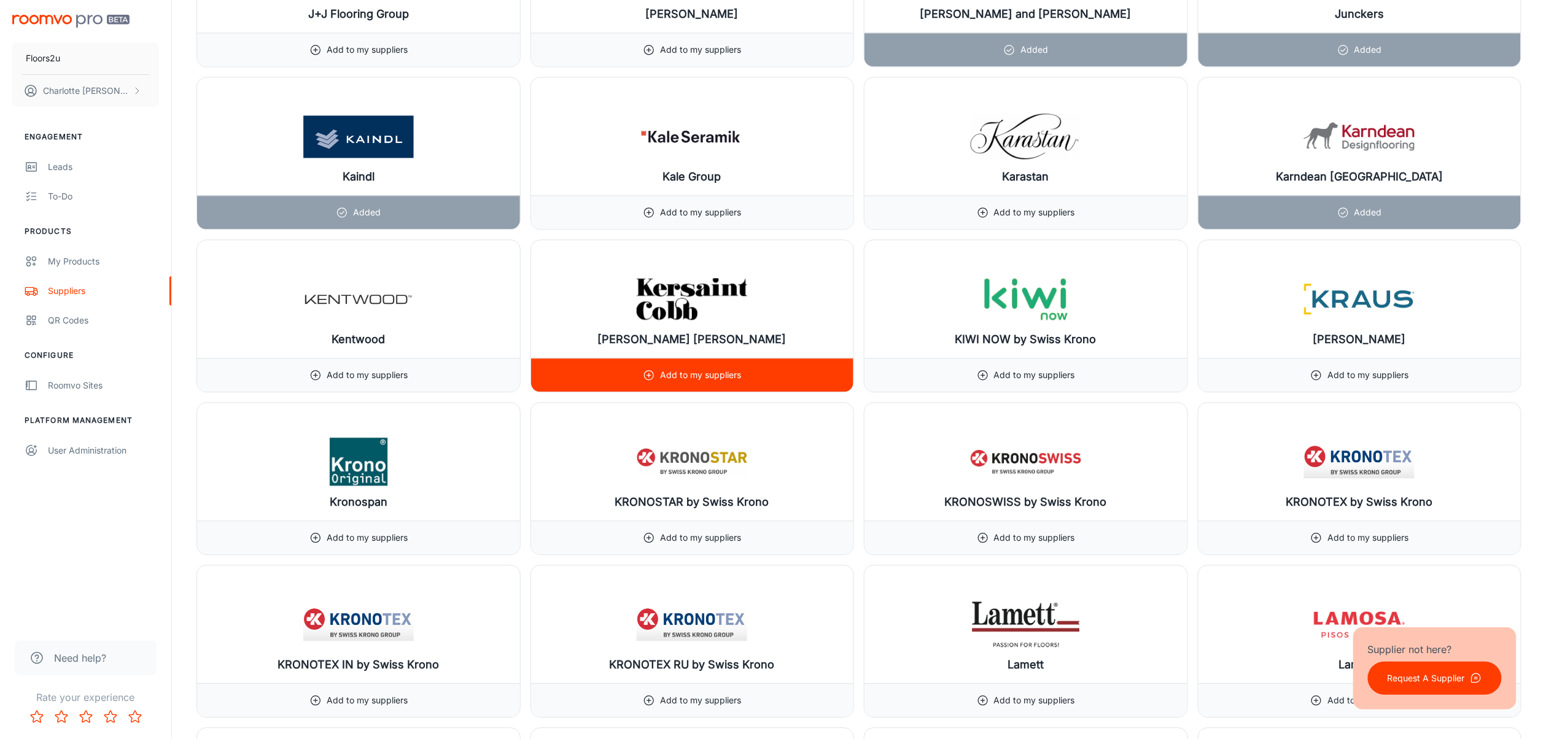
click at [667, 382] on p "Add to my suppliers" at bounding box center [700, 375] width 81 height 14
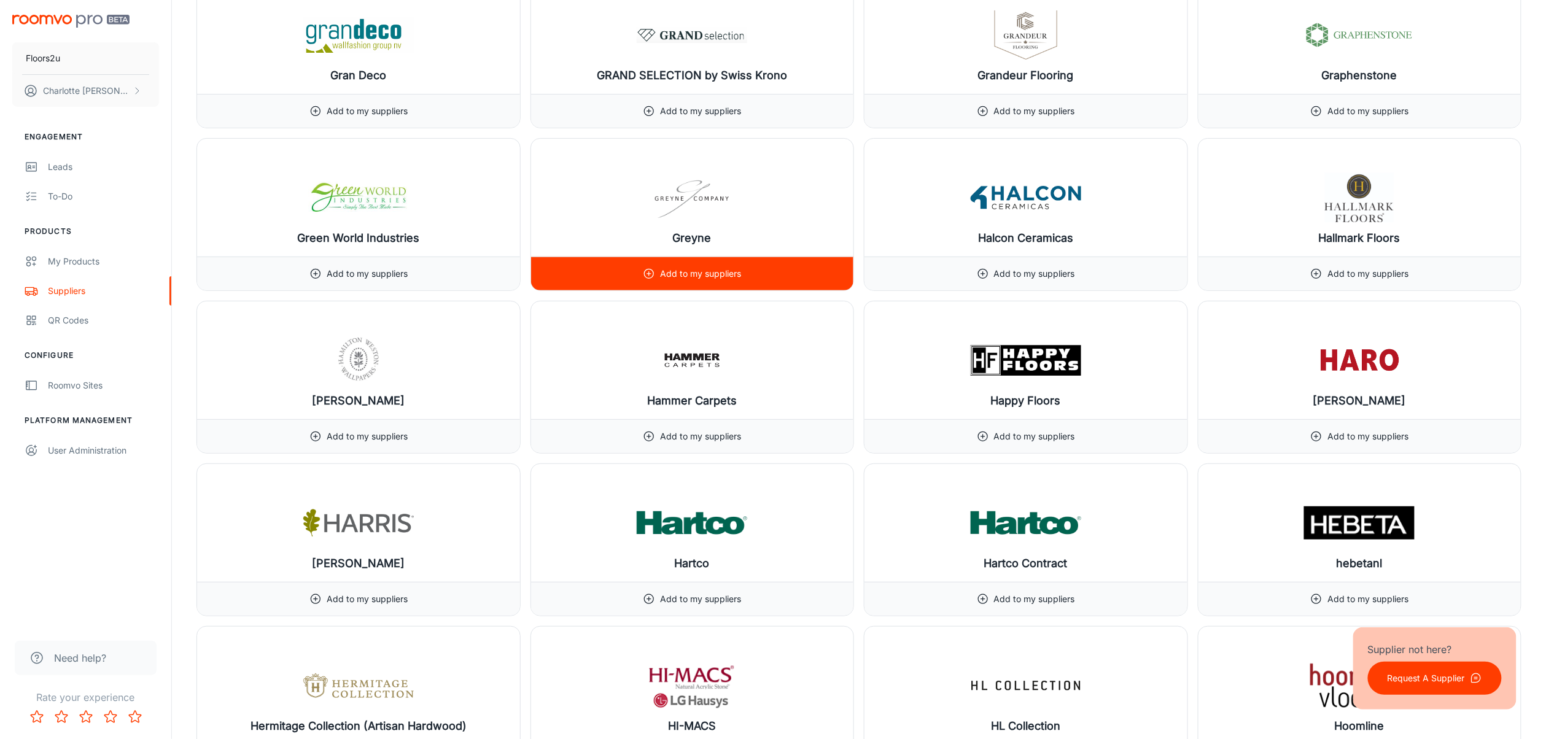
scroll to position [7108, 0]
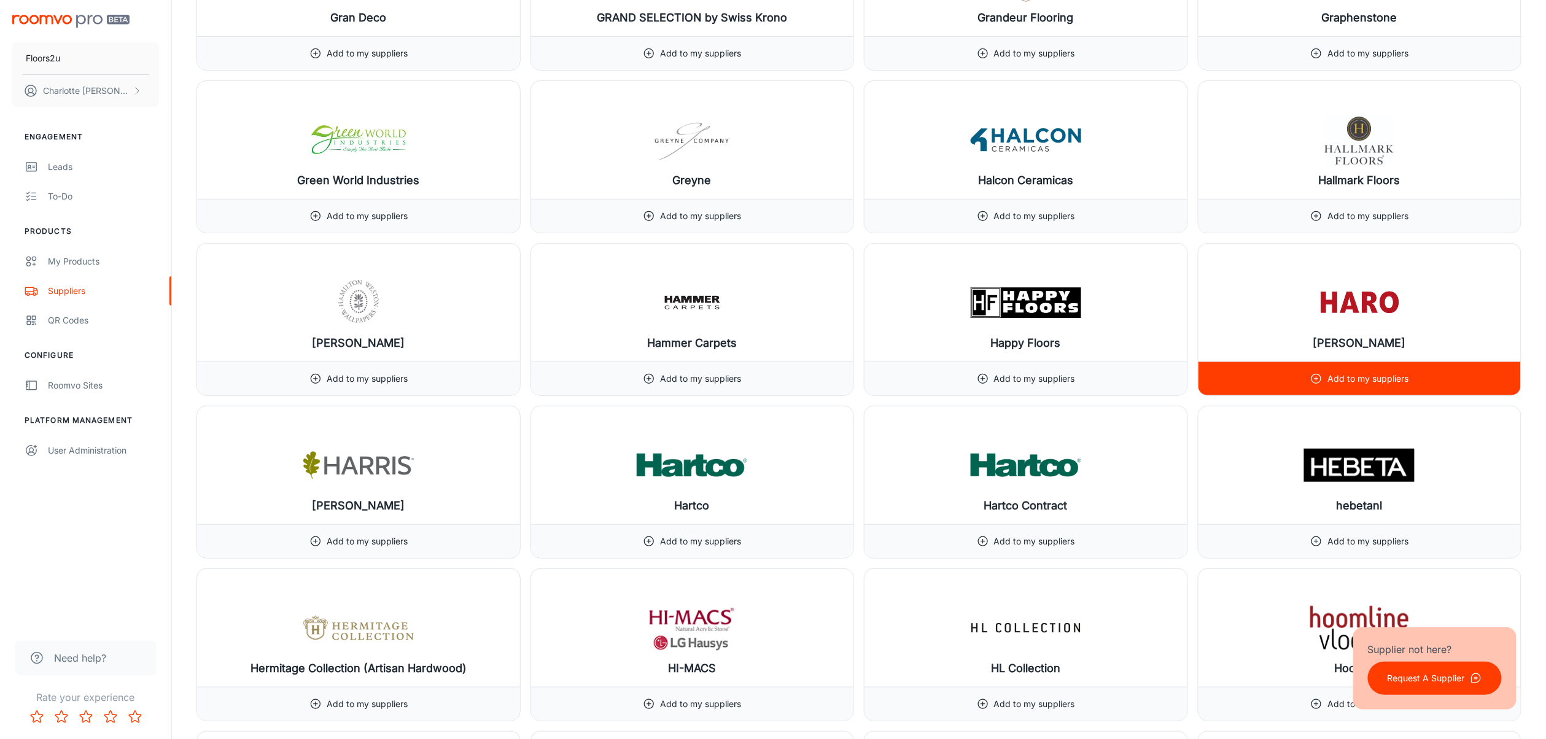
click at [1169, 395] on div "Add to my suppliers" at bounding box center [1359, 378] width 98 height 33
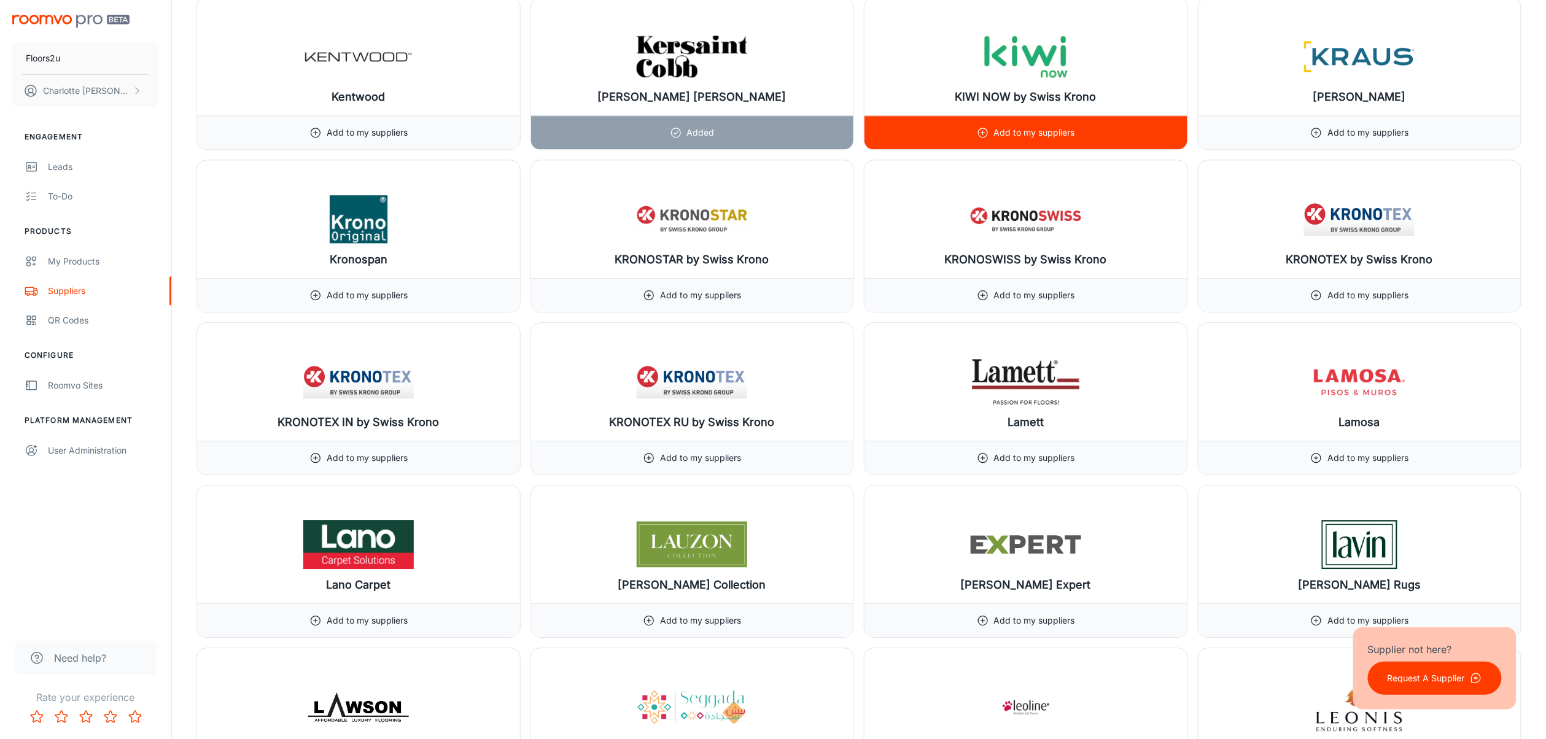
scroll to position [8496, 0]
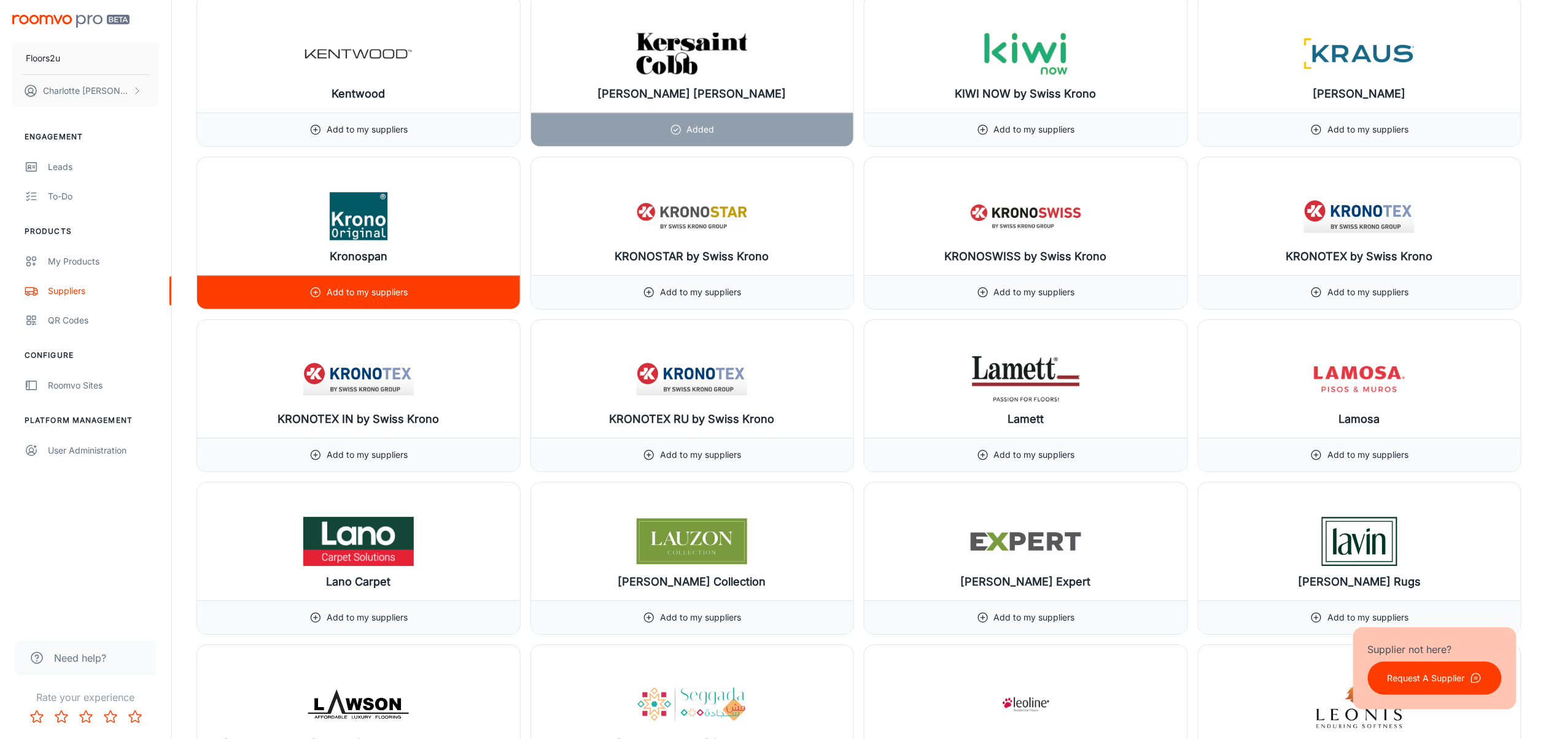
click at [438, 309] on div "Add to my suppliers" at bounding box center [358, 292] width 323 height 34
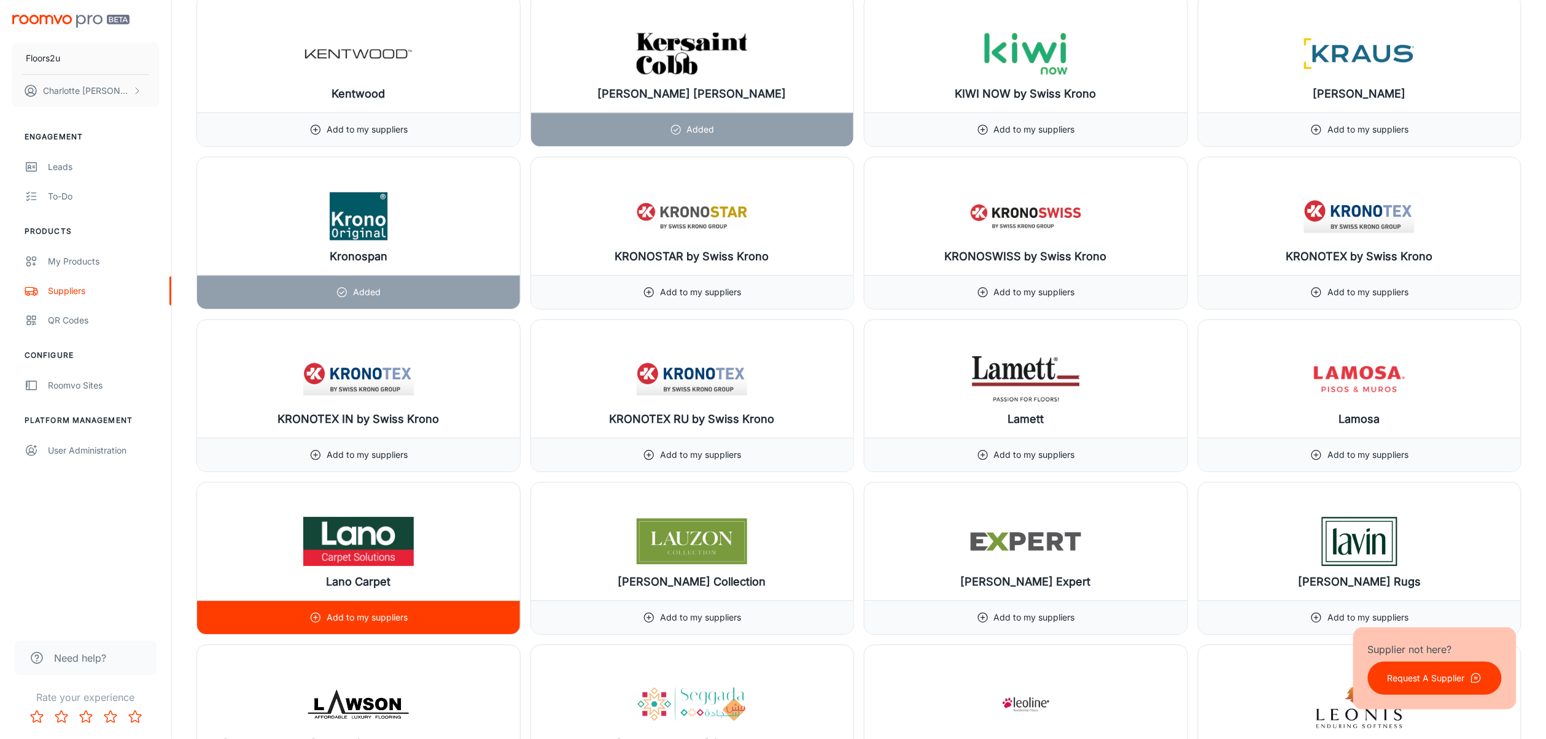
click at [371, 554] on p "Add to my suppliers" at bounding box center [367, 618] width 81 height 14
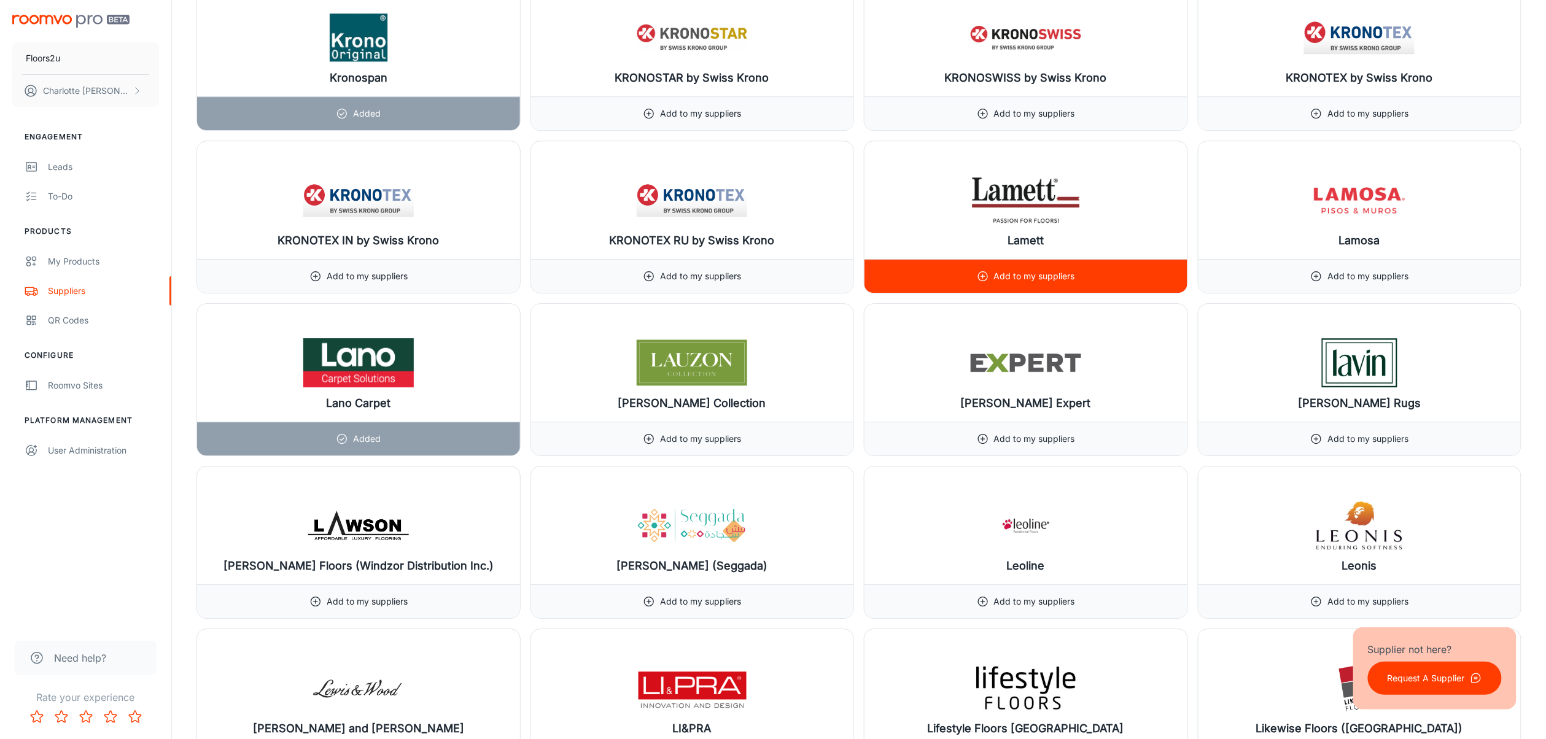
scroll to position [8824, 0]
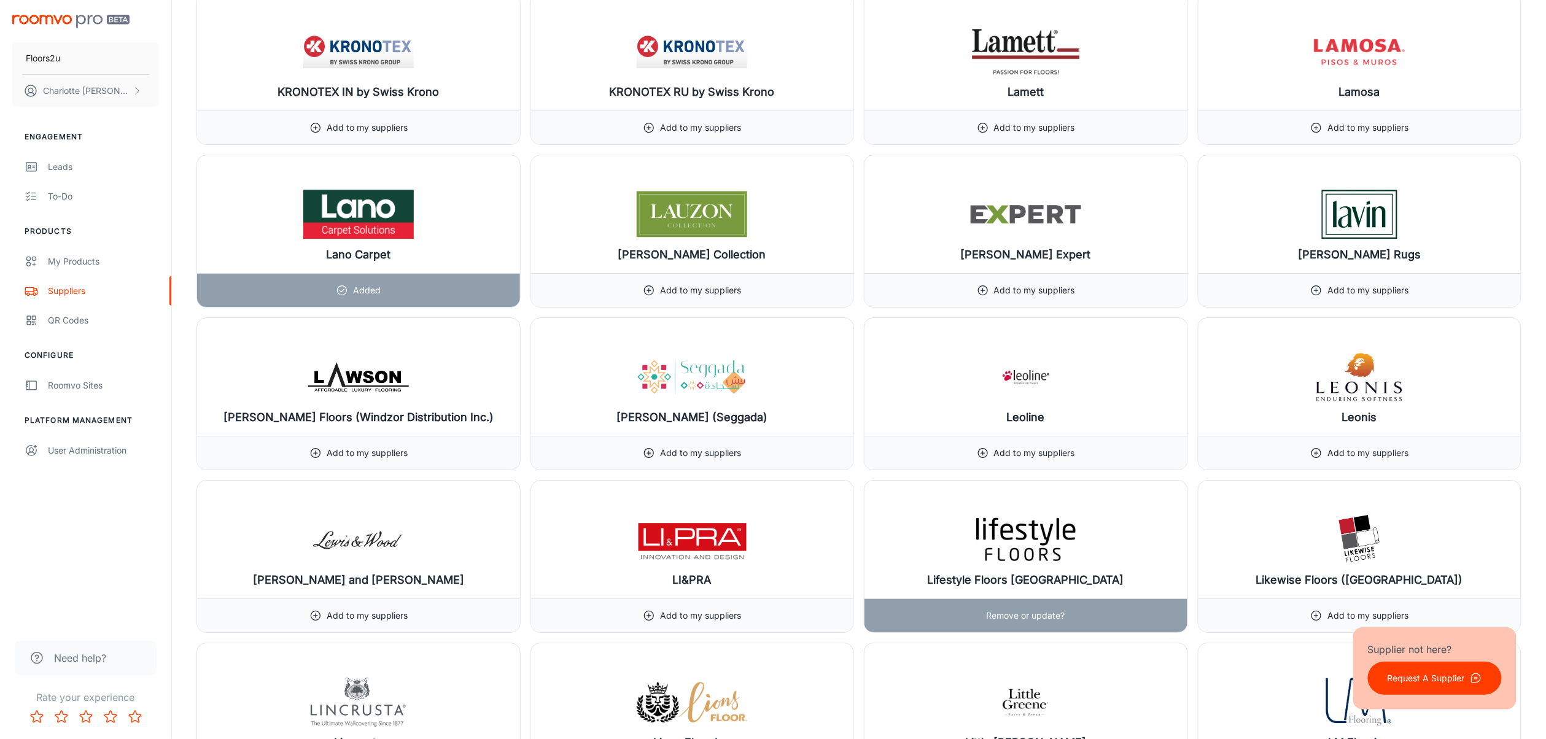
click at [1062, 554] on p "Remove or update?" at bounding box center [1026, 616] width 79 height 14
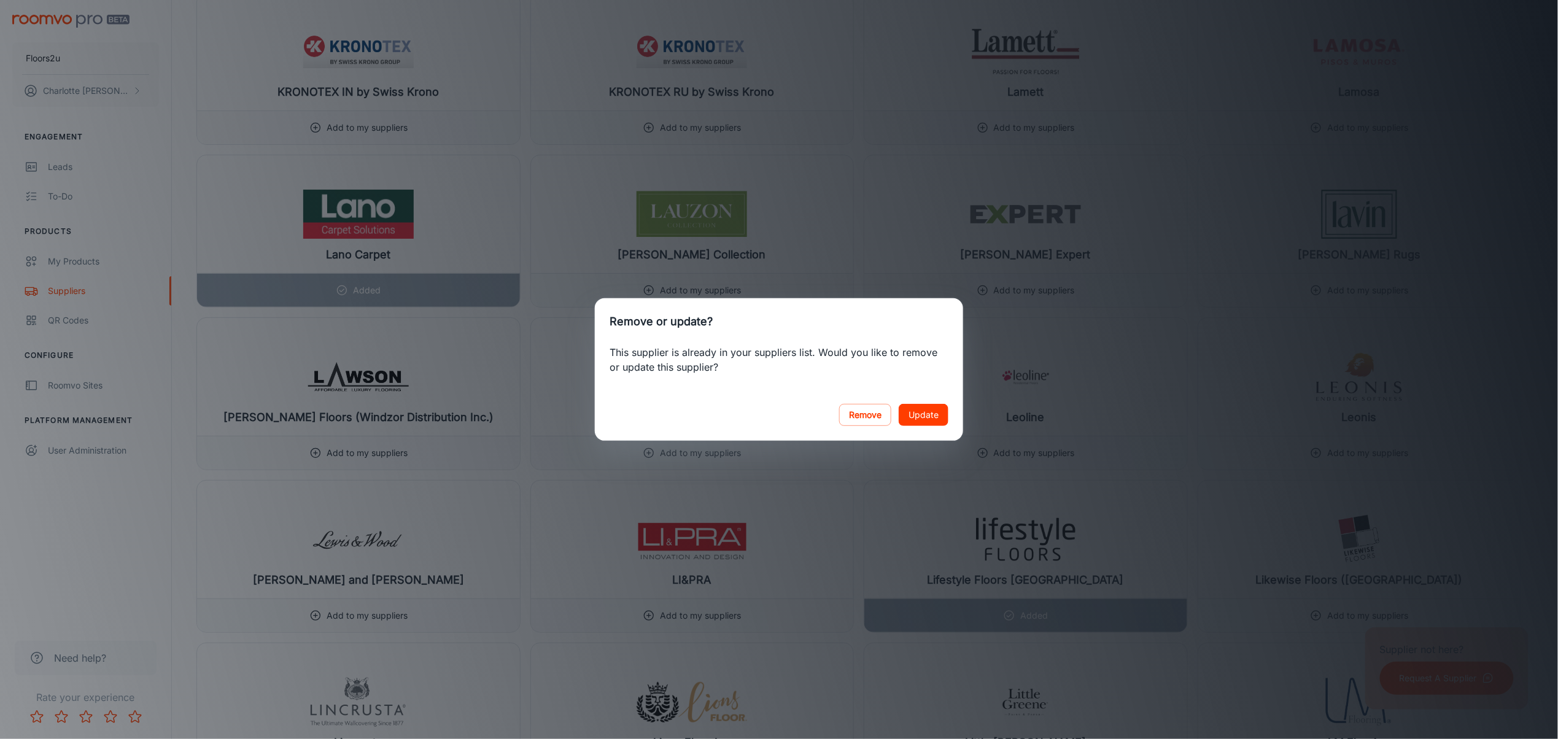
drag, startPoint x: 894, startPoint y: 583, endPoint x: 900, endPoint y: 576, distance: 9.1
click at [894, 554] on div "Remove or update? This supplier is already in your suppliers list. Would you li…" at bounding box center [779, 369] width 1558 height 739
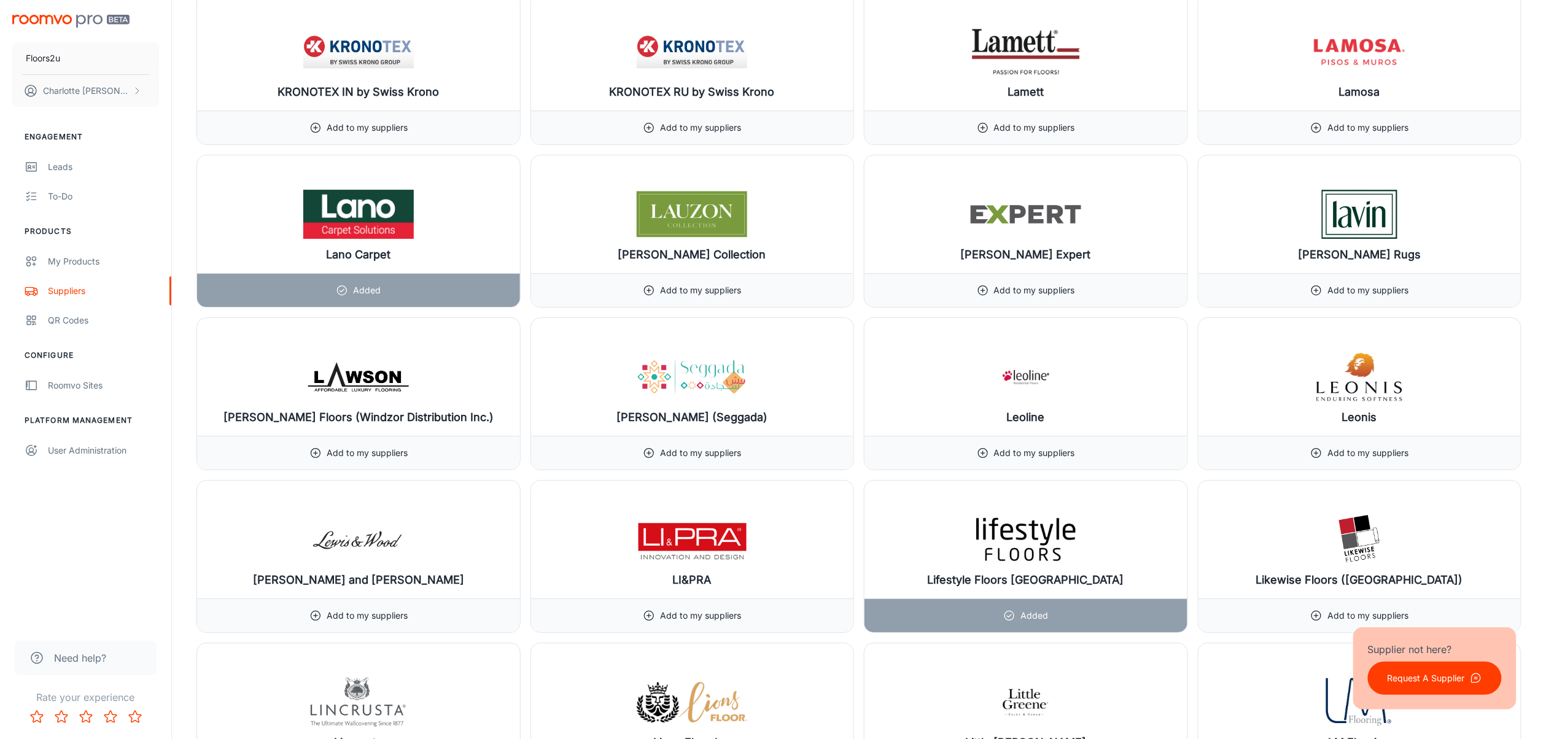
scroll to position [9721, 0]
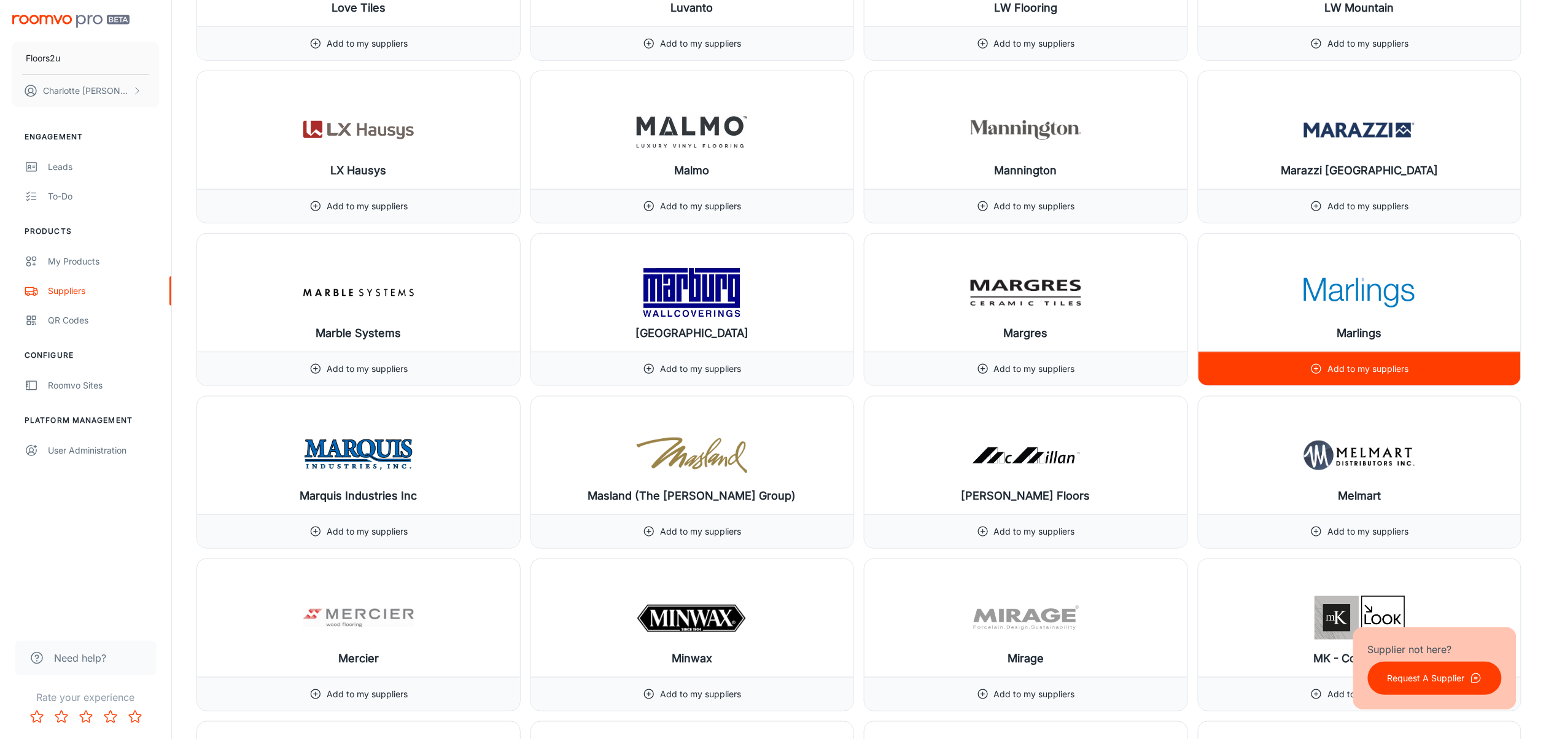
click at [1169, 376] on p "Add to my suppliers" at bounding box center [1368, 369] width 81 height 14
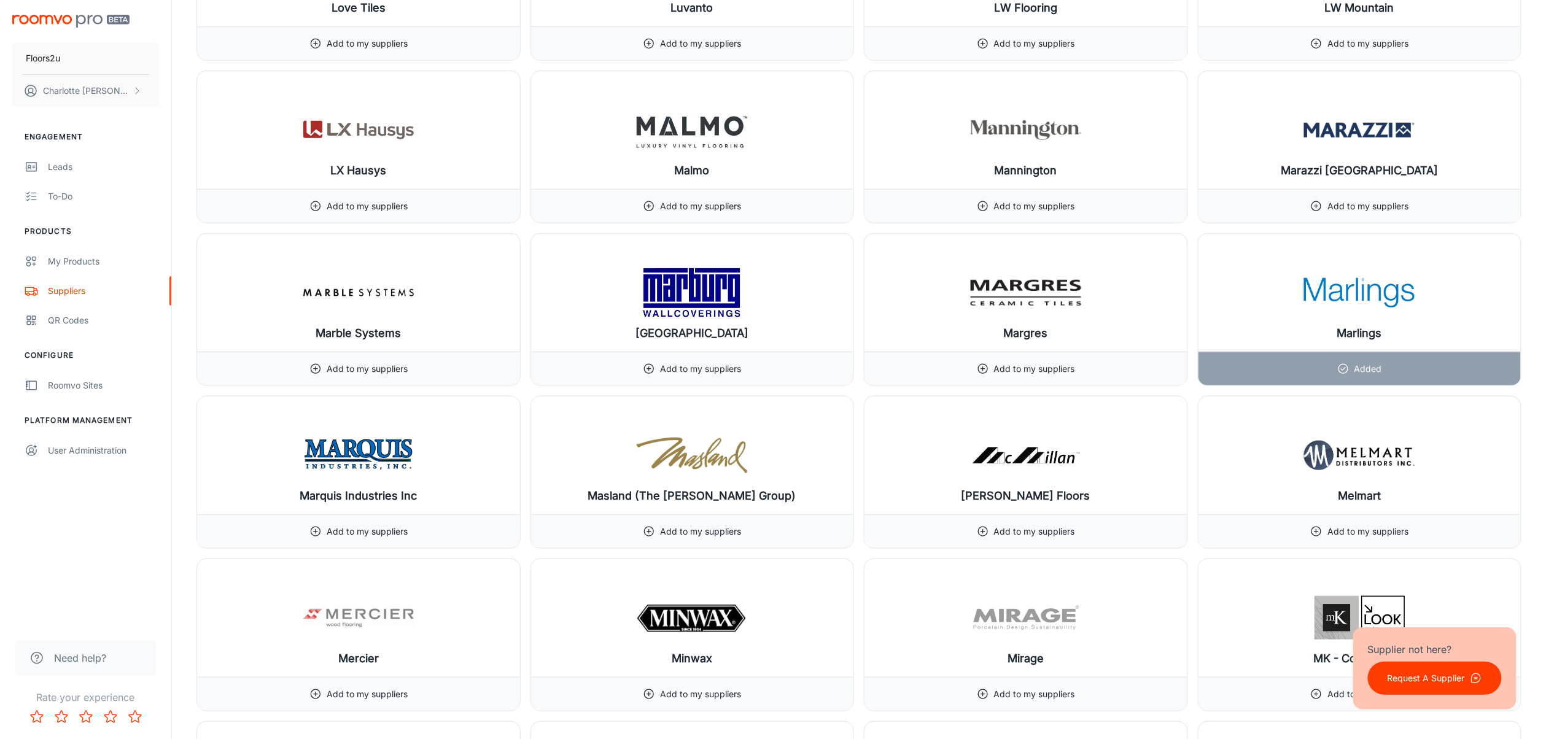
scroll to position [10211, 0]
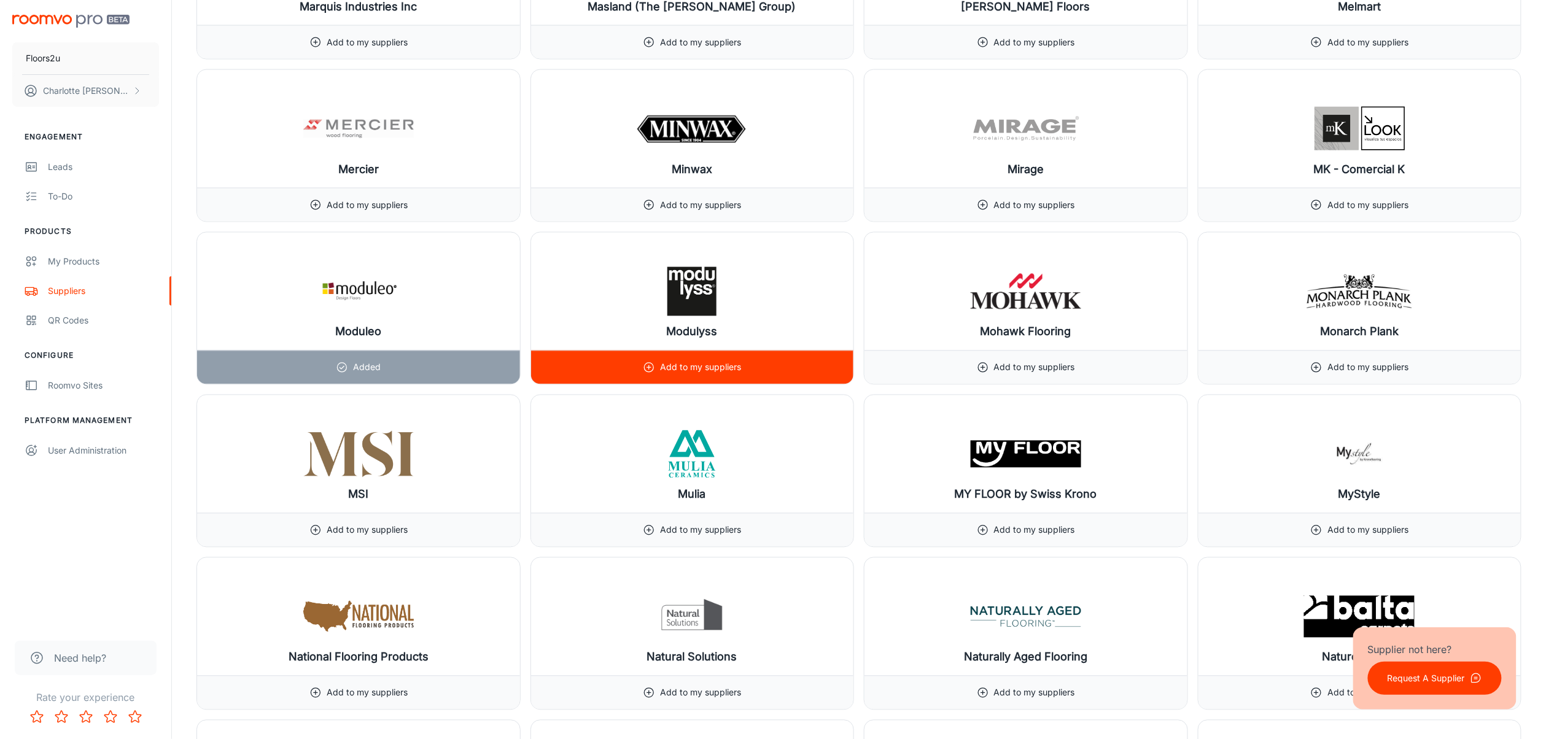
click at [748, 384] on div "Add to my suppliers" at bounding box center [692, 368] width 323 height 34
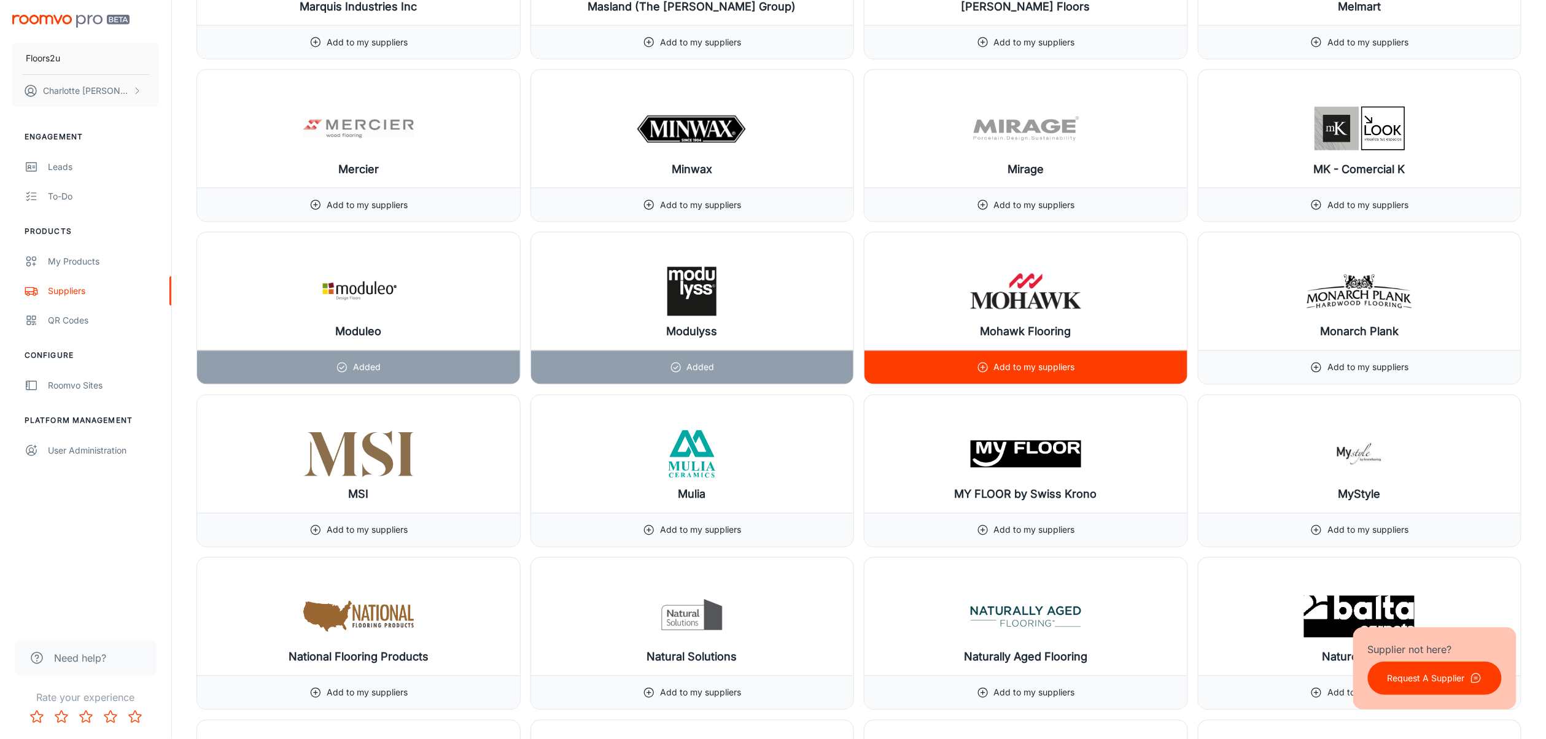
click at [1046, 384] on div "Add to my suppliers" at bounding box center [1026, 367] width 98 height 33
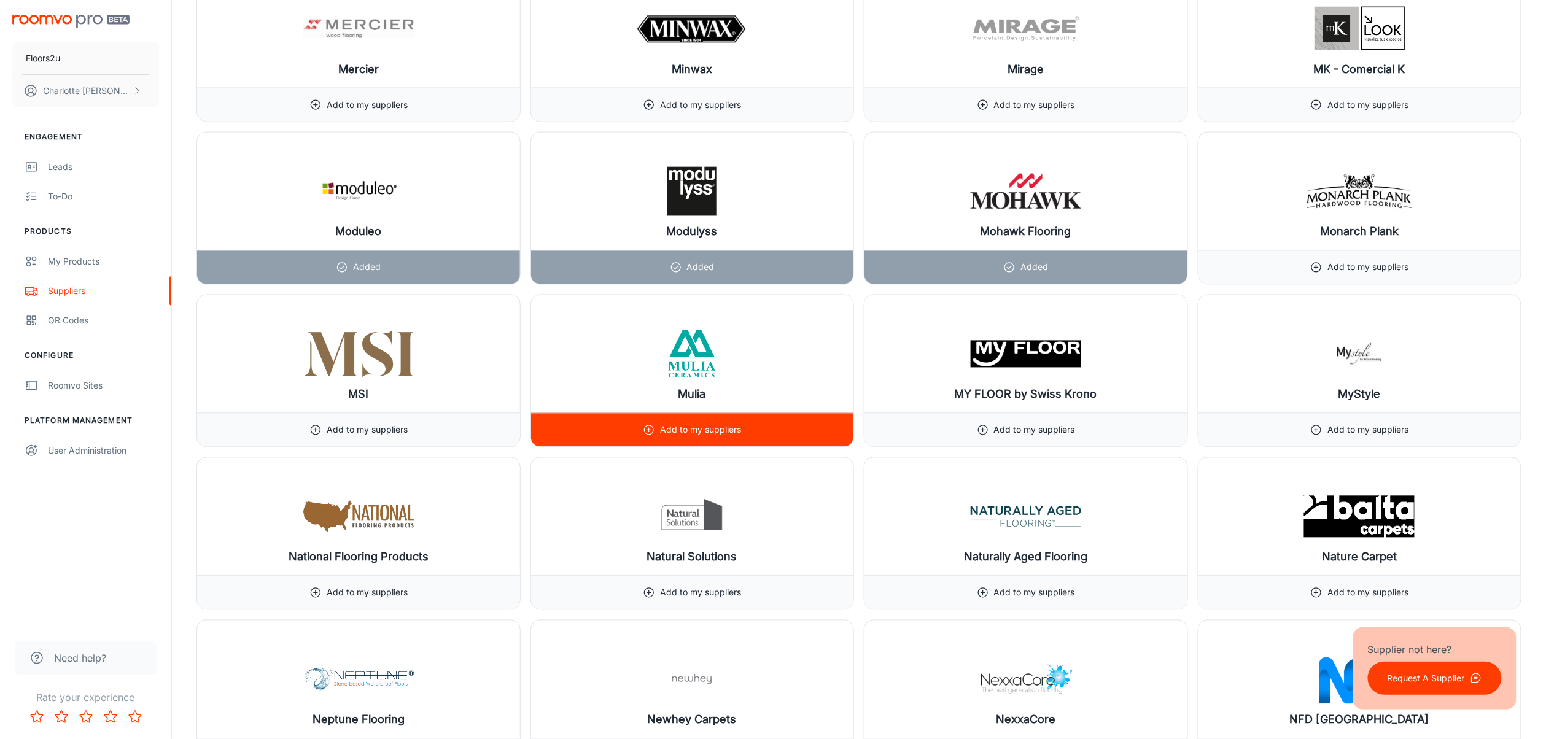
scroll to position [10293, 0]
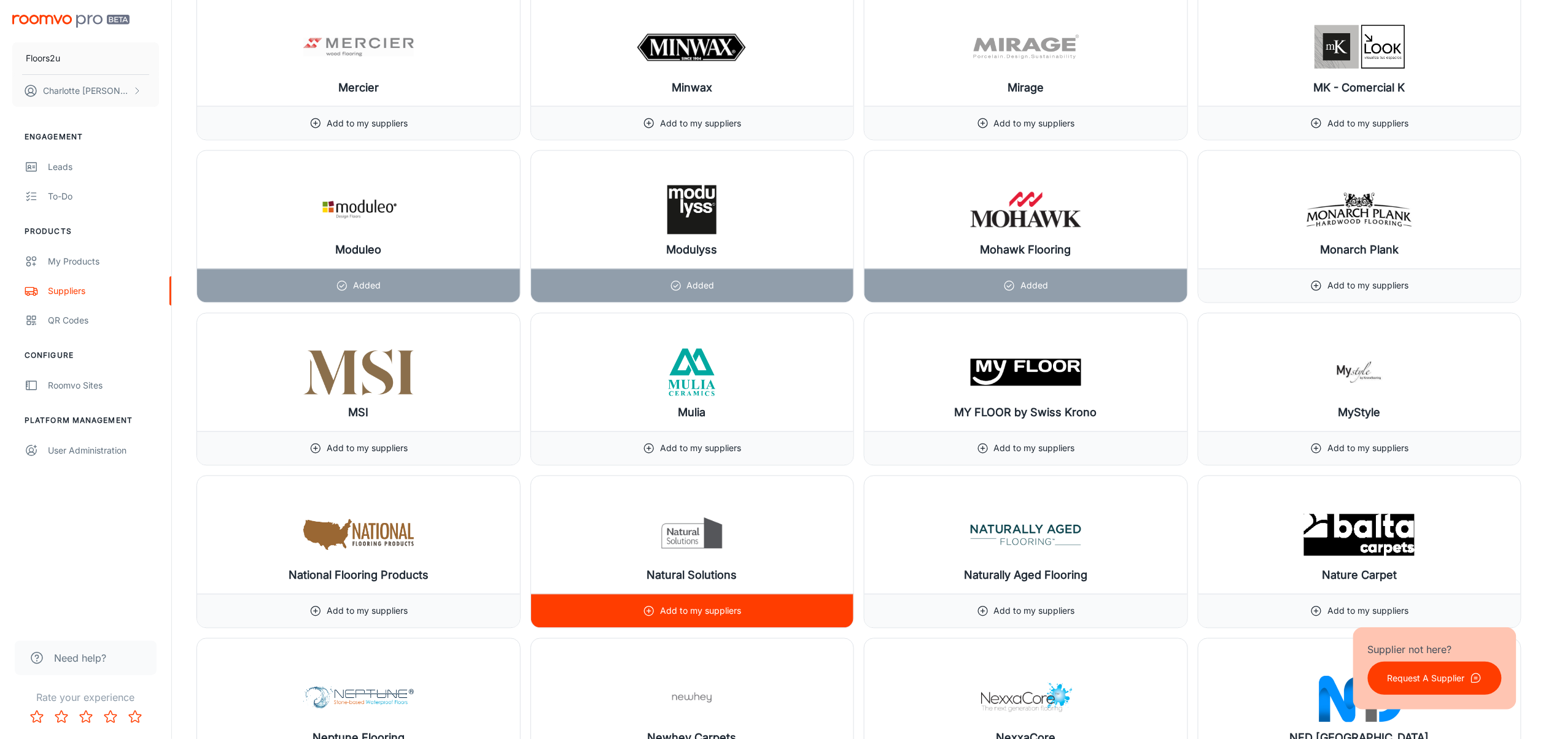
click at [737, 554] on p "Add to my suppliers" at bounding box center [700, 612] width 81 height 14
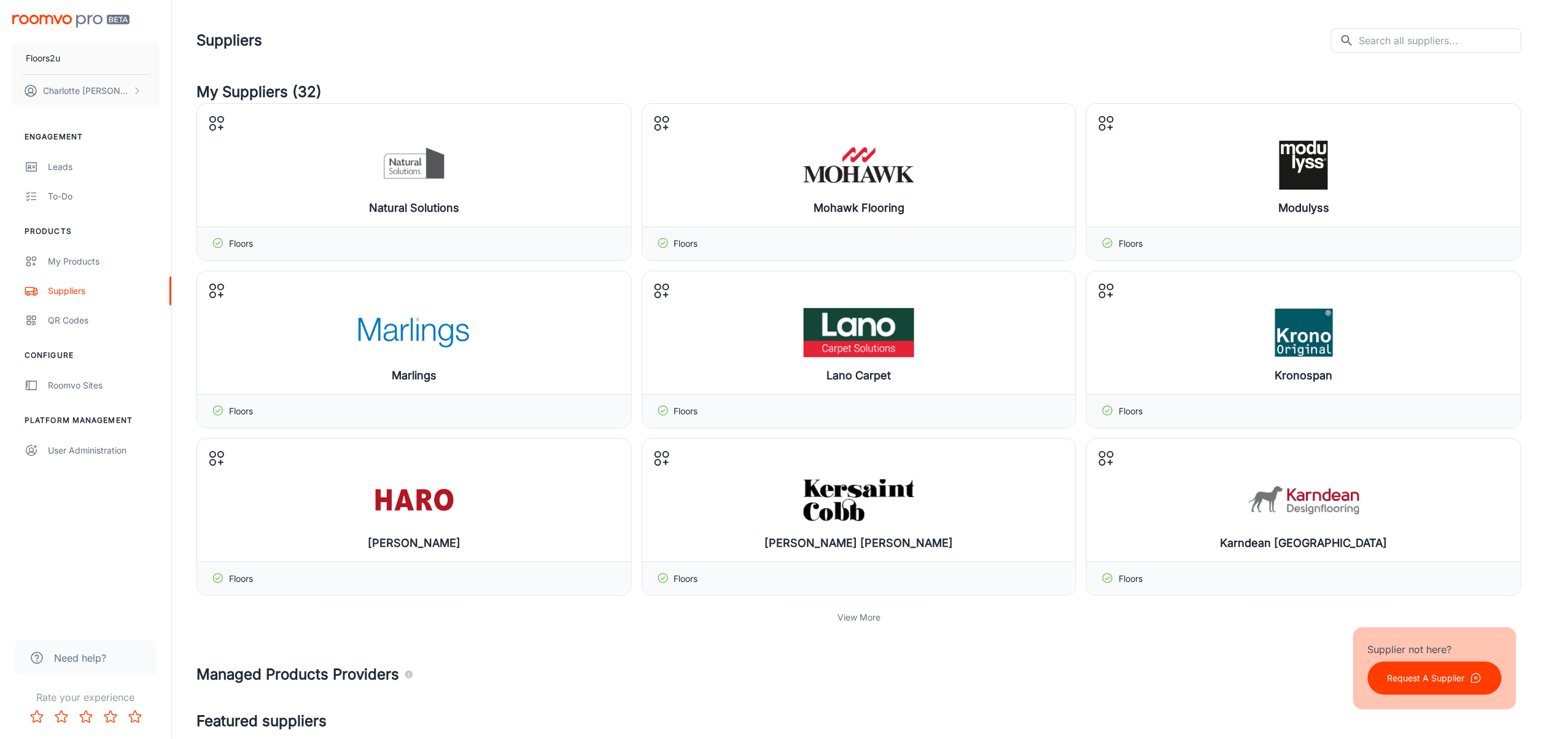
scroll to position [10538, 0]
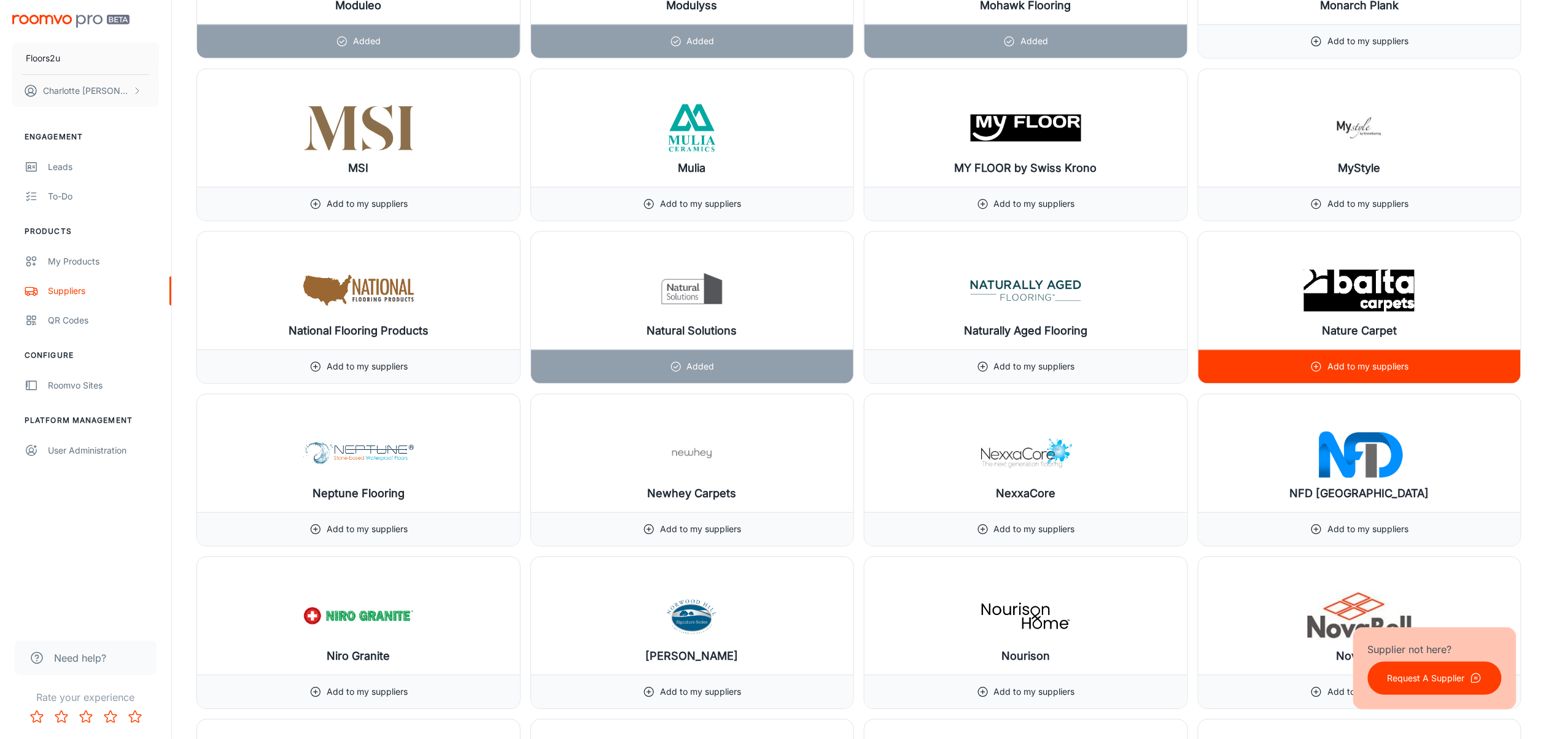
click at [1169, 373] on p "Add to my suppliers" at bounding box center [1368, 367] width 81 height 14
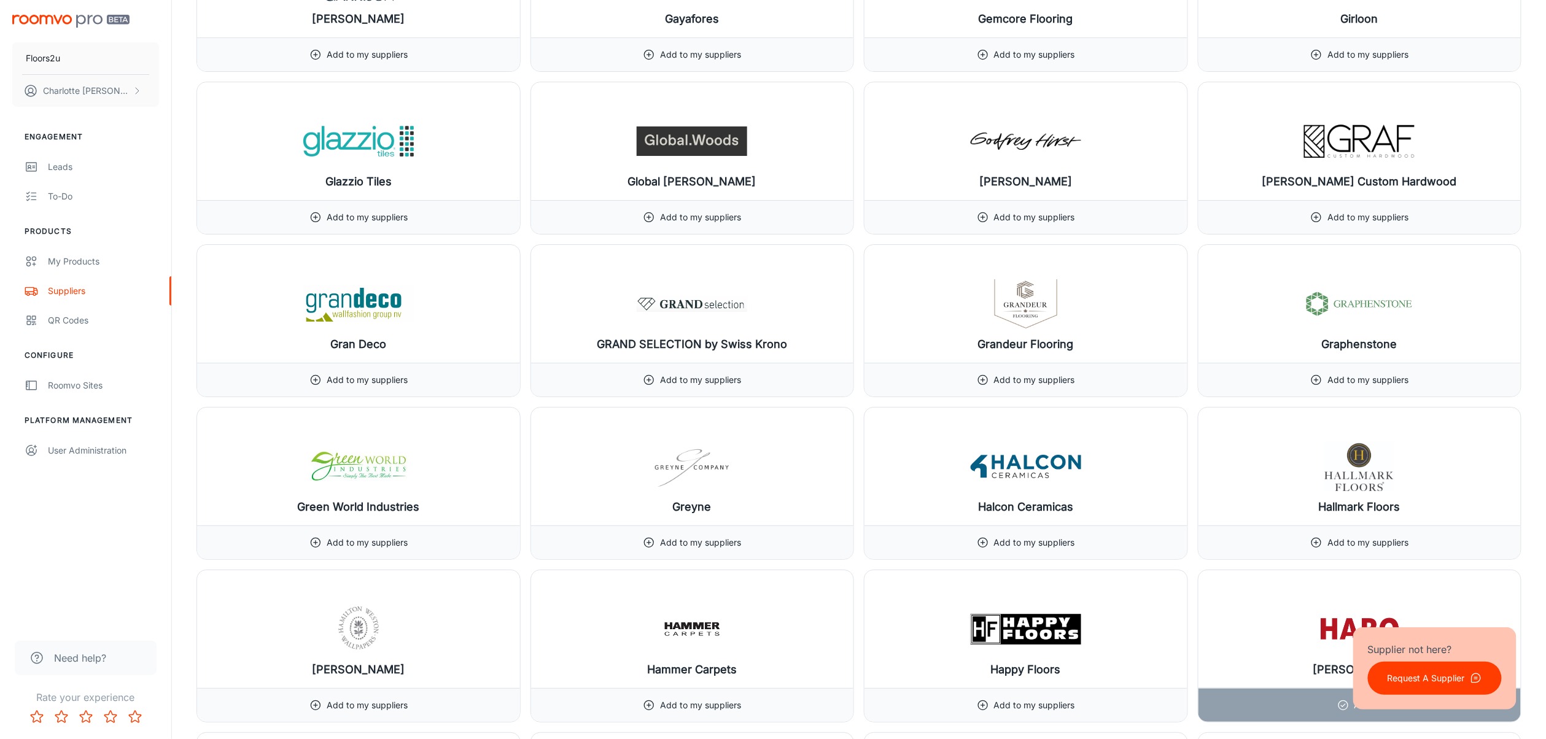
scroll to position [11028, 0]
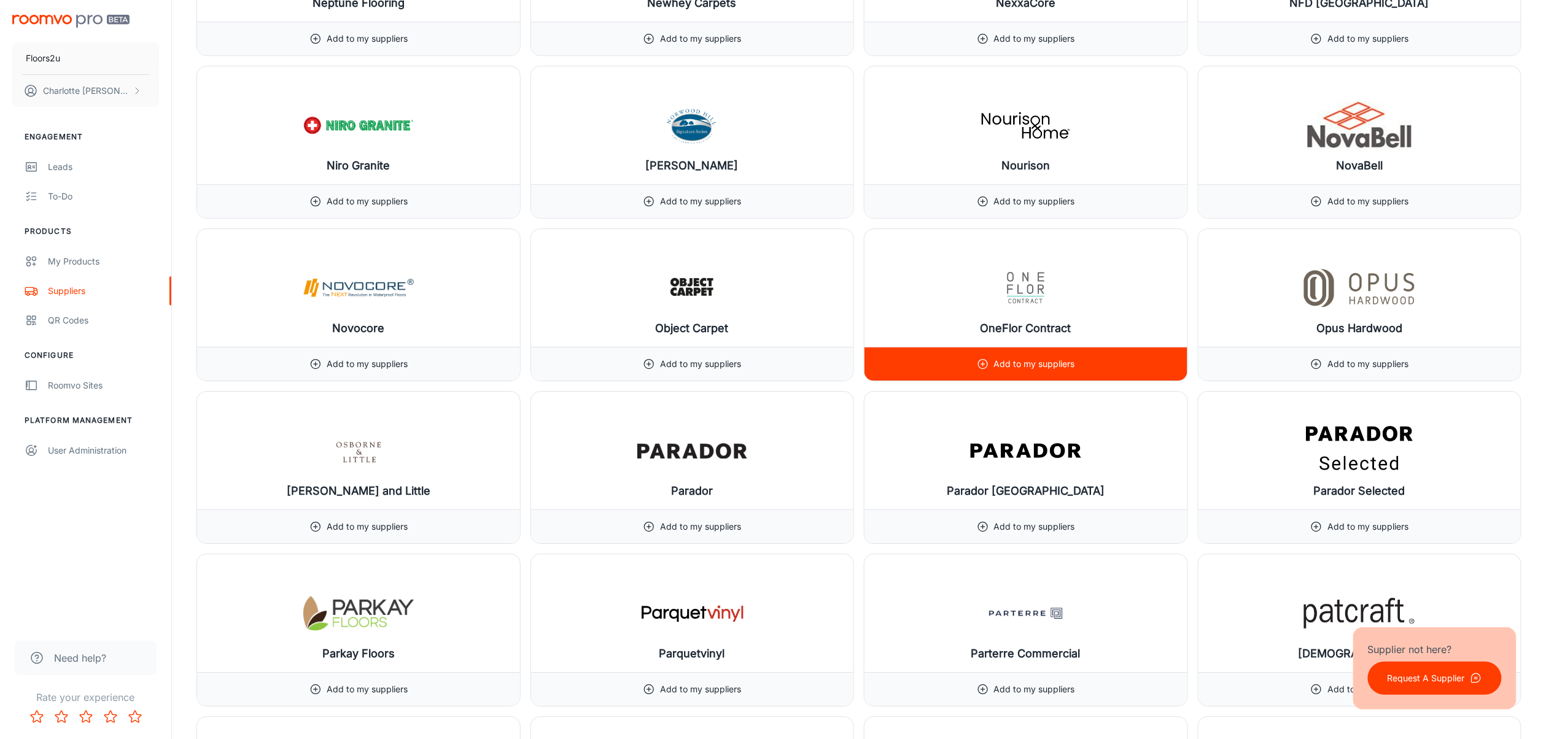
click at [1074, 371] on p "Add to my suppliers" at bounding box center [1034, 364] width 81 height 14
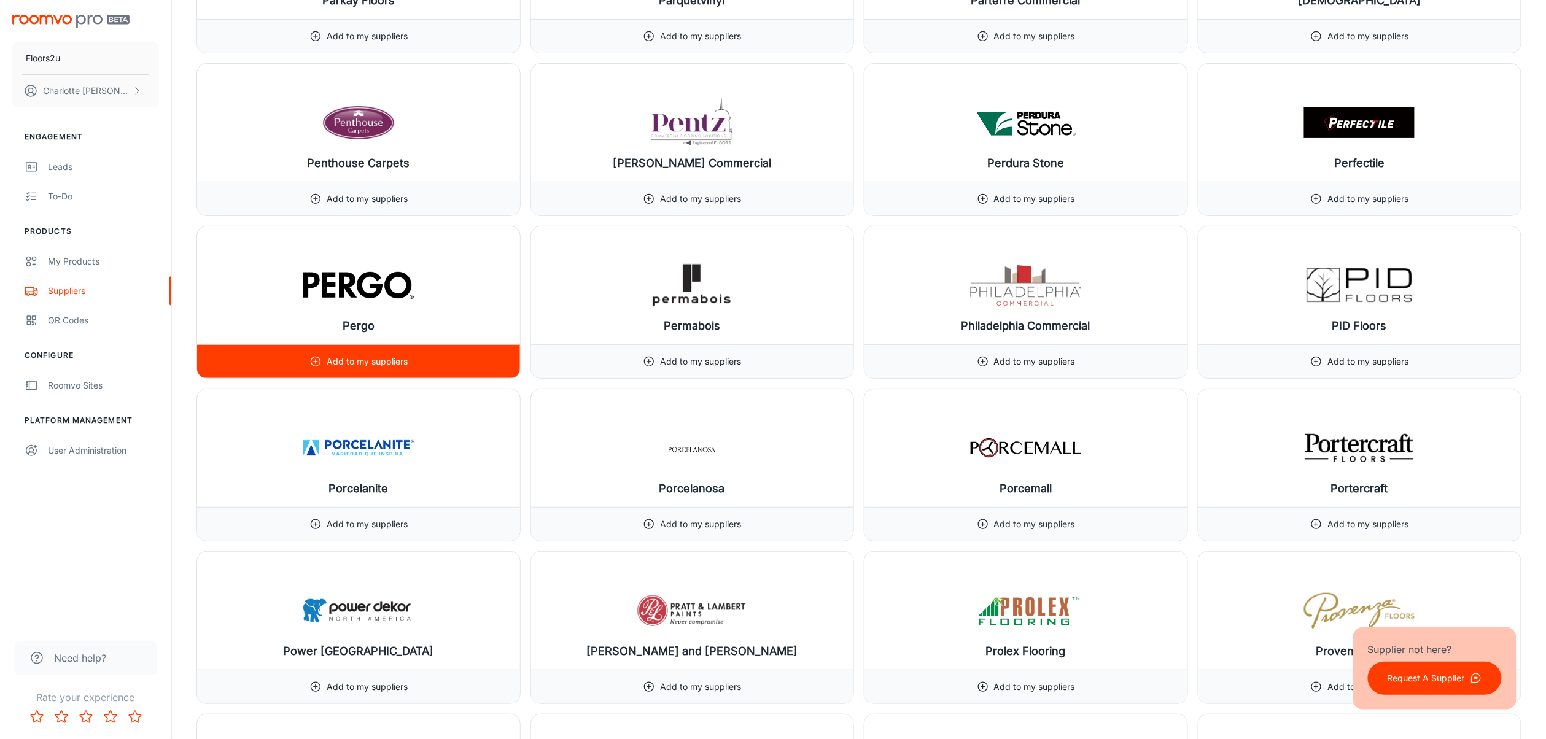
click at [419, 378] on div "Add to my suppliers" at bounding box center [358, 361] width 323 height 34
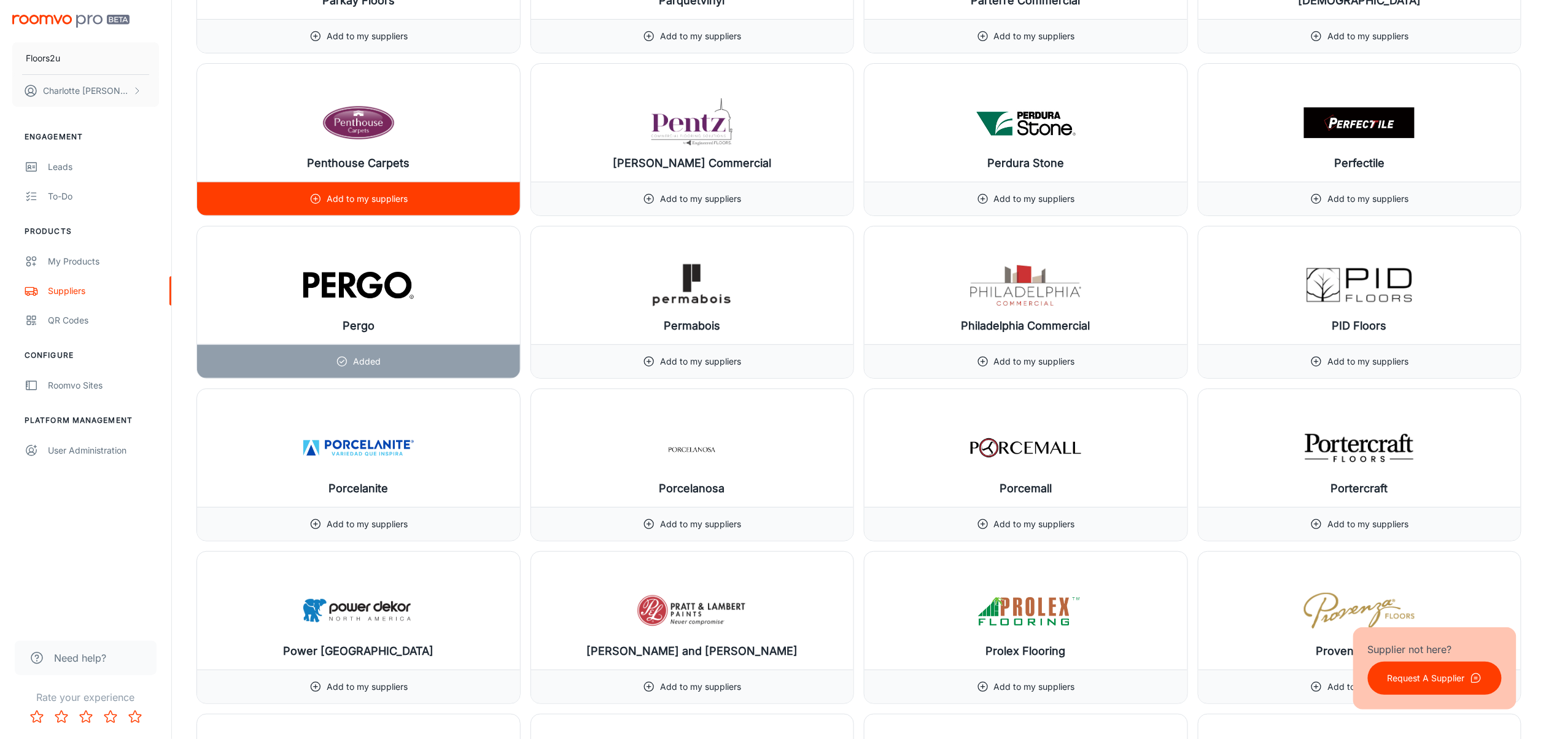
click at [402, 206] on p "Add to my suppliers" at bounding box center [367, 199] width 81 height 14
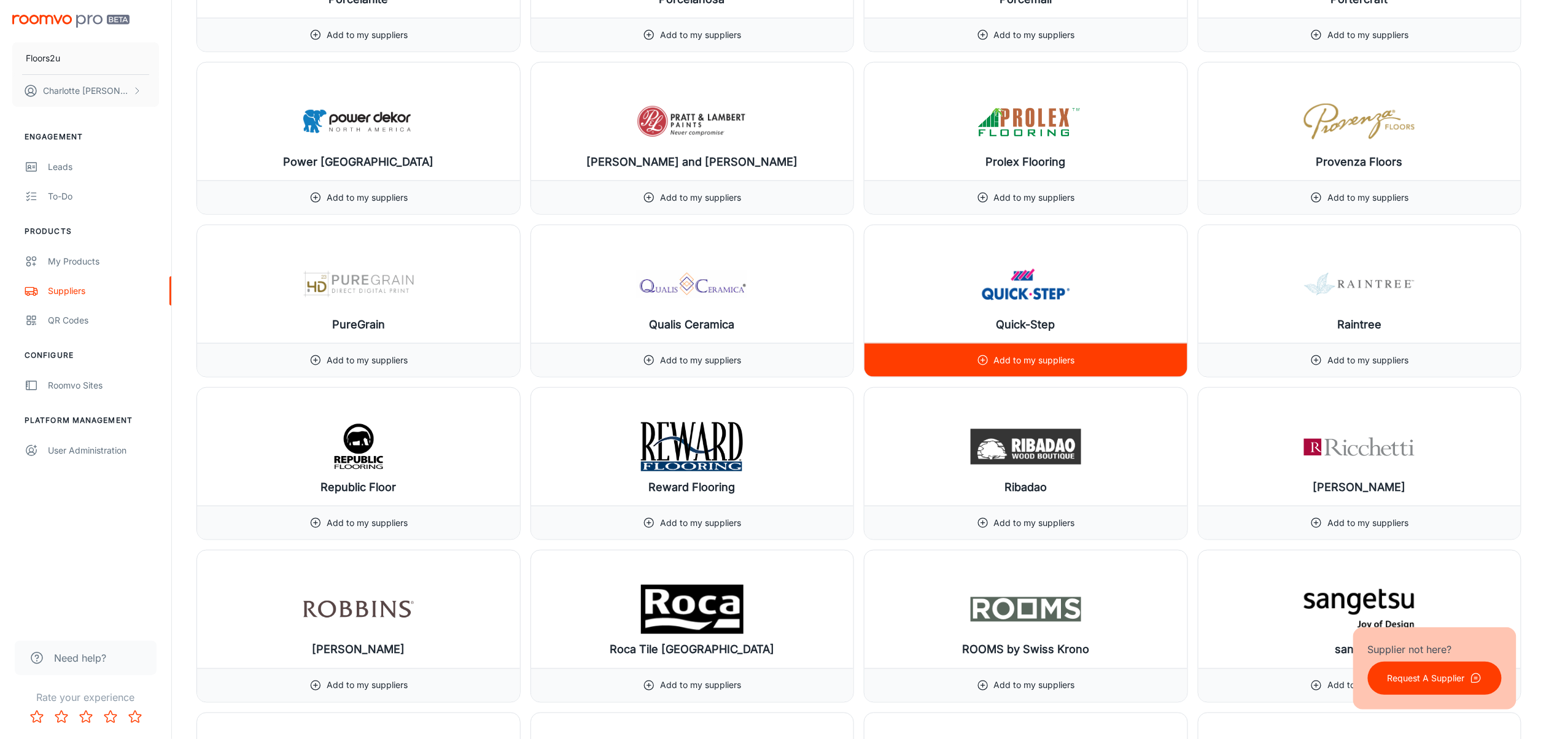
click at [1033, 367] on p "Add to my suppliers" at bounding box center [1034, 361] width 81 height 14
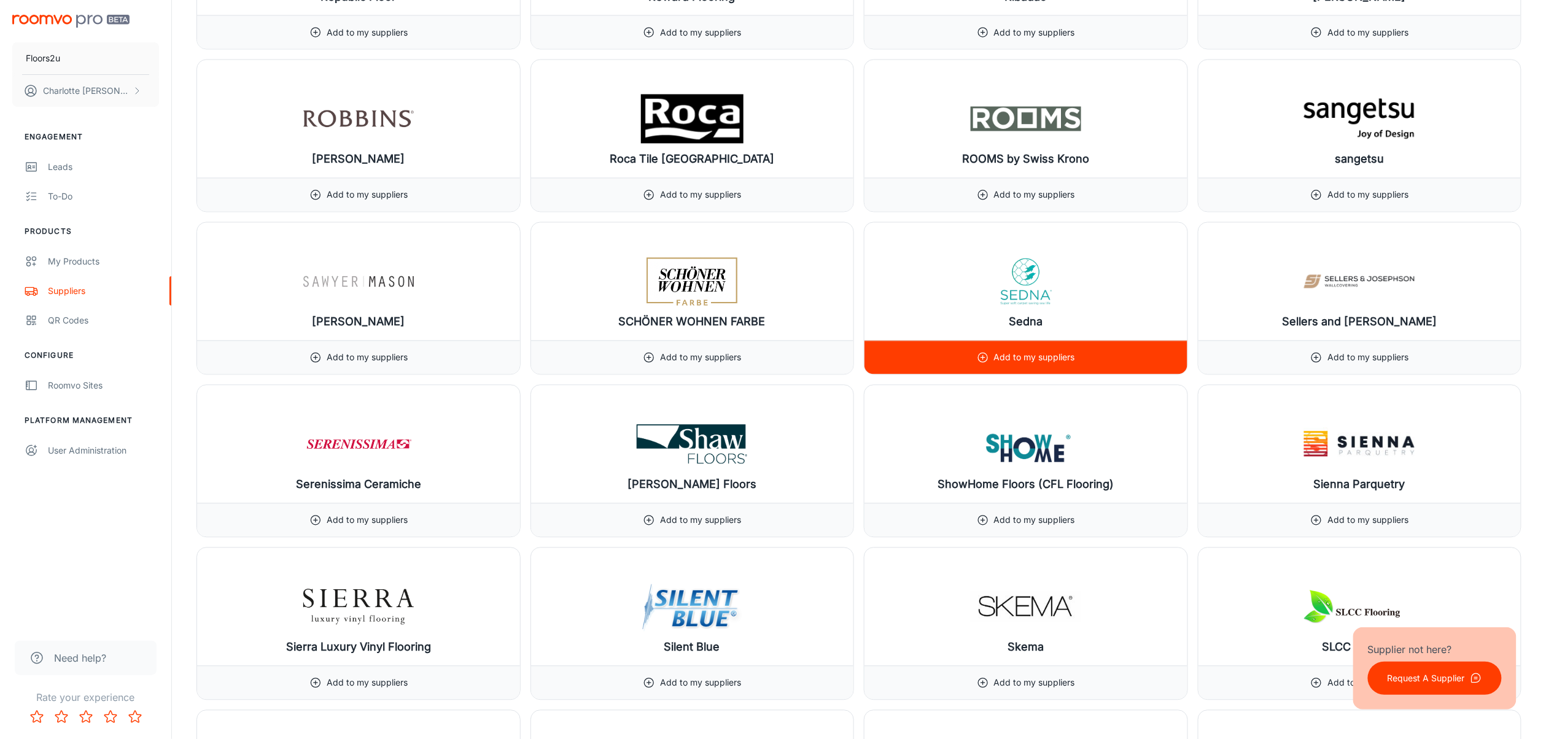
click at [1018, 365] on p "Add to my suppliers" at bounding box center [1034, 358] width 81 height 14
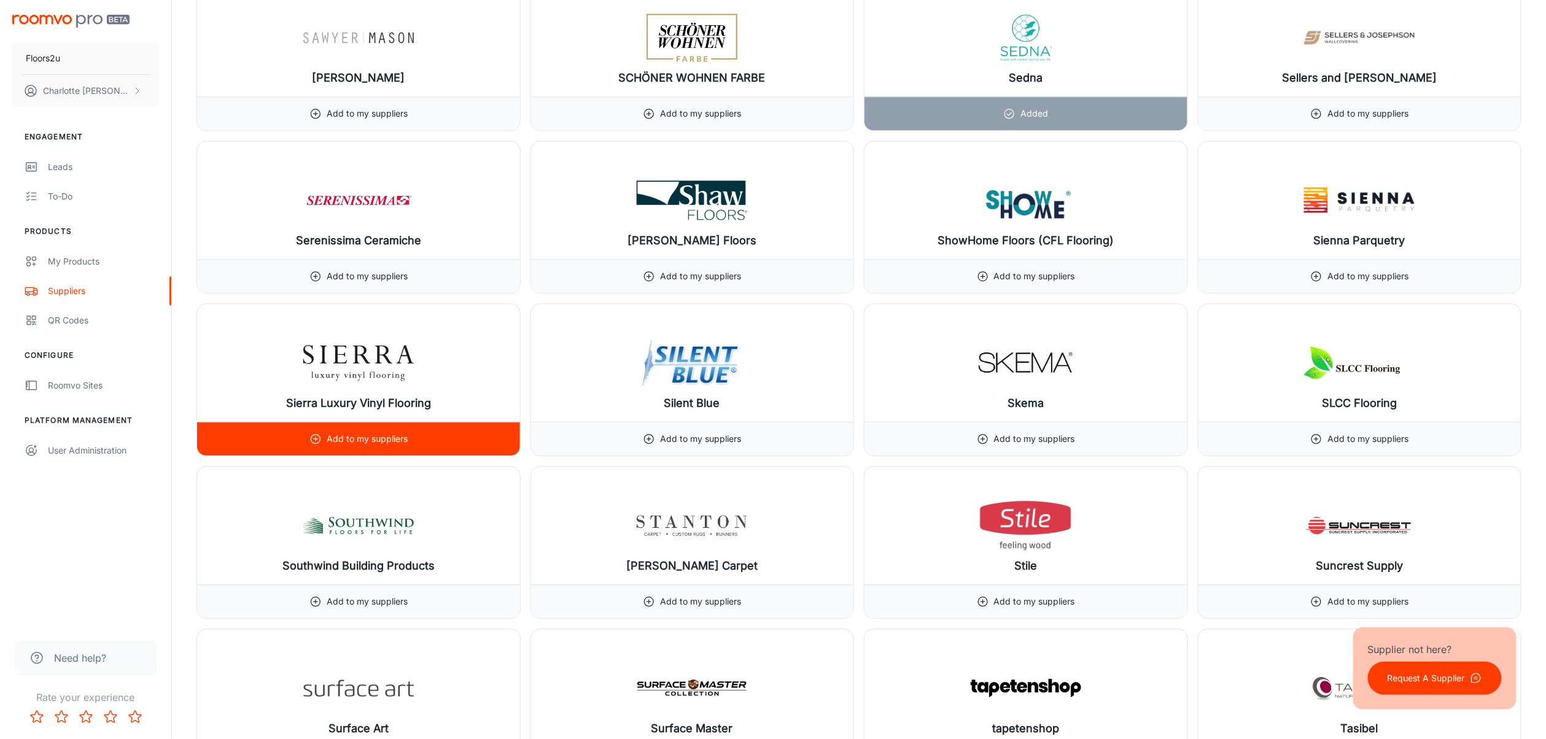
scroll to position [12907, 0]
click at [377, 454] on div "Add to my suppliers" at bounding box center [358, 437] width 98 height 33
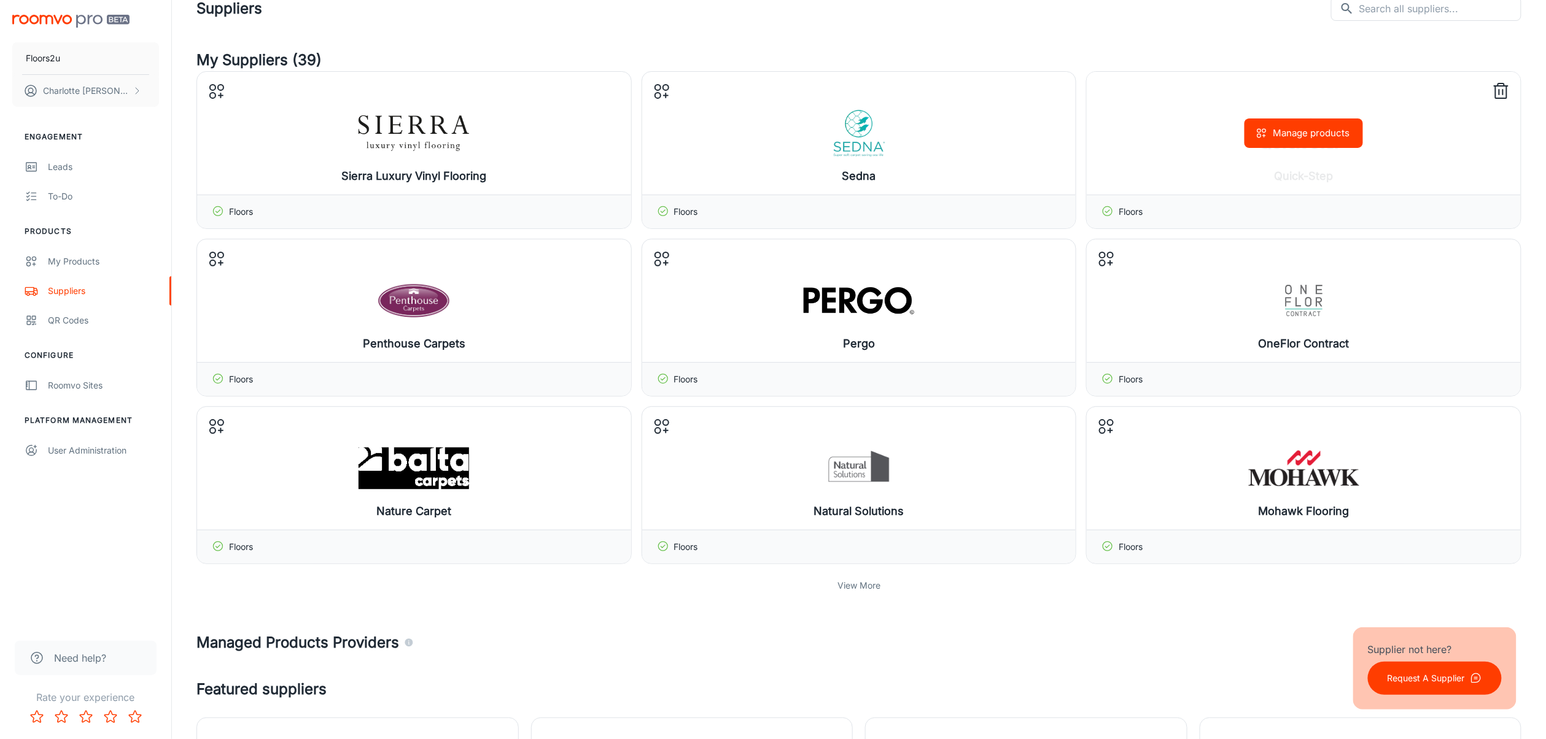
scroll to position [0, 0]
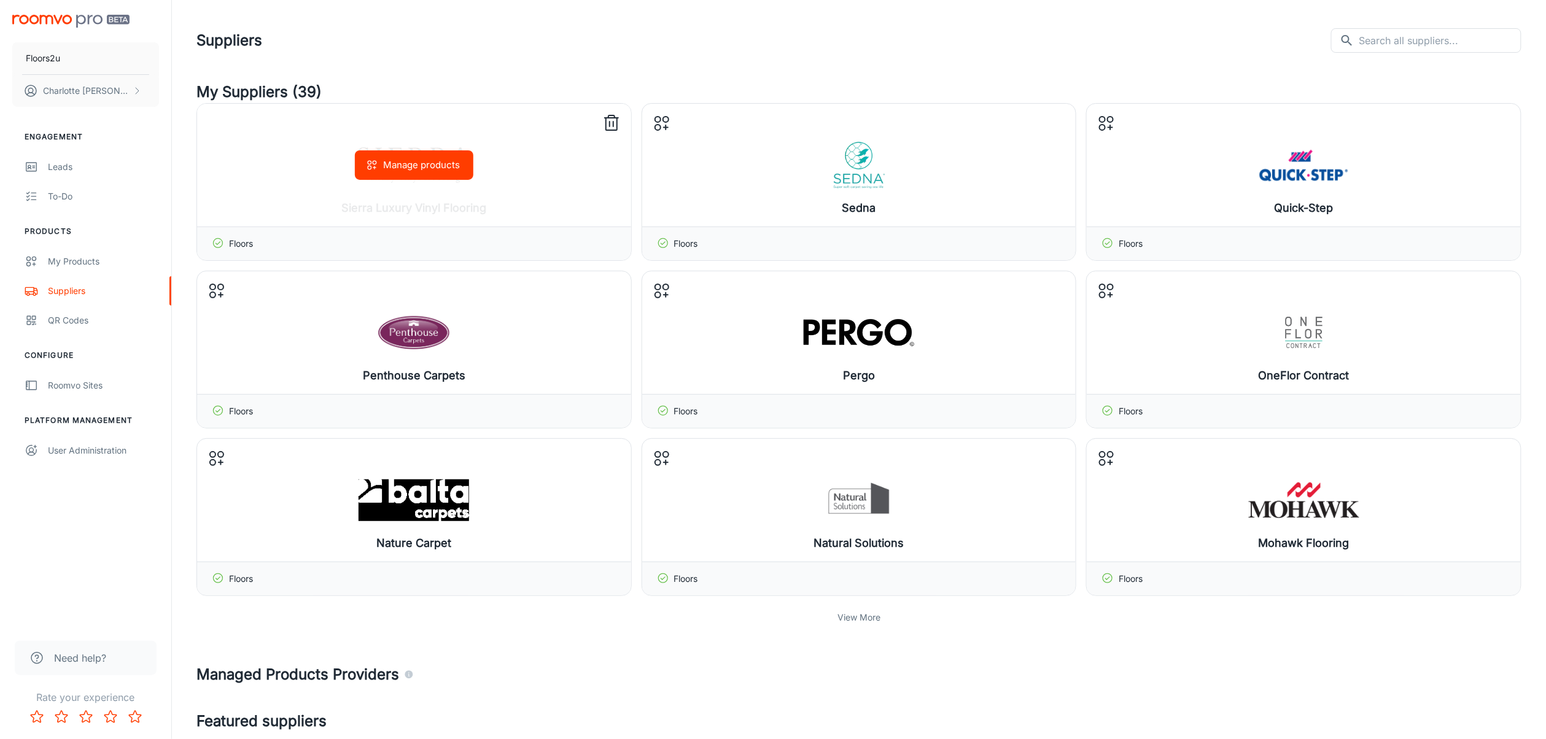
click at [423, 168] on button "Manage products" at bounding box center [414, 164] width 119 height 29
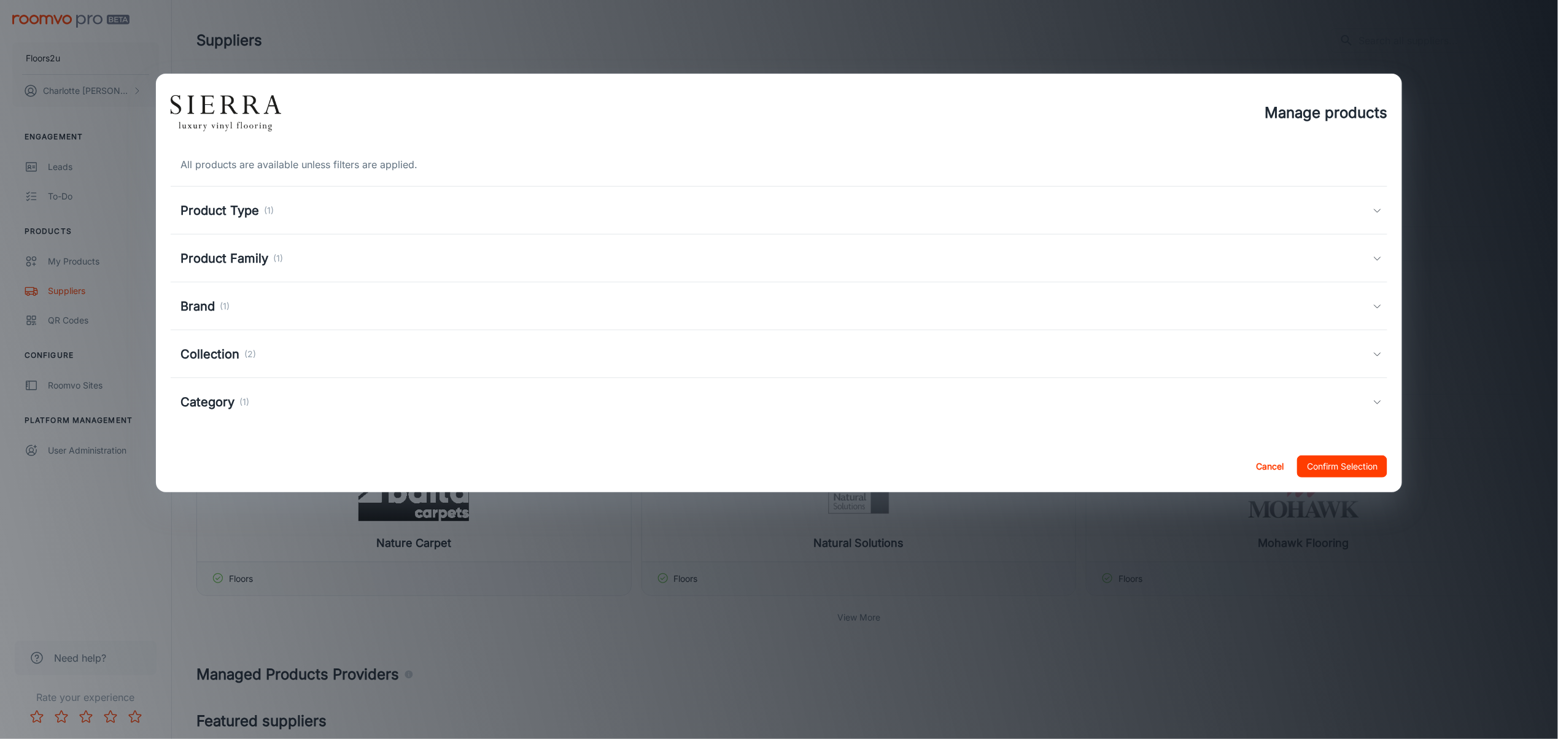
click at [750, 554] on div "Manage products All products are available unless filters are applied. Product …" at bounding box center [779, 369] width 1558 height 739
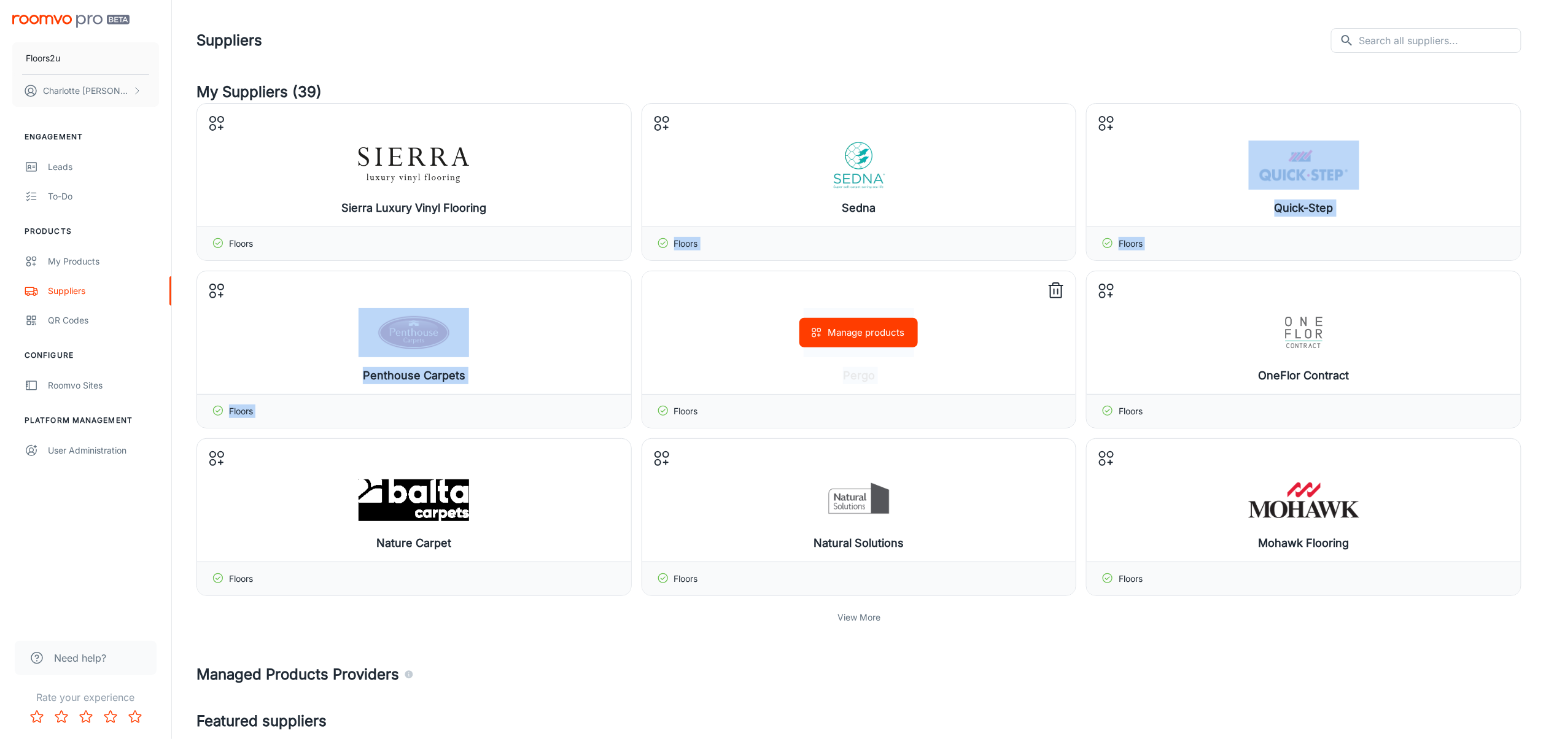
drag, startPoint x: 702, startPoint y: 193, endPoint x: 738, endPoint y: 376, distance: 187.0
click at [738, 376] on div "Sierra Luxury Vinyl Flooring Manage products Floors Sedna Manage products Floor…" at bounding box center [858, 349] width 1325 height 493
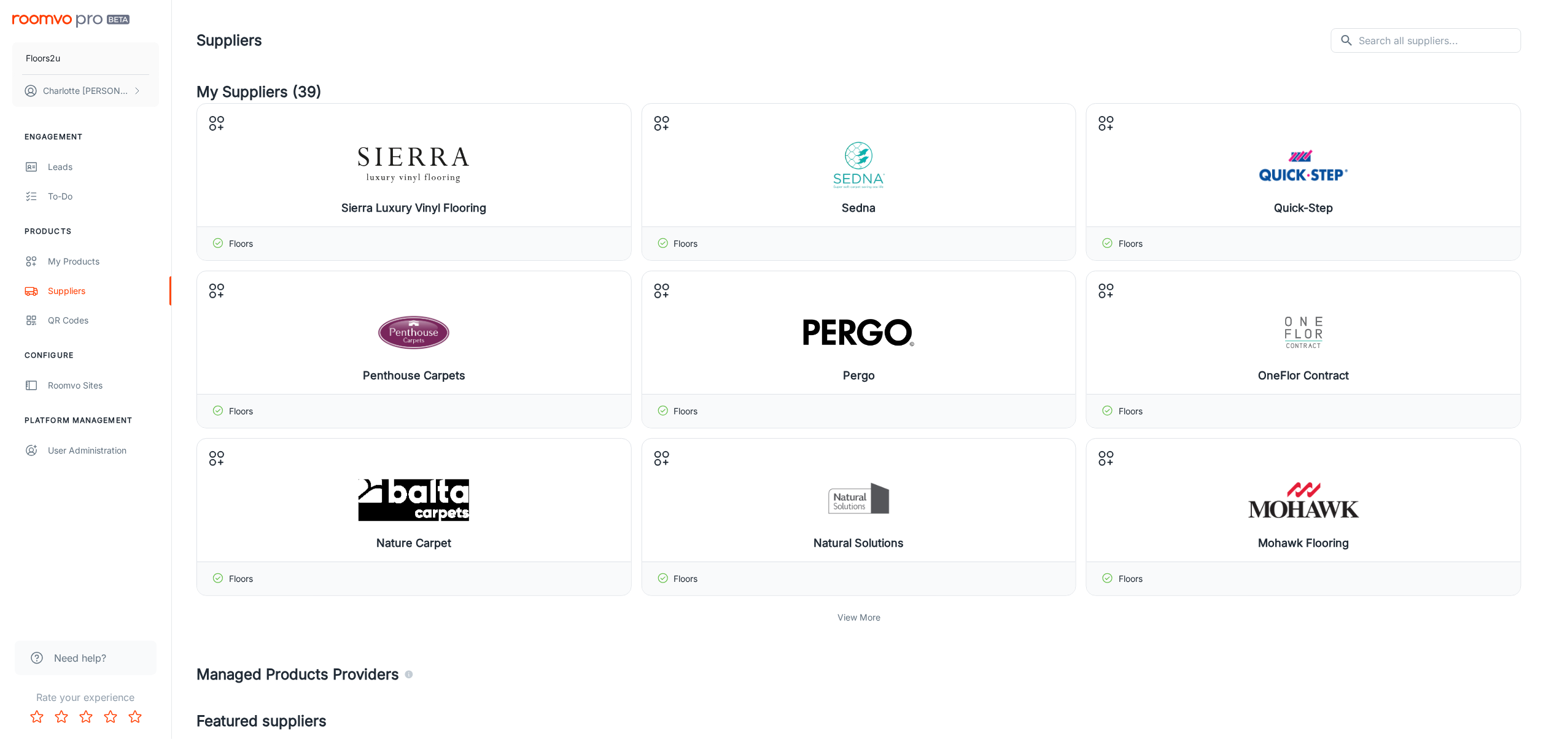
click at [848, 554] on div "View More" at bounding box center [858, 617] width 1325 height 23
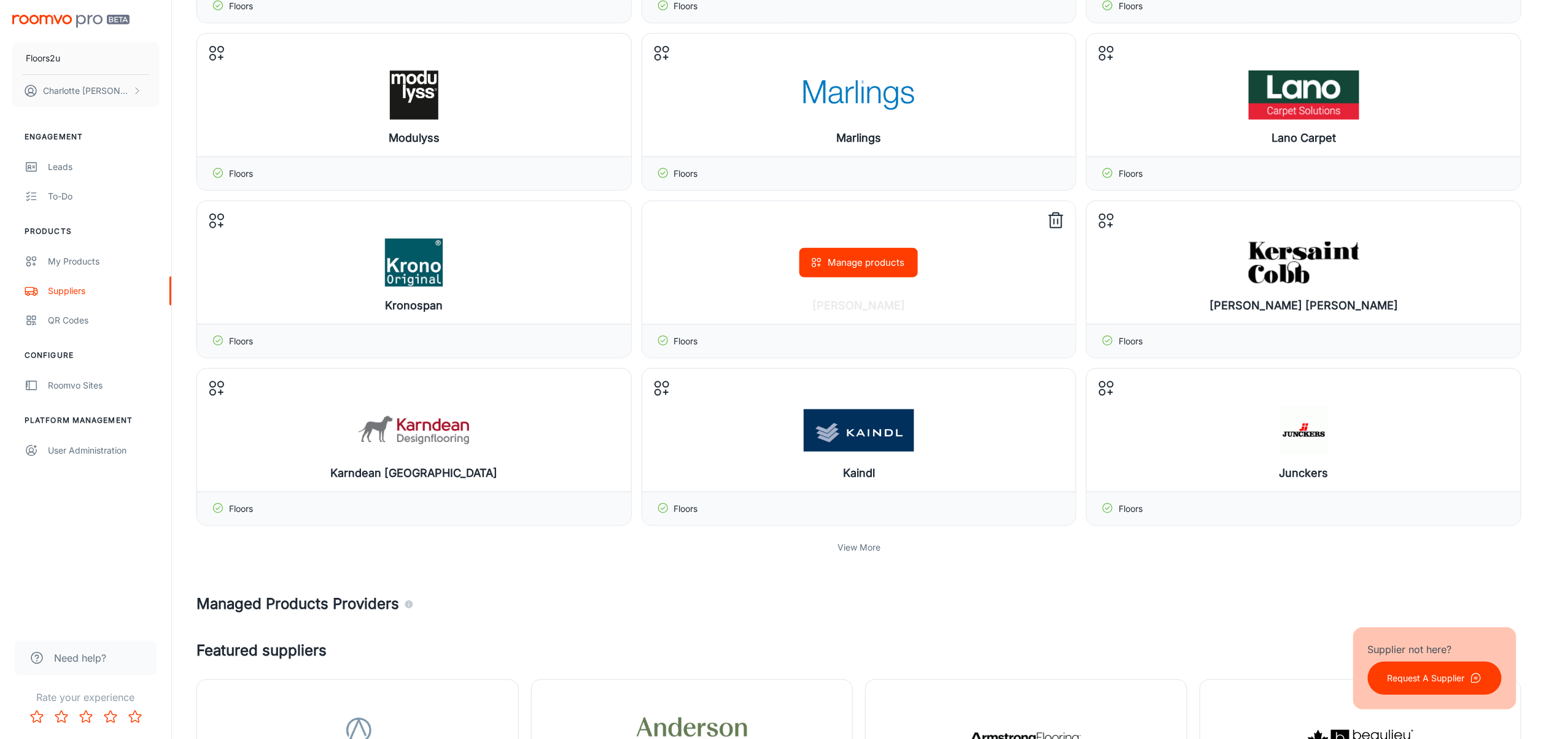
scroll to position [655, 0]
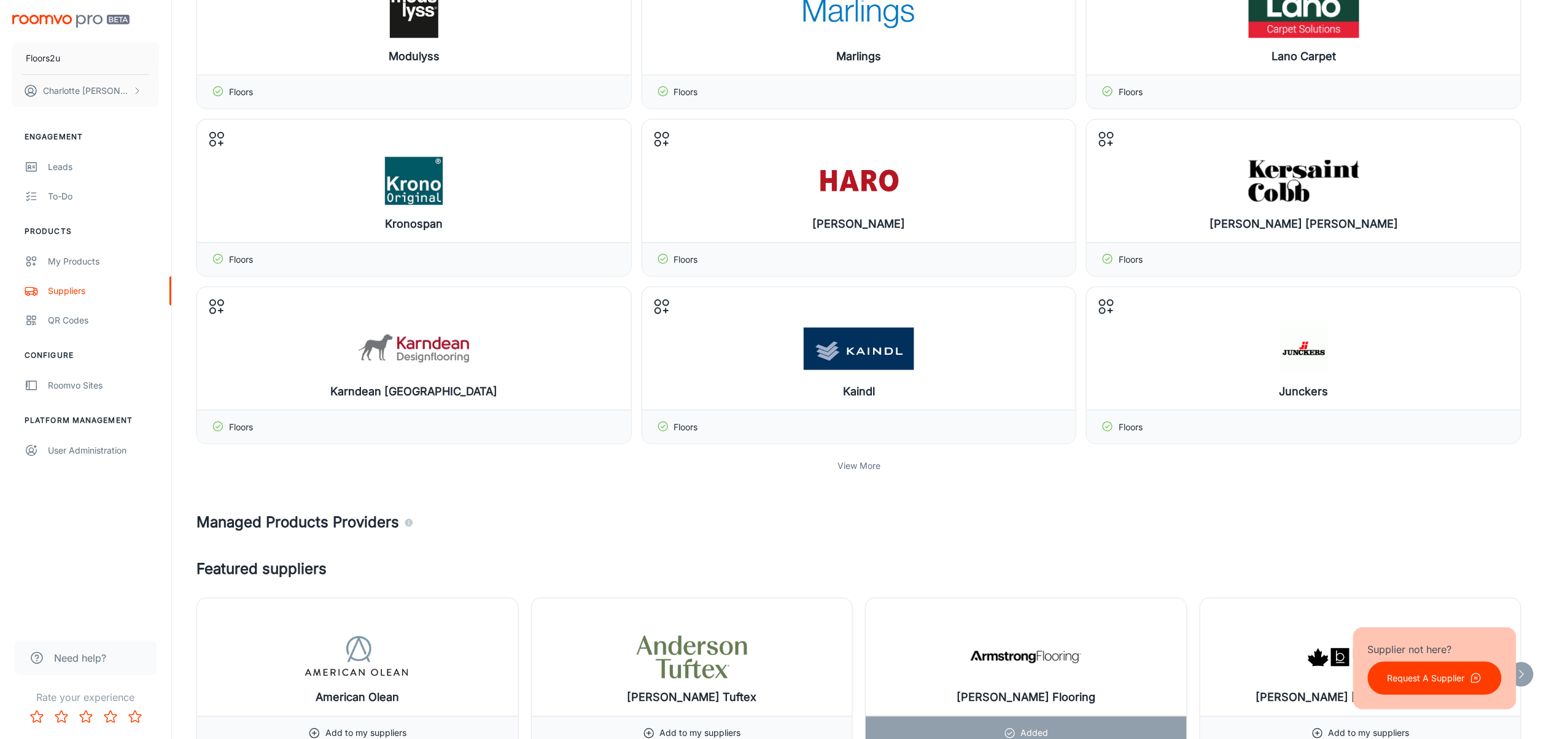
click at [865, 472] on p "View More" at bounding box center [859, 466] width 43 height 14
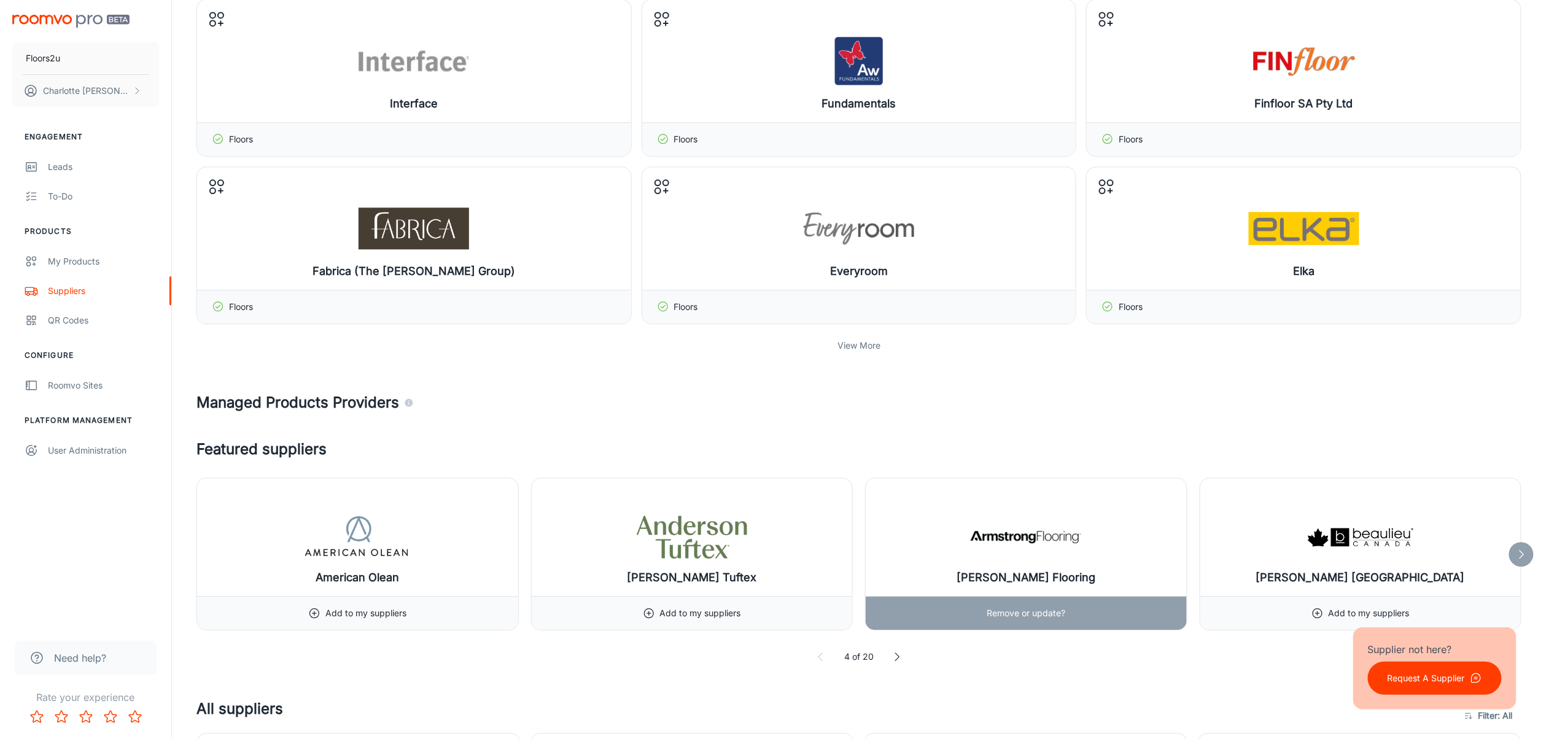
scroll to position [1310, 0]
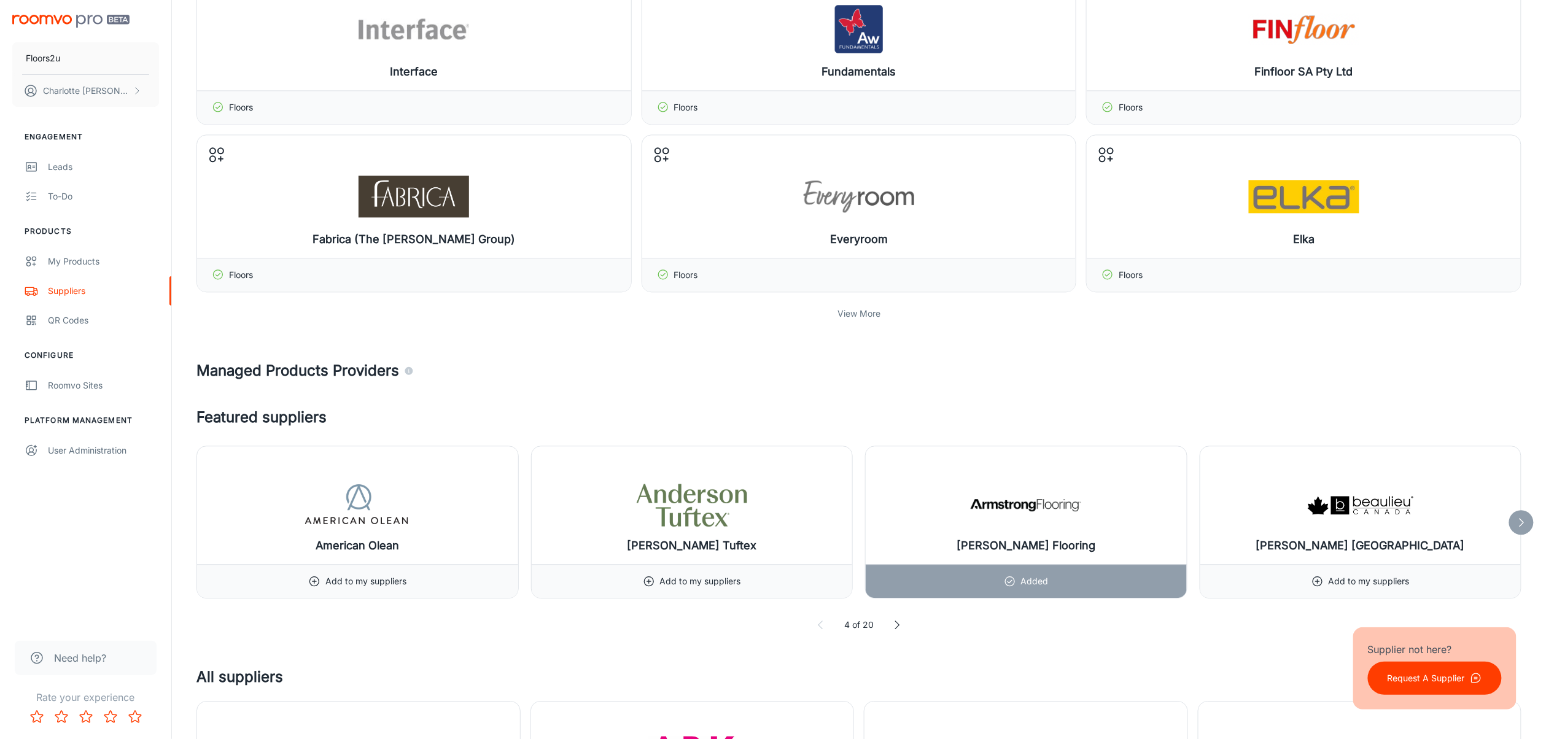
click at [855, 312] on p "View More" at bounding box center [859, 314] width 43 height 14
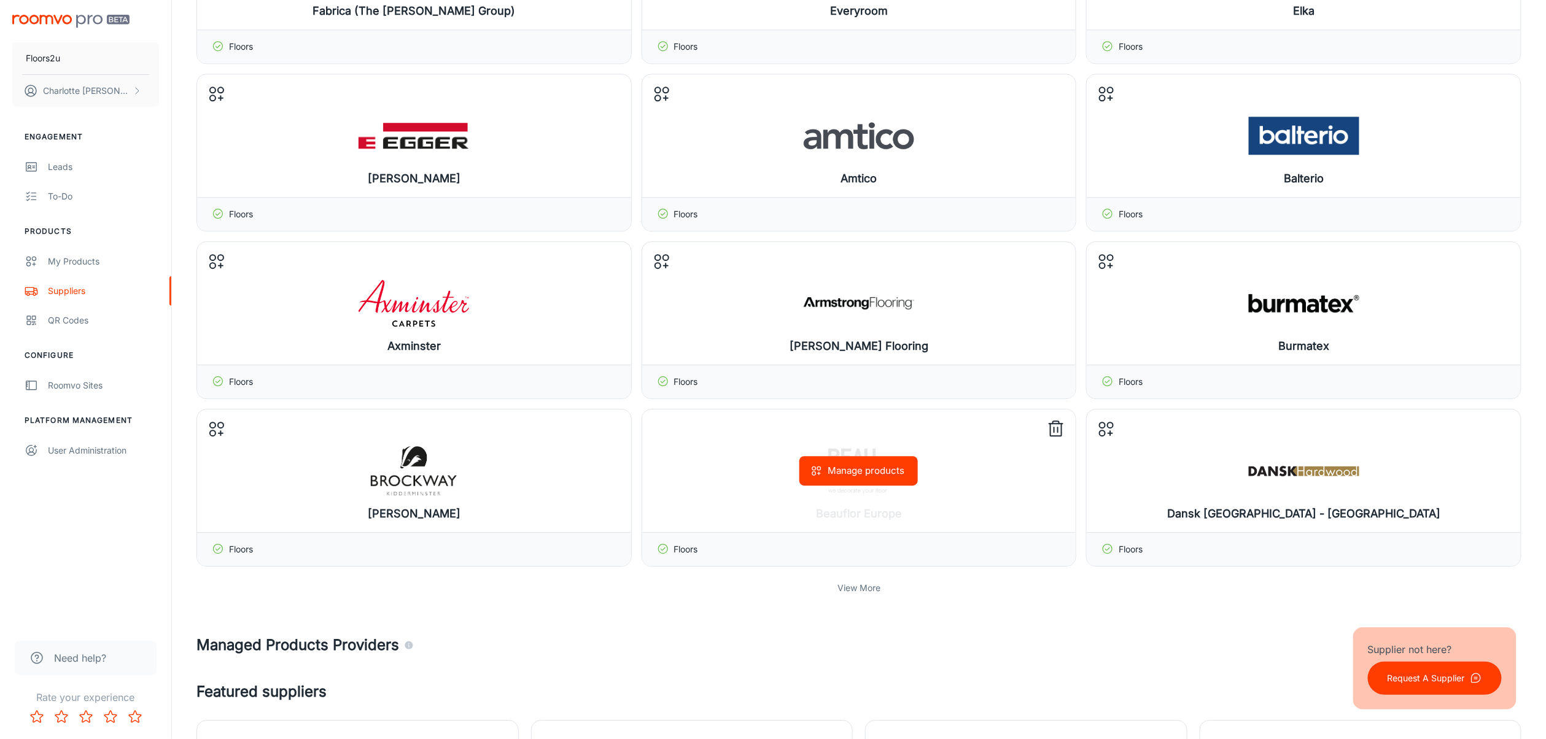
scroll to position [1555, 0]
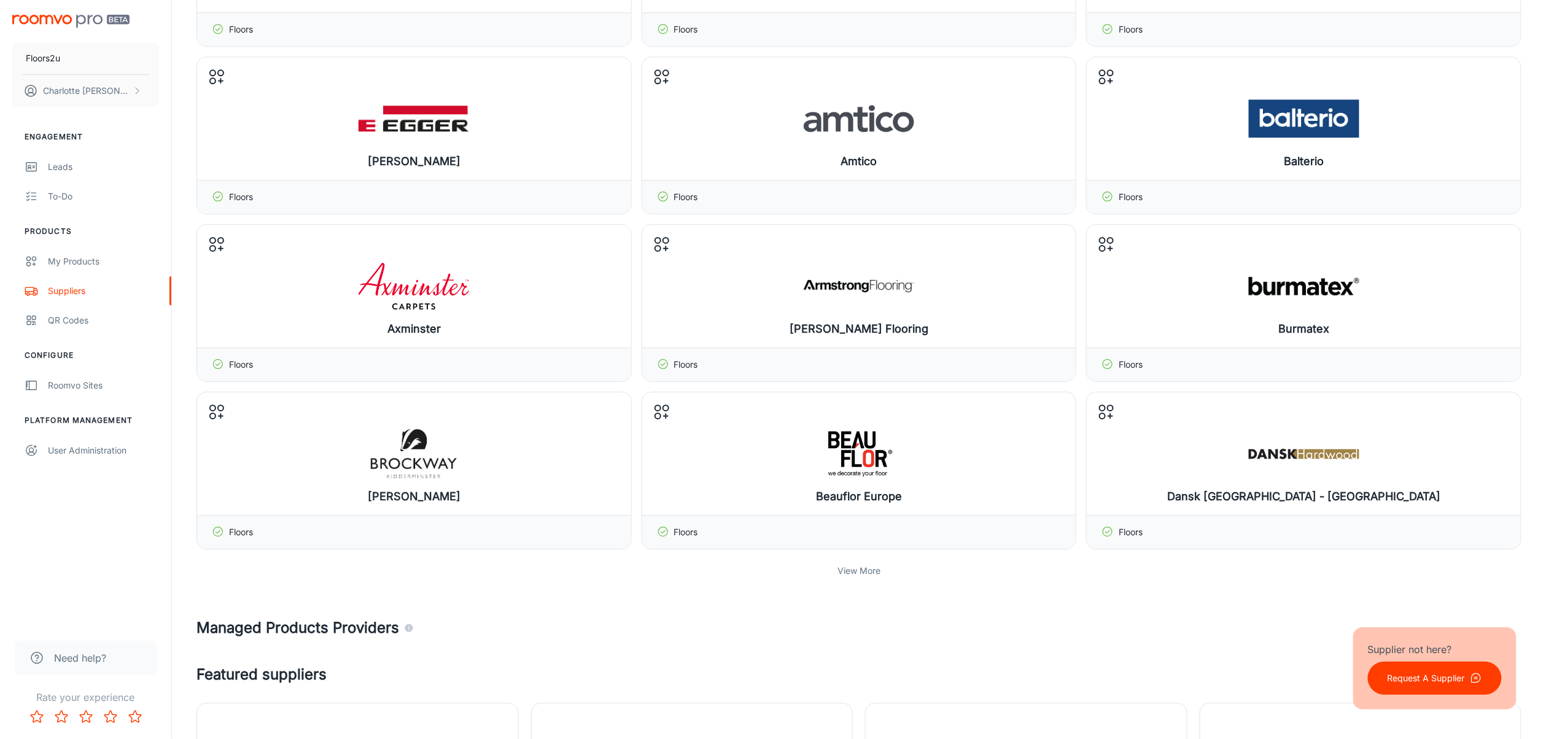
click at [868, 554] on div "View More" at bounding box center [858, 570] width 1325 height 23
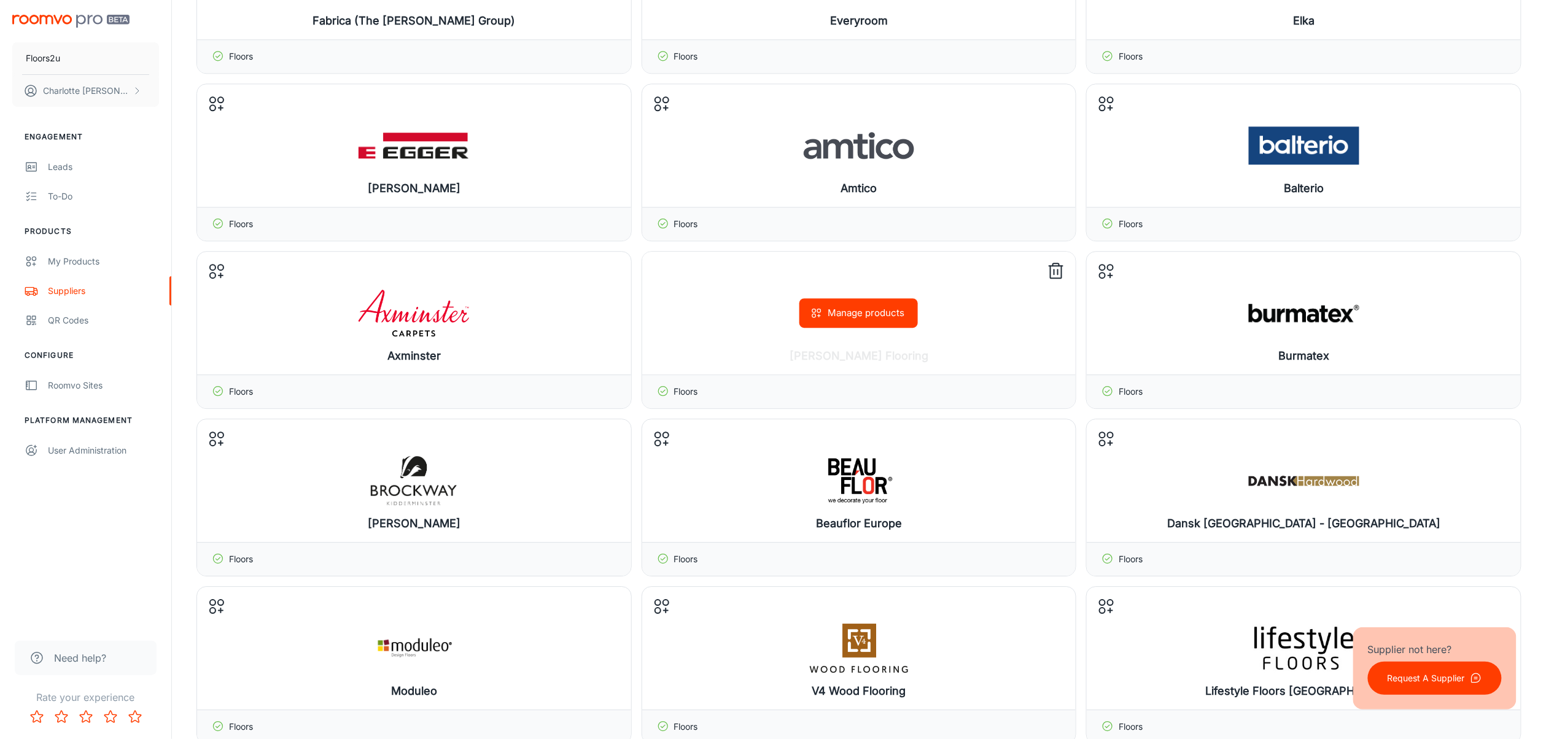
scroll to position [1474, 0]
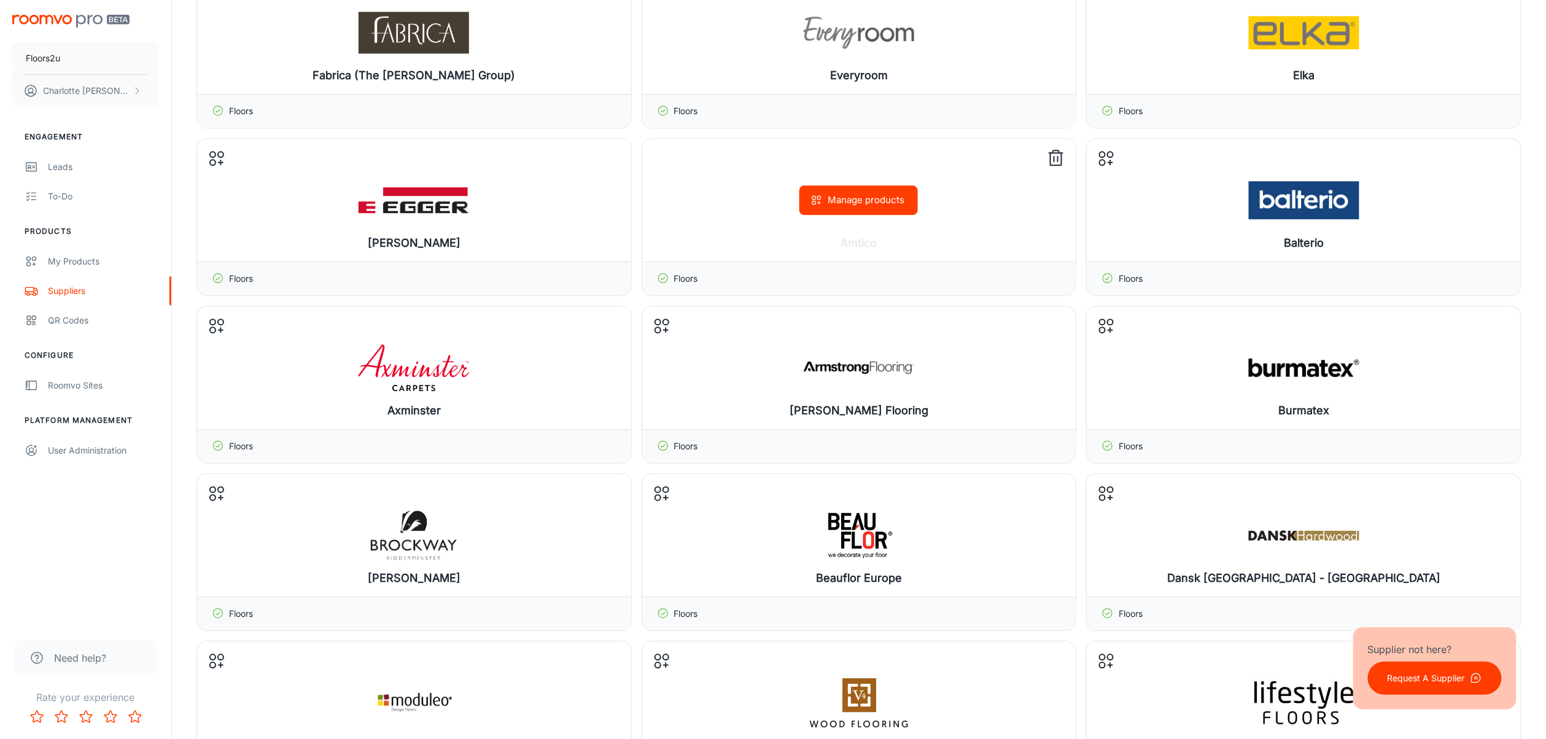
click at [1054, 167] on icon at bounding box center [1056, 159] width 20 height 20
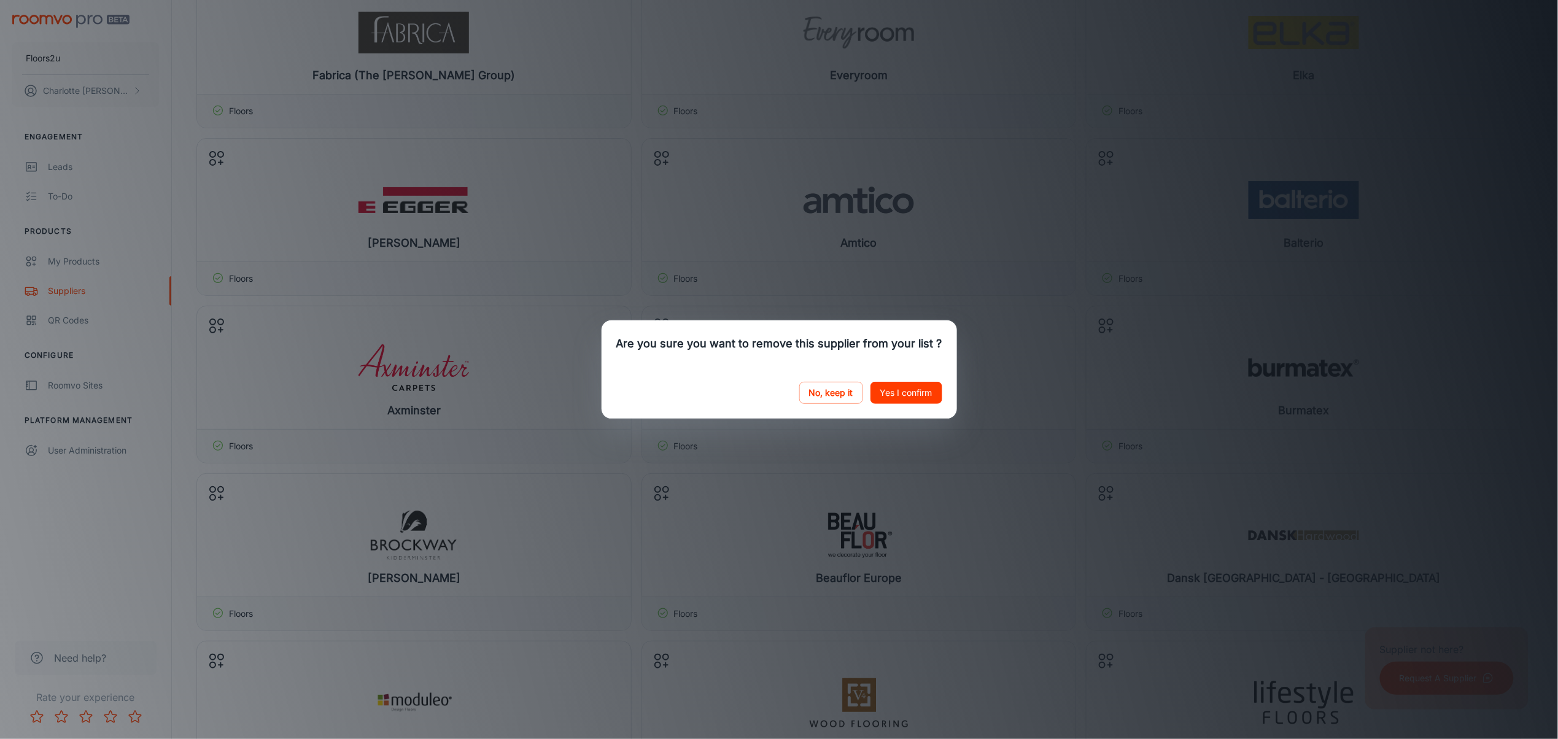
click at [897, 393] on button "Yes I confirm" at bounding box center [907, 393] width 72 height 22
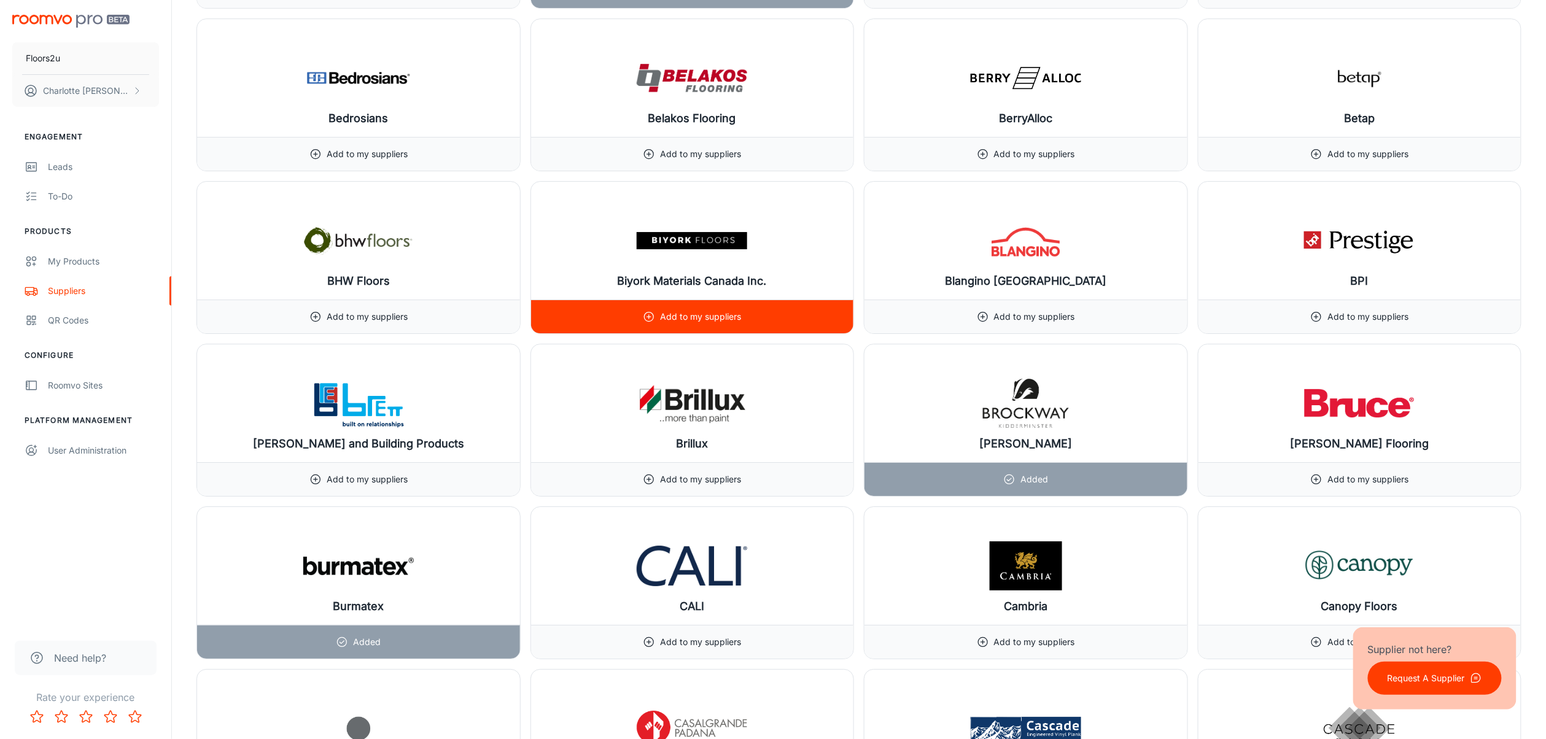
scroll to position [2714, 0]
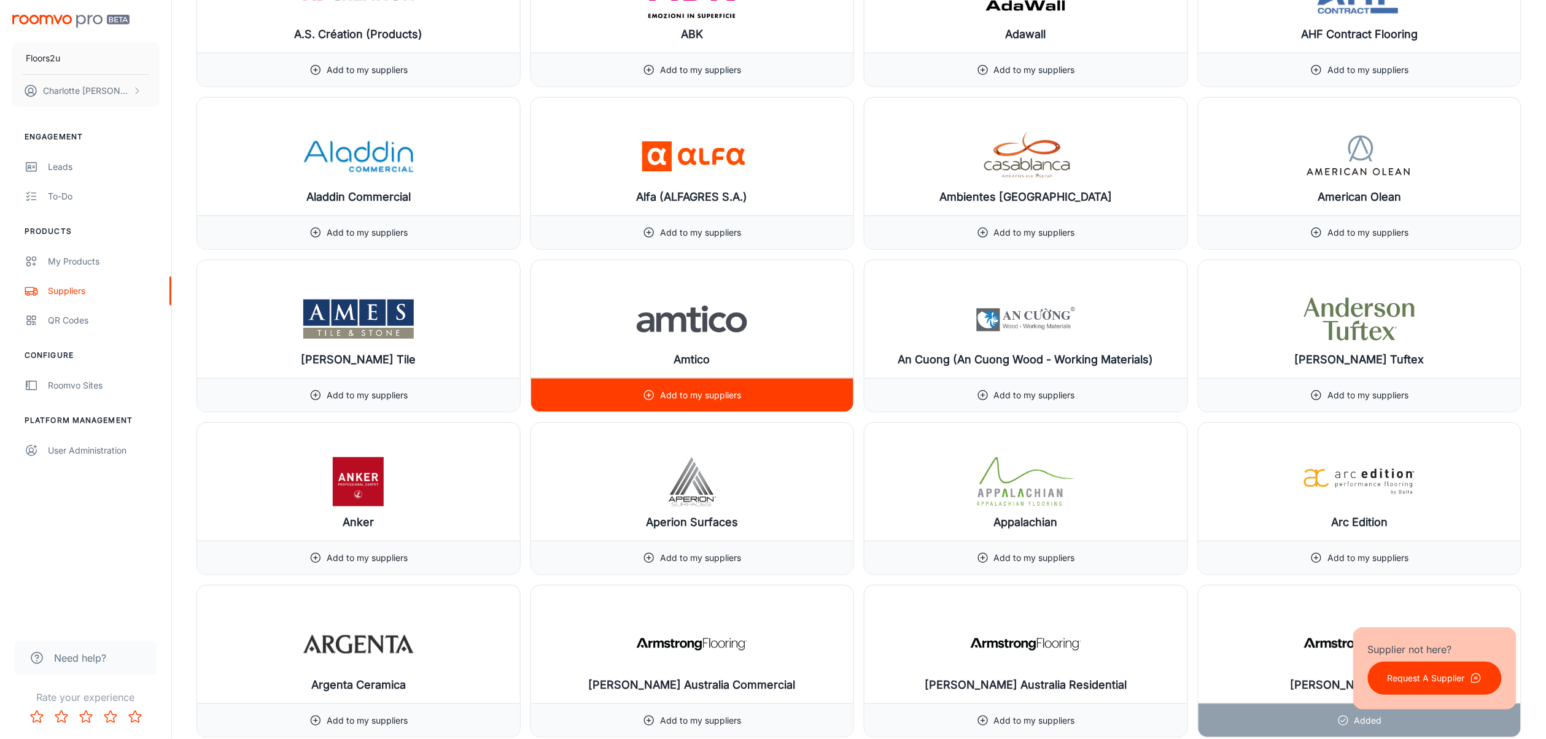
click at [718, 402] on p "Add to my suppliers" at bounding box center [700, 396] width 81 height 14
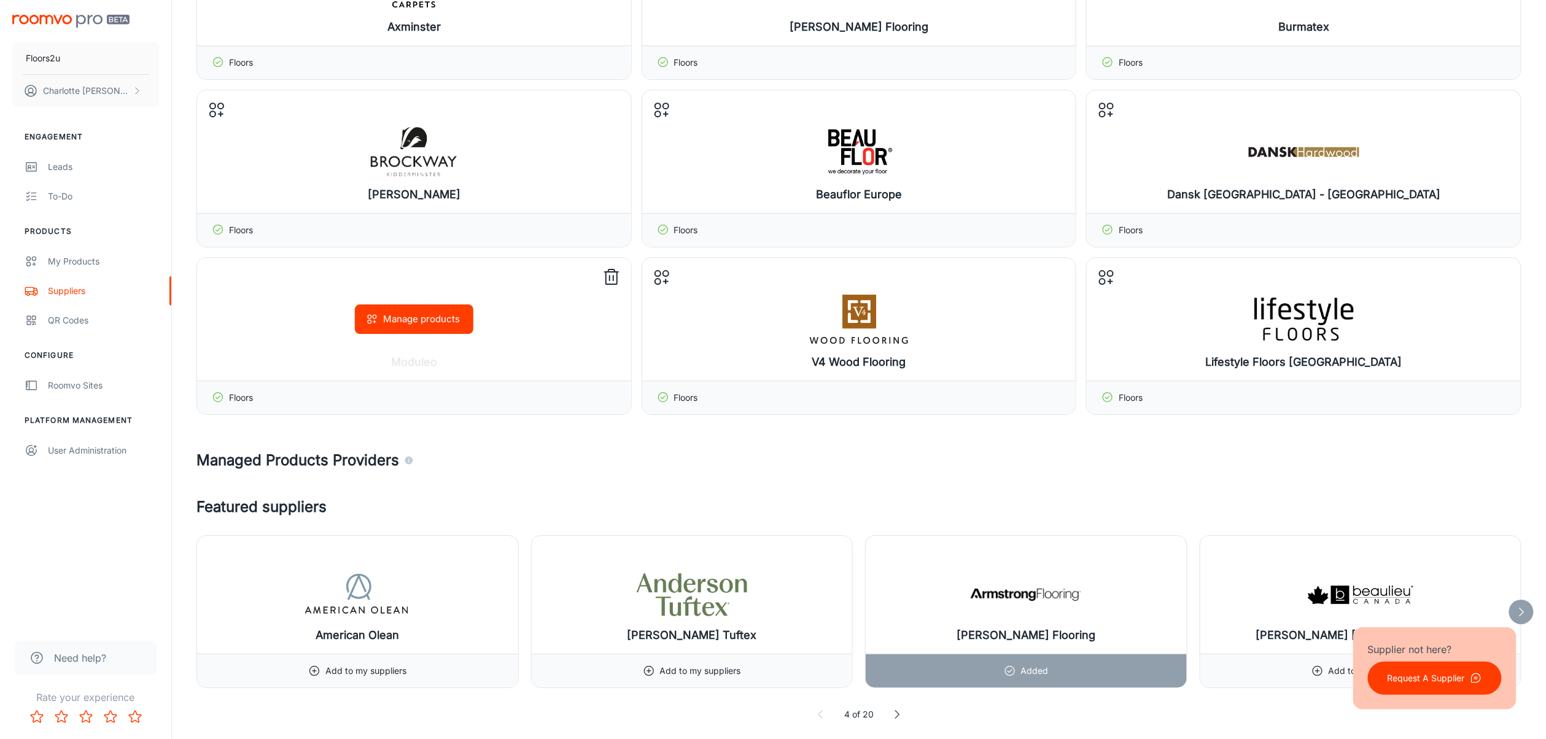
scroll to position [11861, 0]
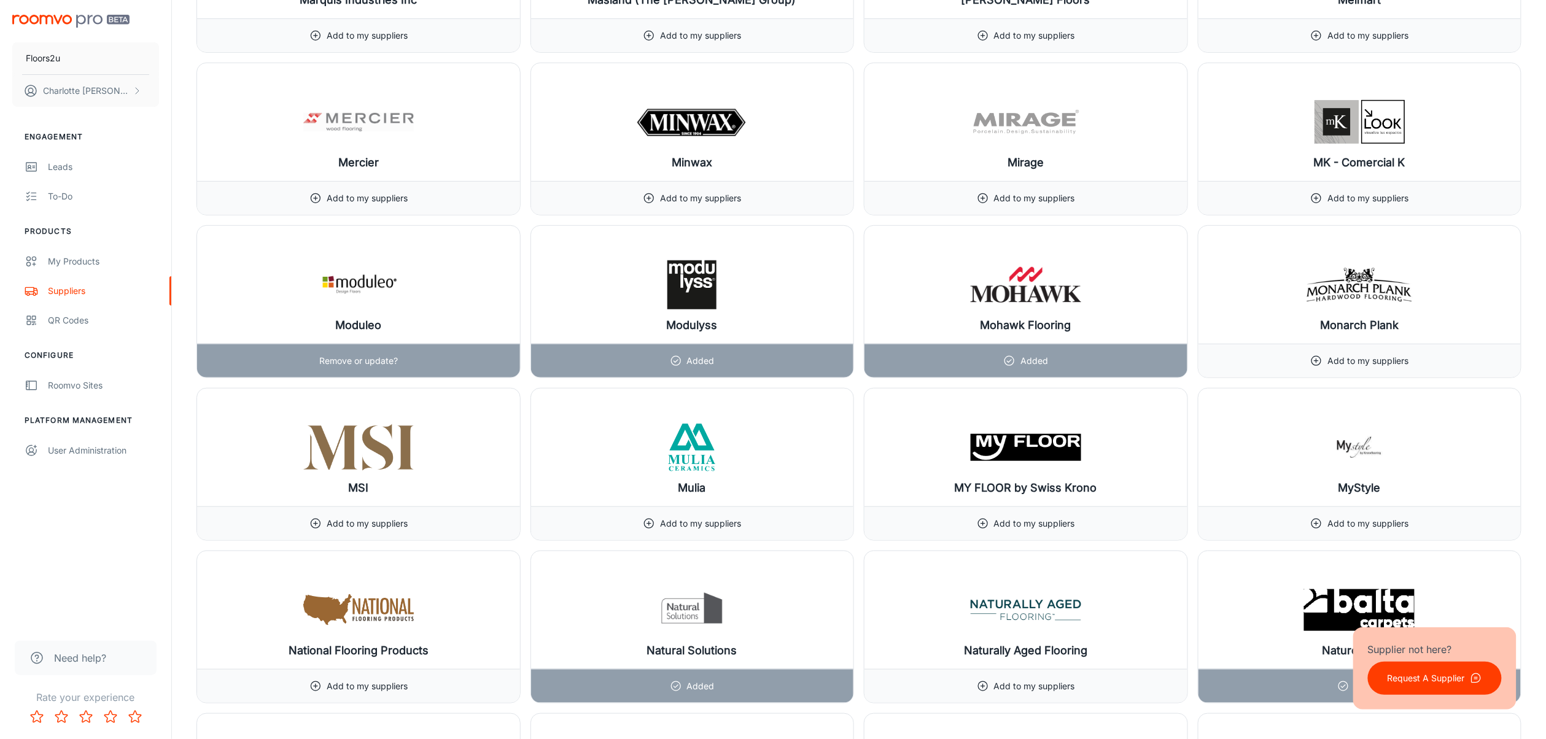
click at [361, 368] on p "Remove or update?" at bounding box center [358, 361] width 79 height 14
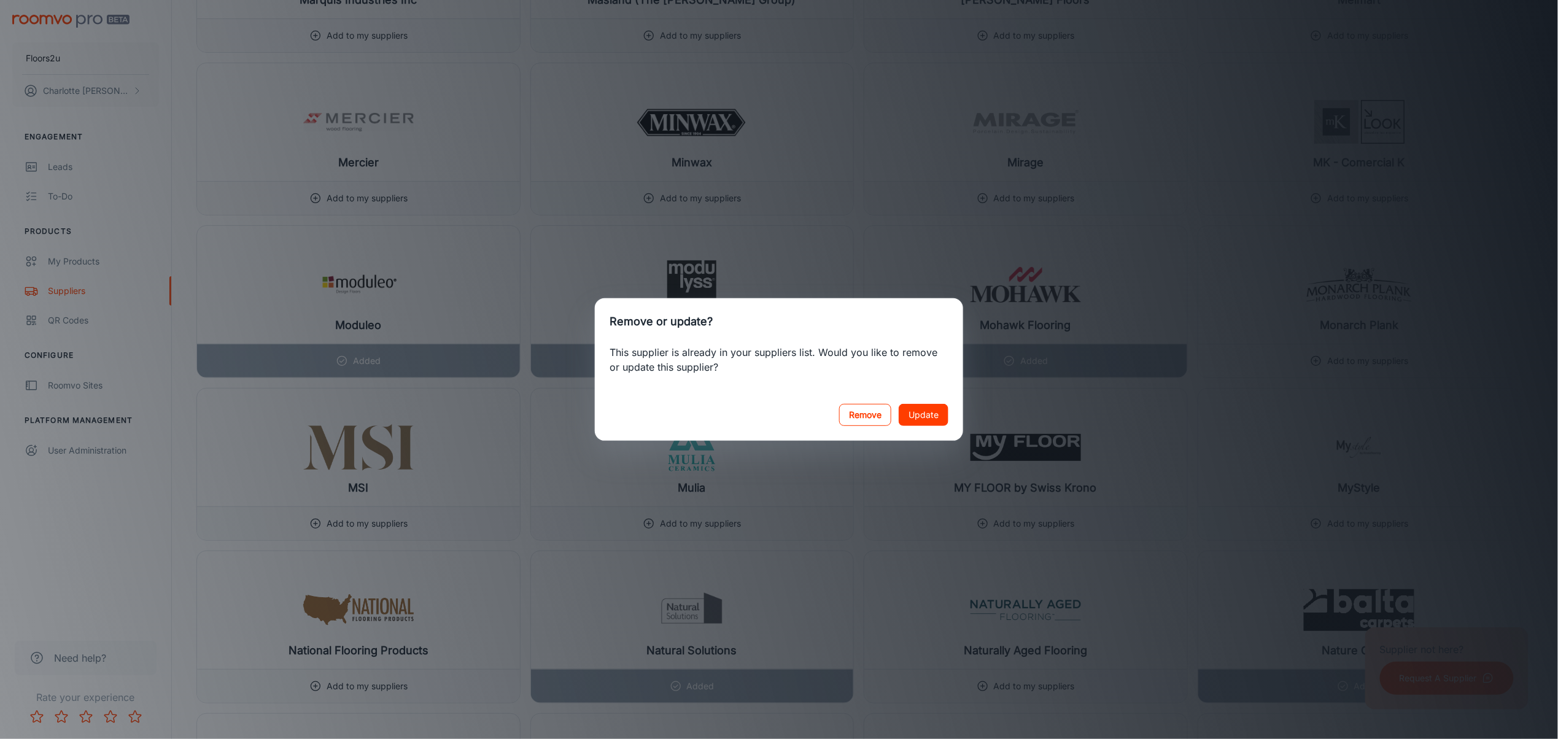
click at [867, 418] on button "Remove" at bounding box center [865, 415] width 52 height 22
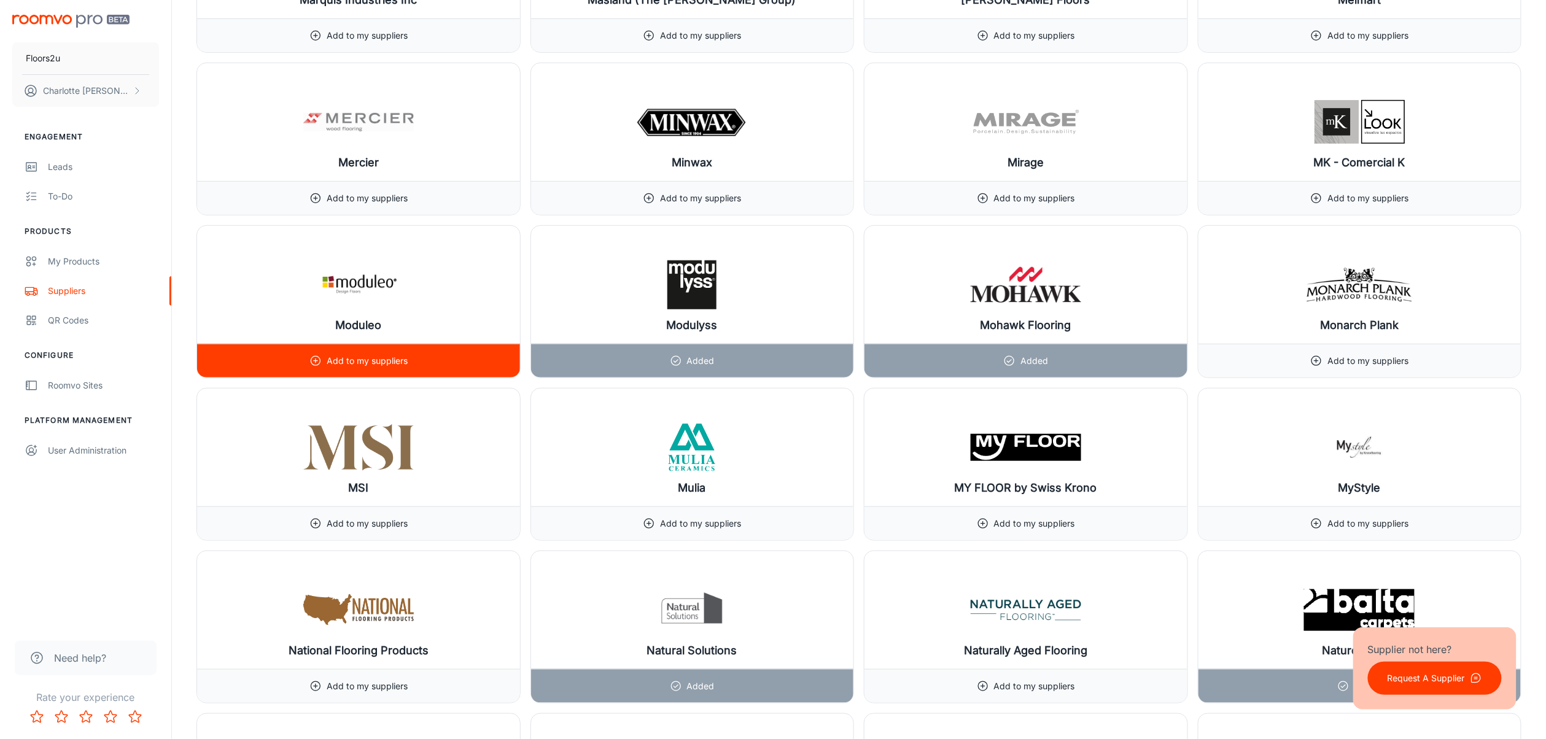
click at [373, 368] on p "Add to my suppliers" at bounding box center [367, 361] width 81 height 14
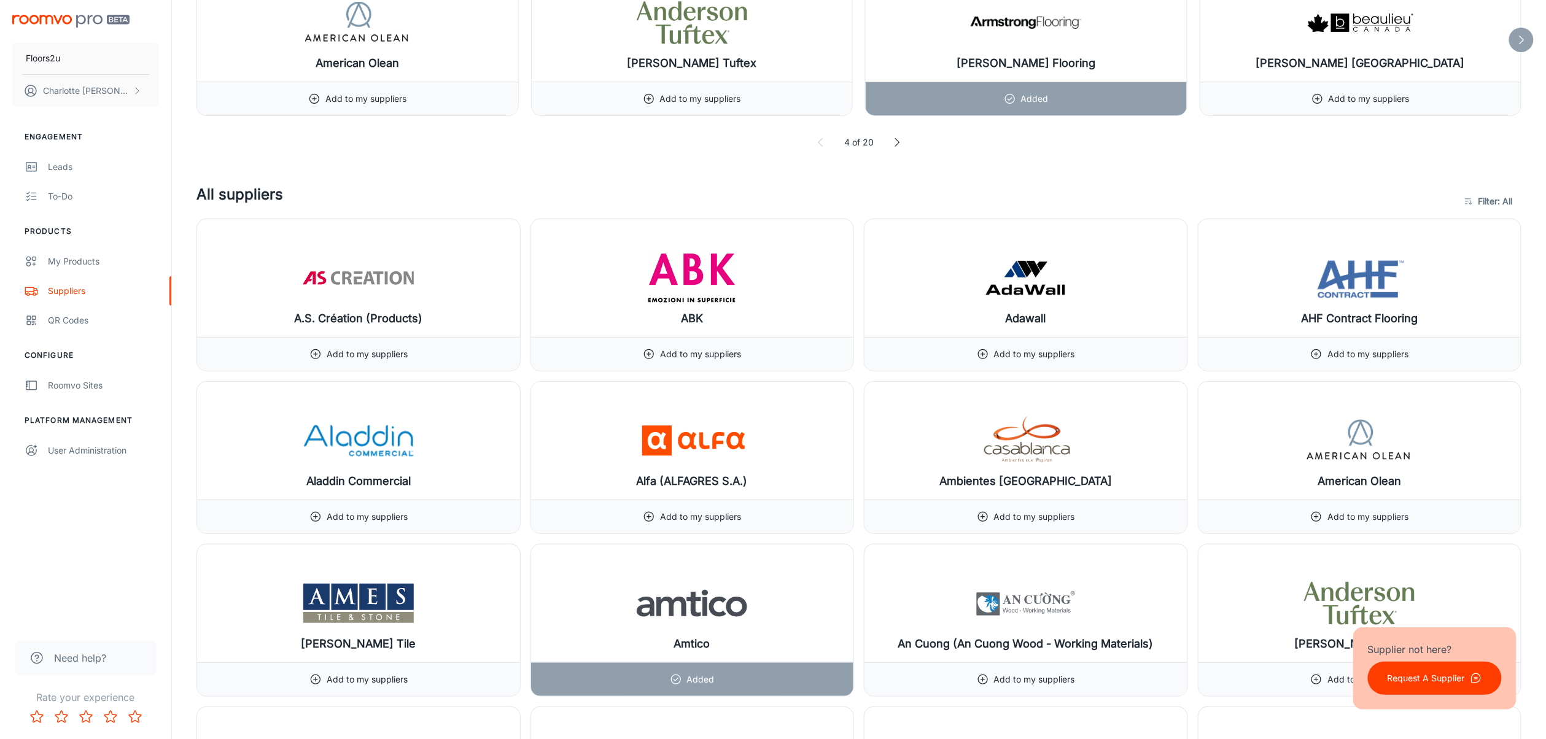
scroll to position [0, 0]
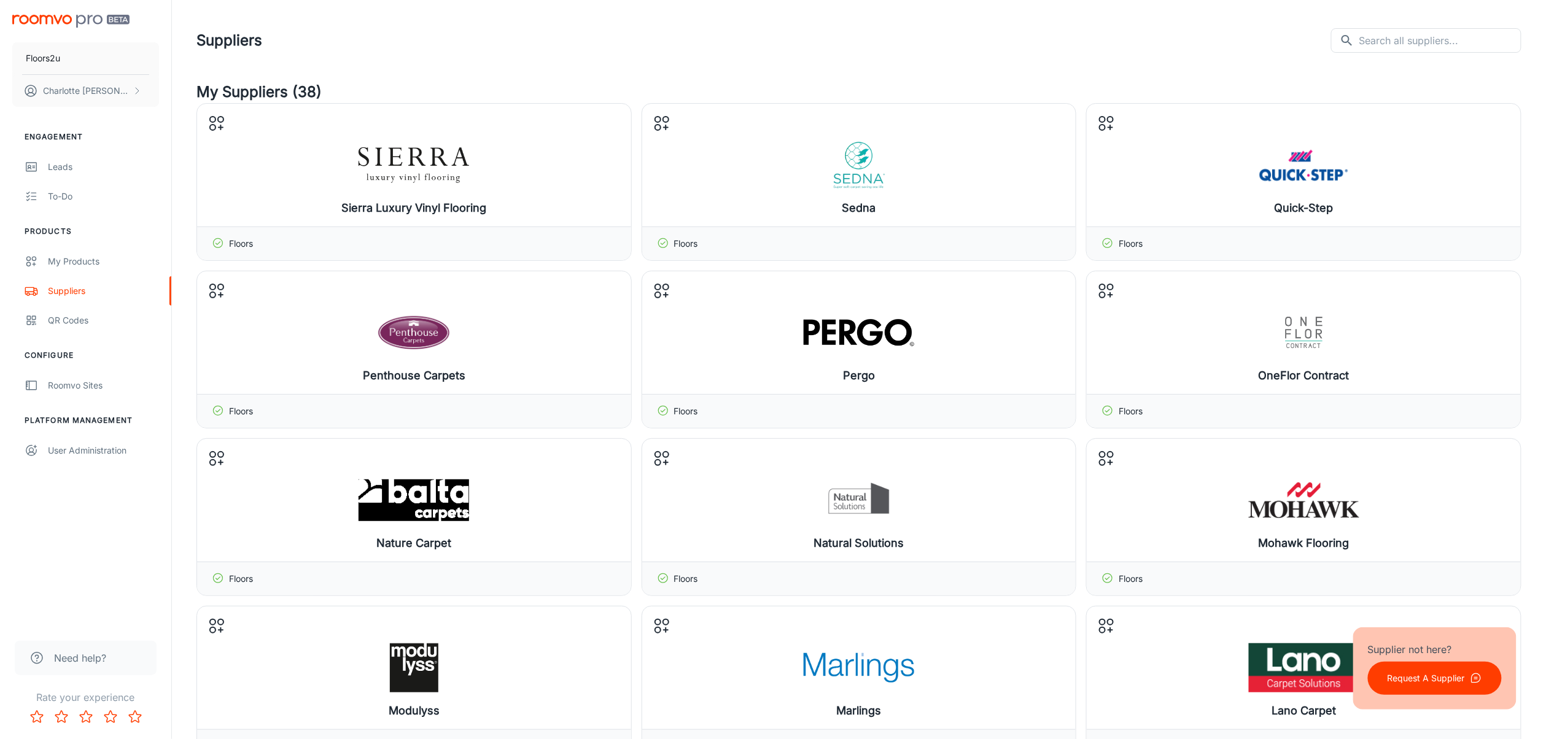
drag, startPoint x: 1539, startPoint y: 254, endPoint x: 1550, endPoint y: 11, distance: 243.4
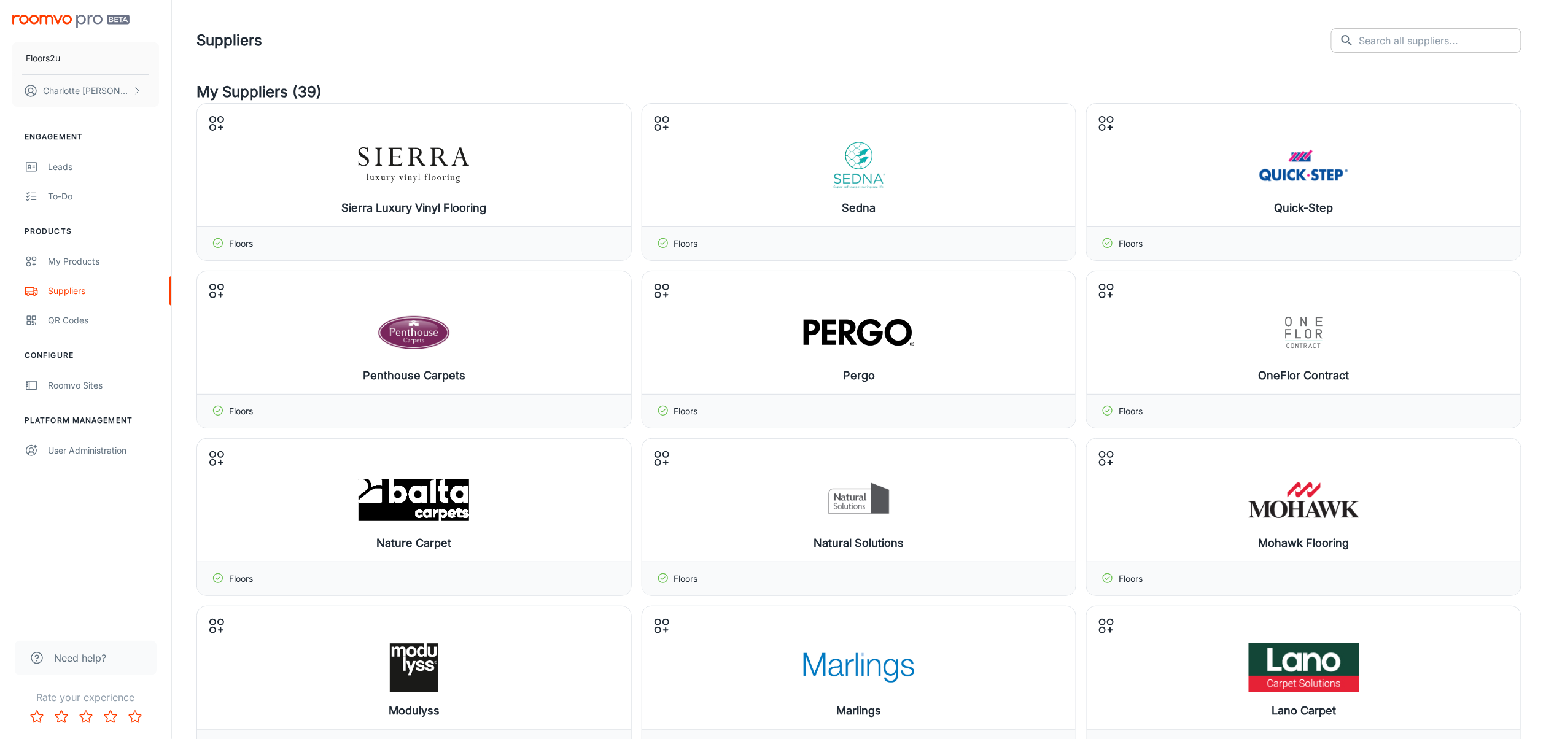
click at [1169, 37] on input "text" at bounding box center [1440, 40] width 162 height 25
type input "carpet"
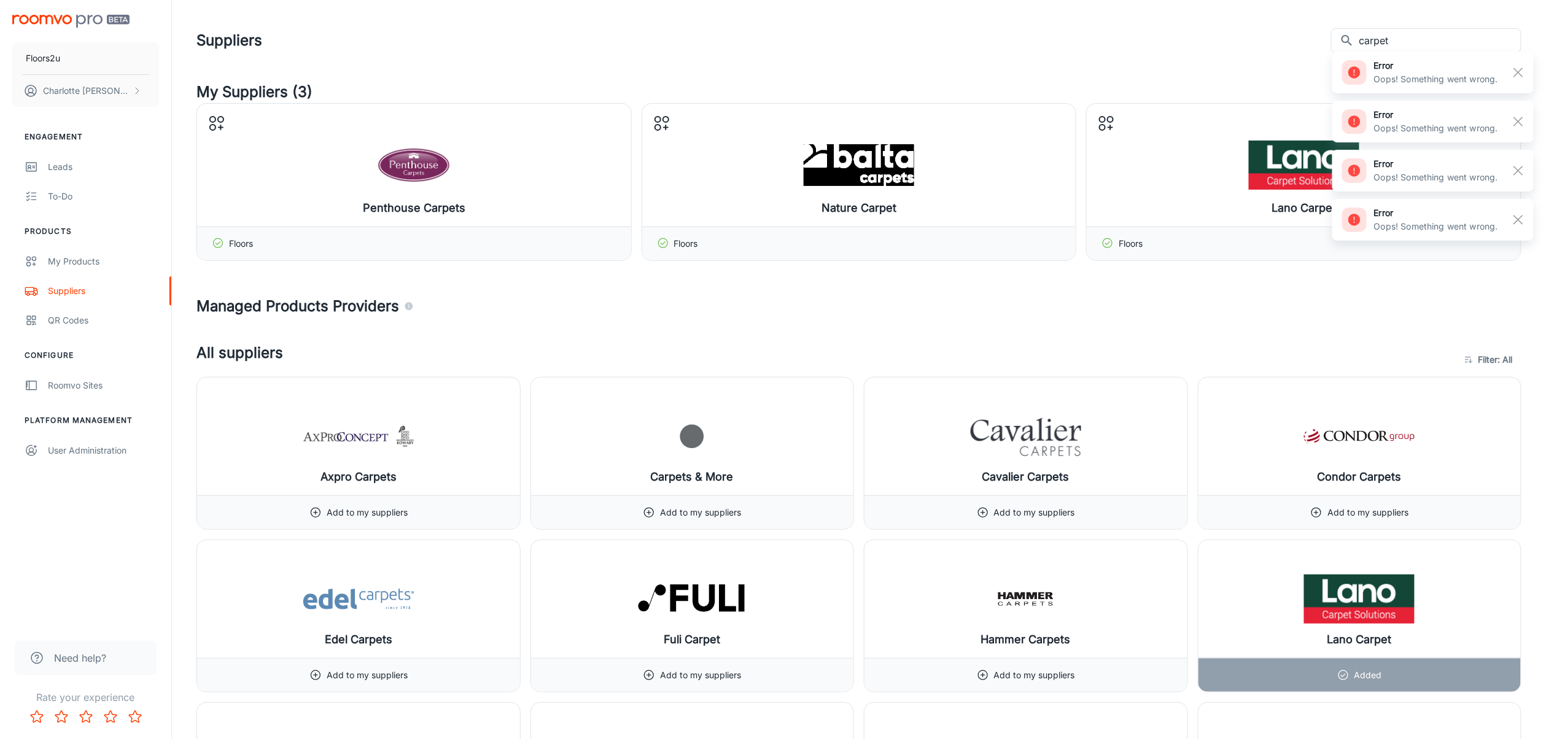
click at [683, 42] on div "Suppliers ​ carpet ​" at bounding box center [858, 41] width 1325 height 32
click at [949, 315] on h4 "Managed Products Providers" at bounding box center [858, 306] width 1325 height 22
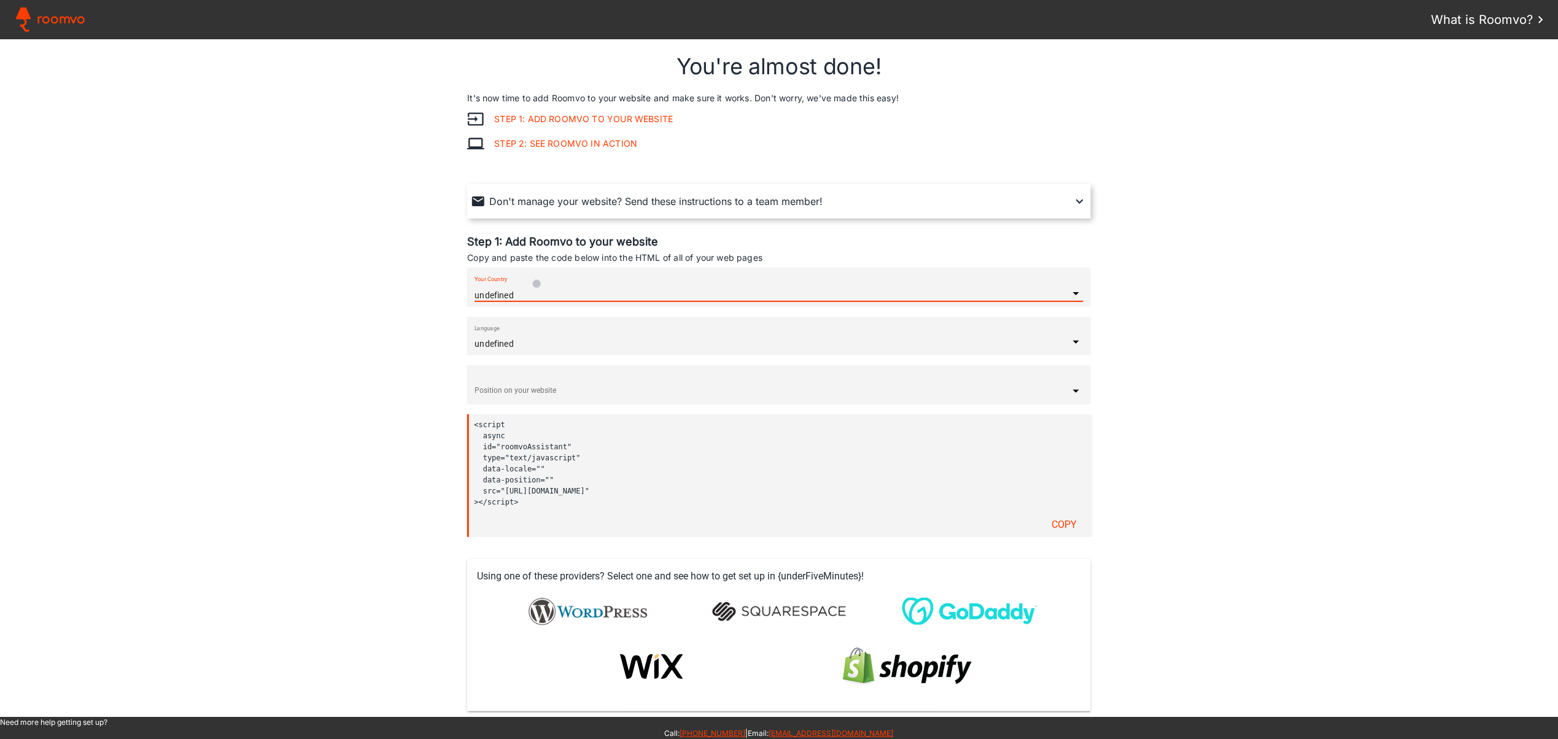
click at [534, 284] on div at bounding box center [779, 279] width 609 height 12
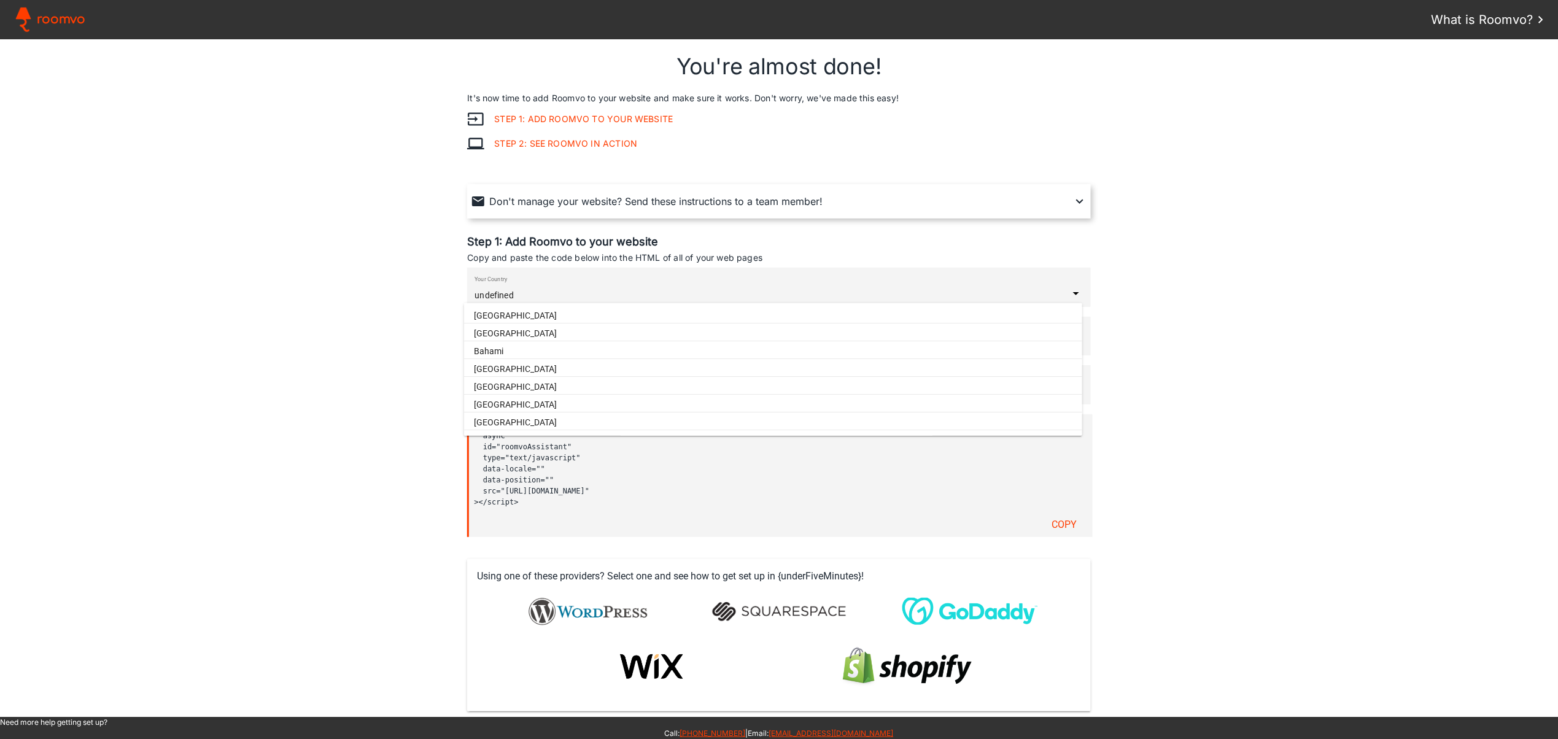
type paper-item "Argentina"
type paper-item "United Arab Emirates"
click at [556, 384] on paper-item "United Kingdom" at bounding box center [773, 376] width 618 height 15
type input "United Kingdom"
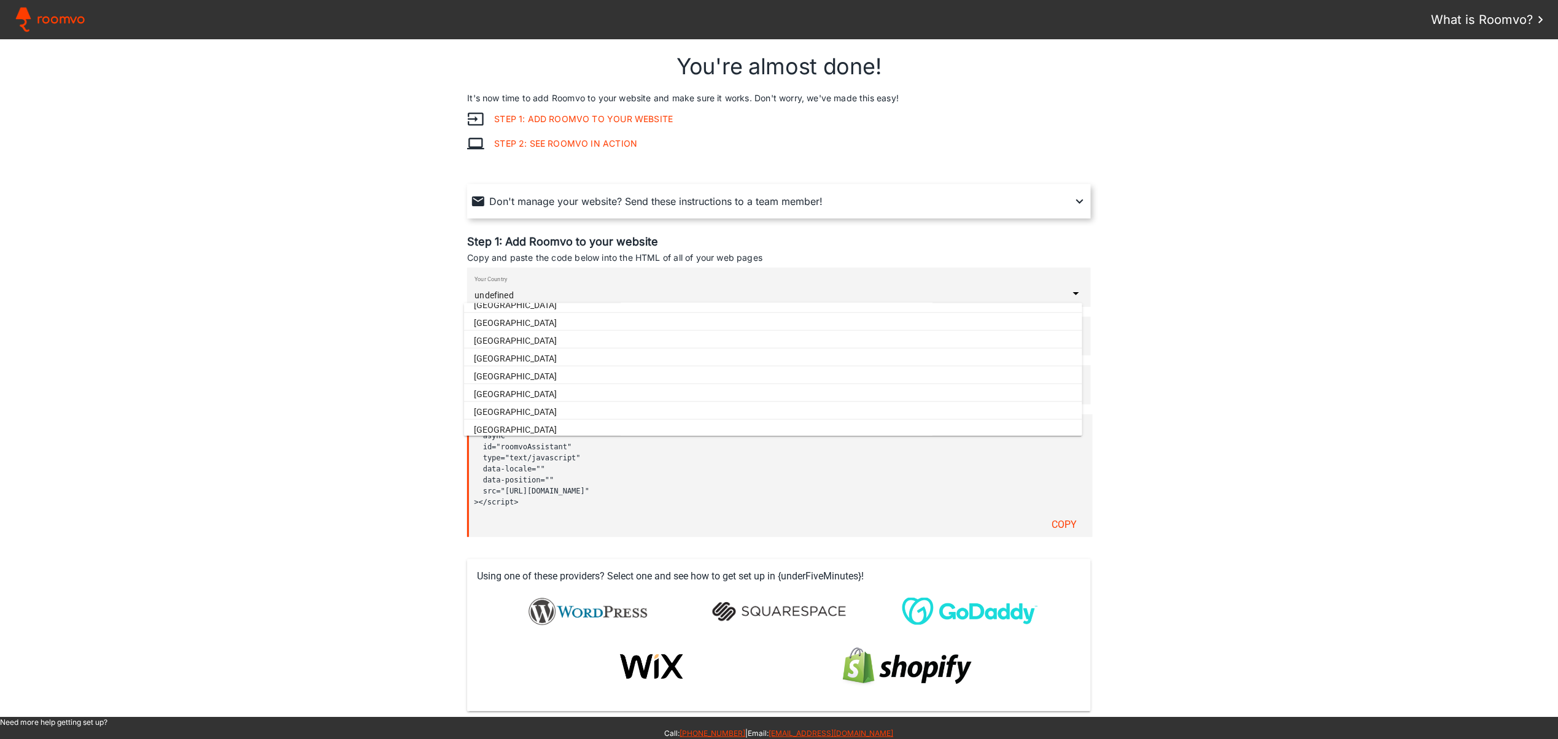
type input "English"
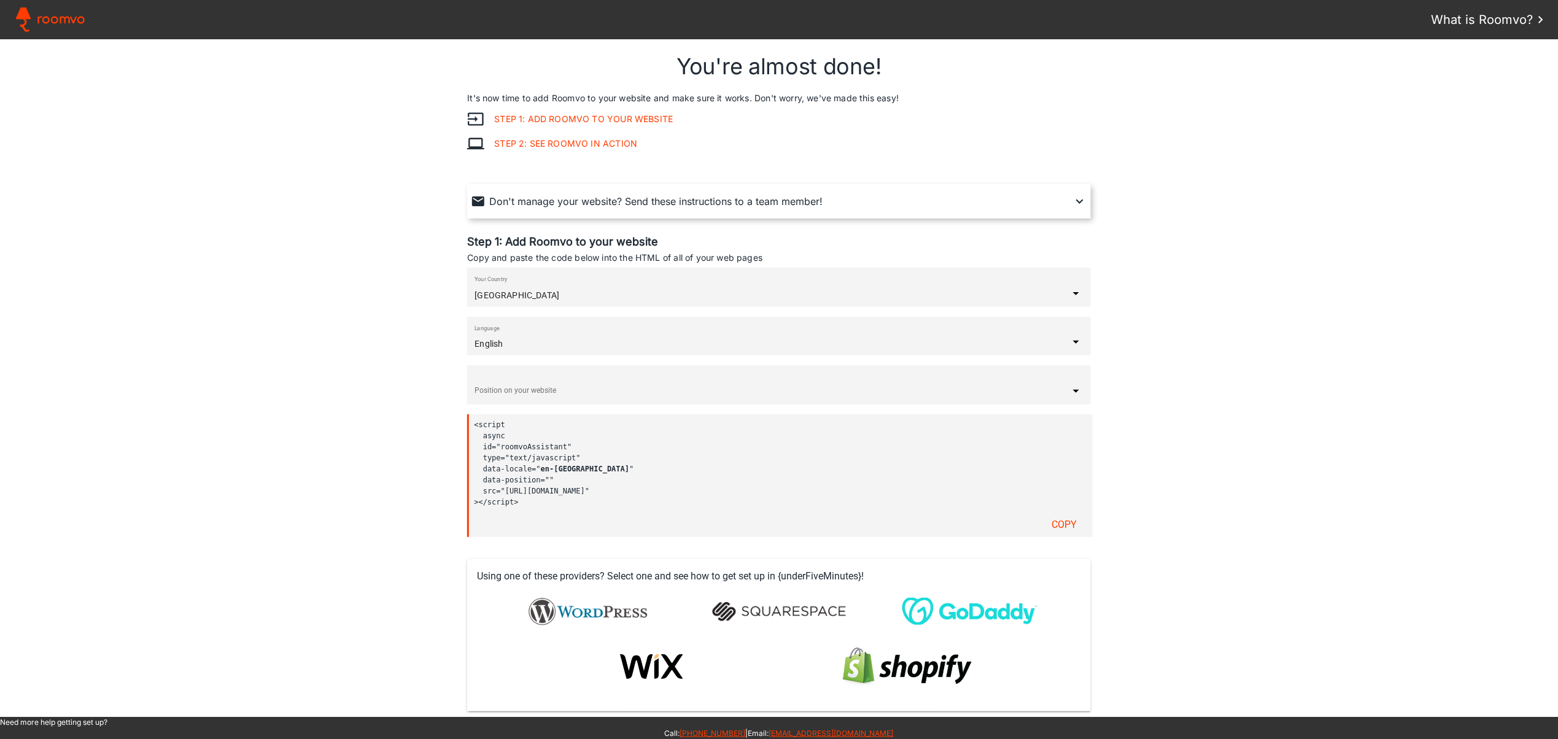
click at [531, 384] on div "Position on your website" at bounding box center [772, 390] width 594 height 15
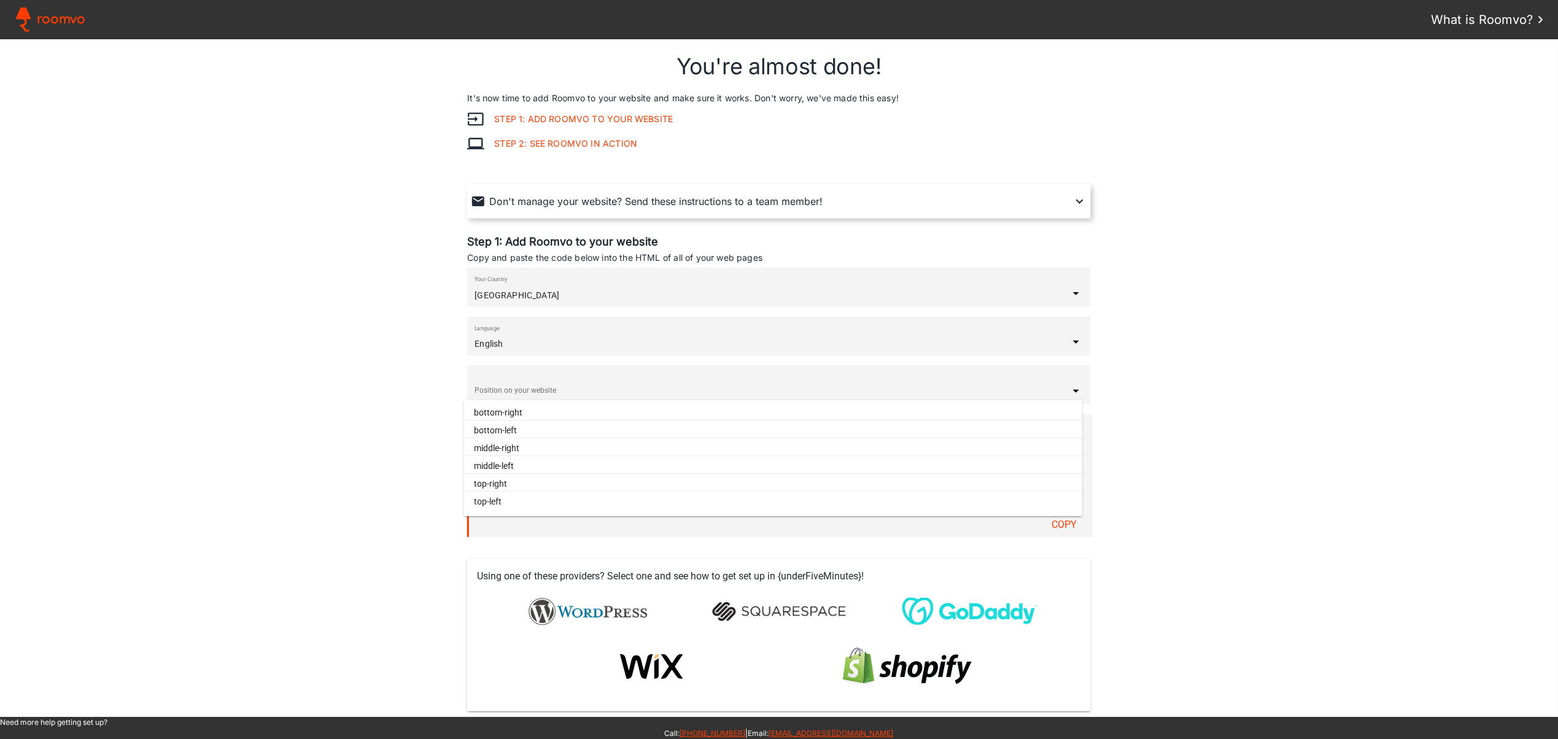
click at [537, 443] on paper-item "middle-right" at bounding box center [773, 448] width 618 height 15
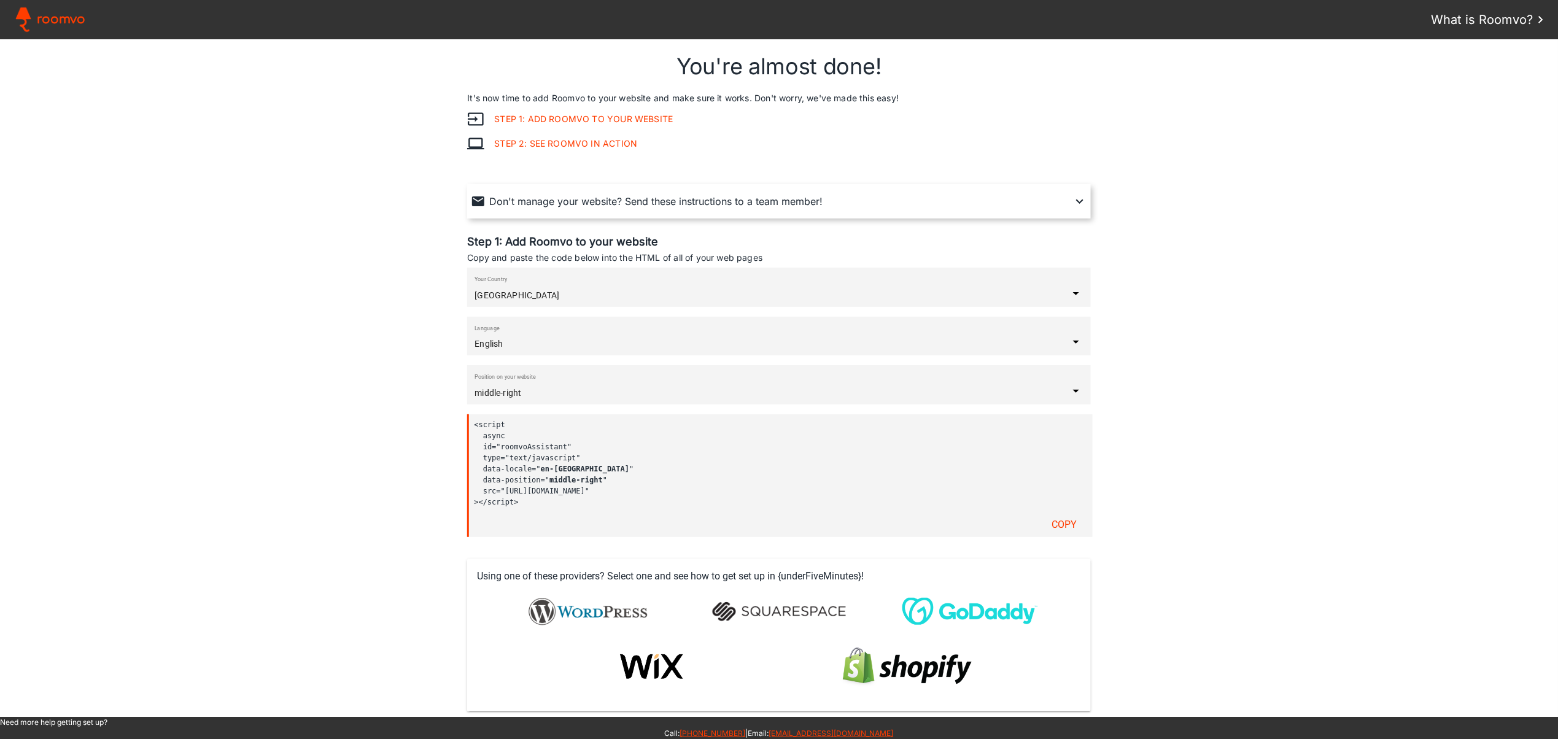
click at [0, 0] on slot "Copy" at bounding box center [0, 0] width 0 height 0
click at [951, 375] on div at bounding box center [779, 376] width 609 height 12
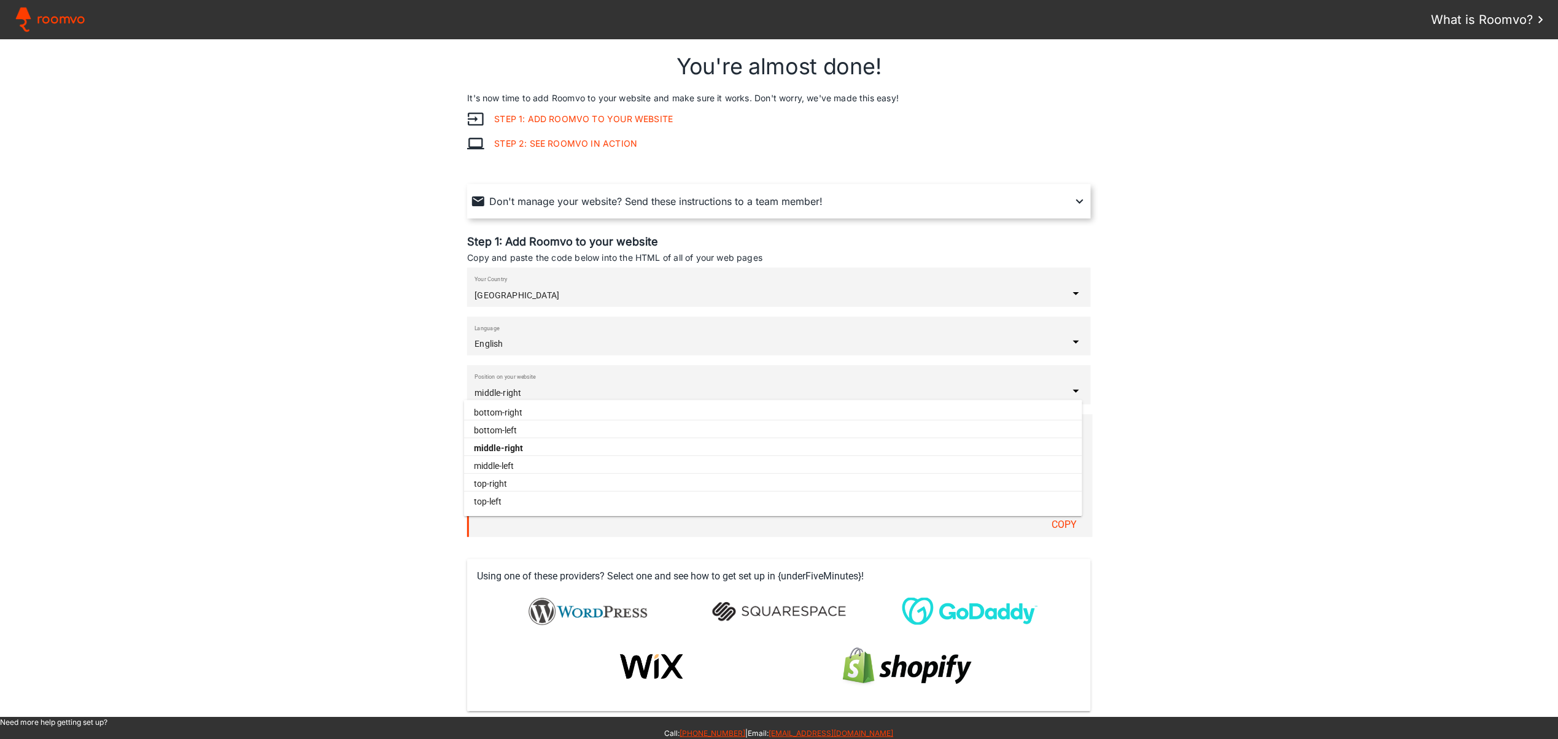
click at [0, 0] on slot "top-left" at bounding box center [0, 0] width 0 height 0
type input "top-left"
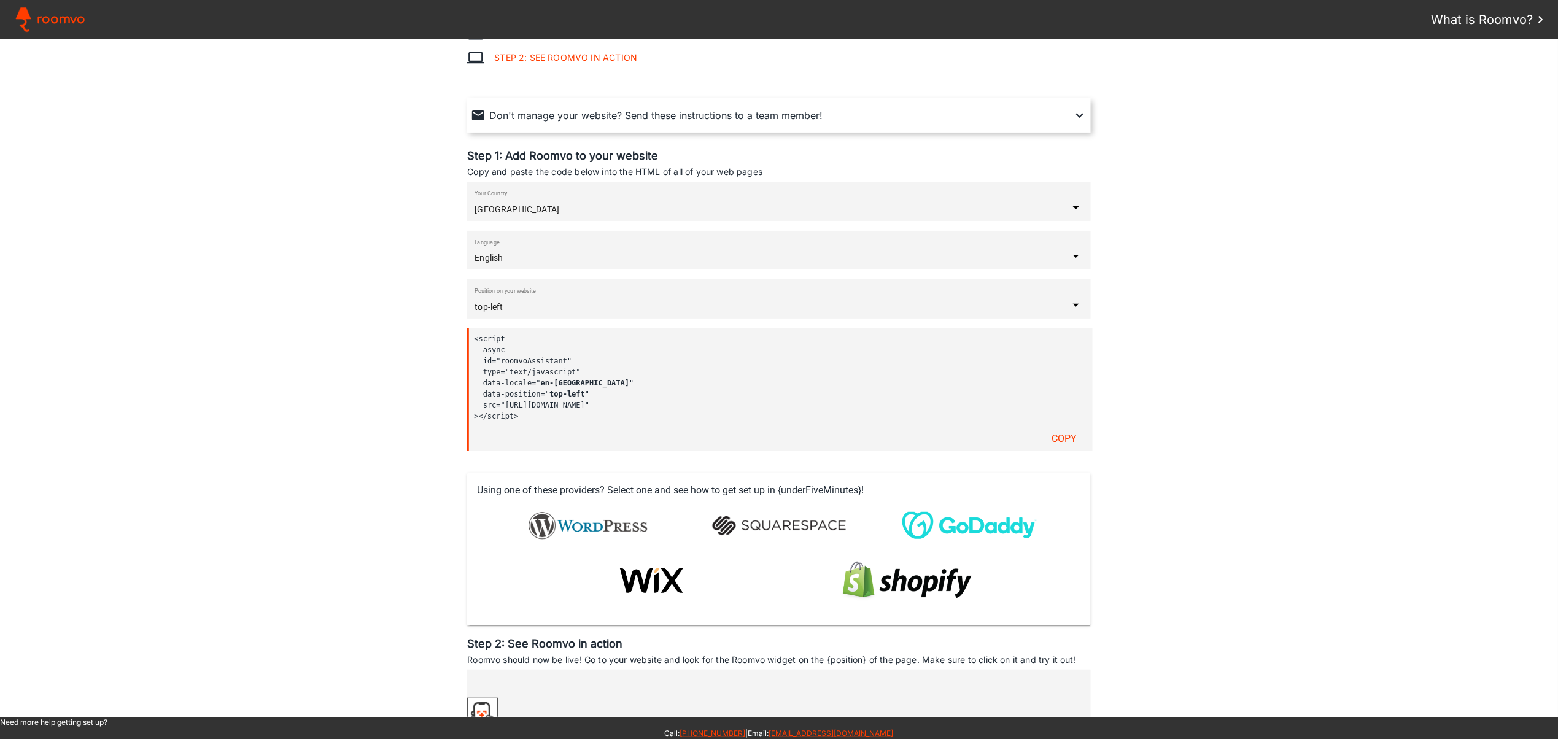
scroll to position [82, 0]
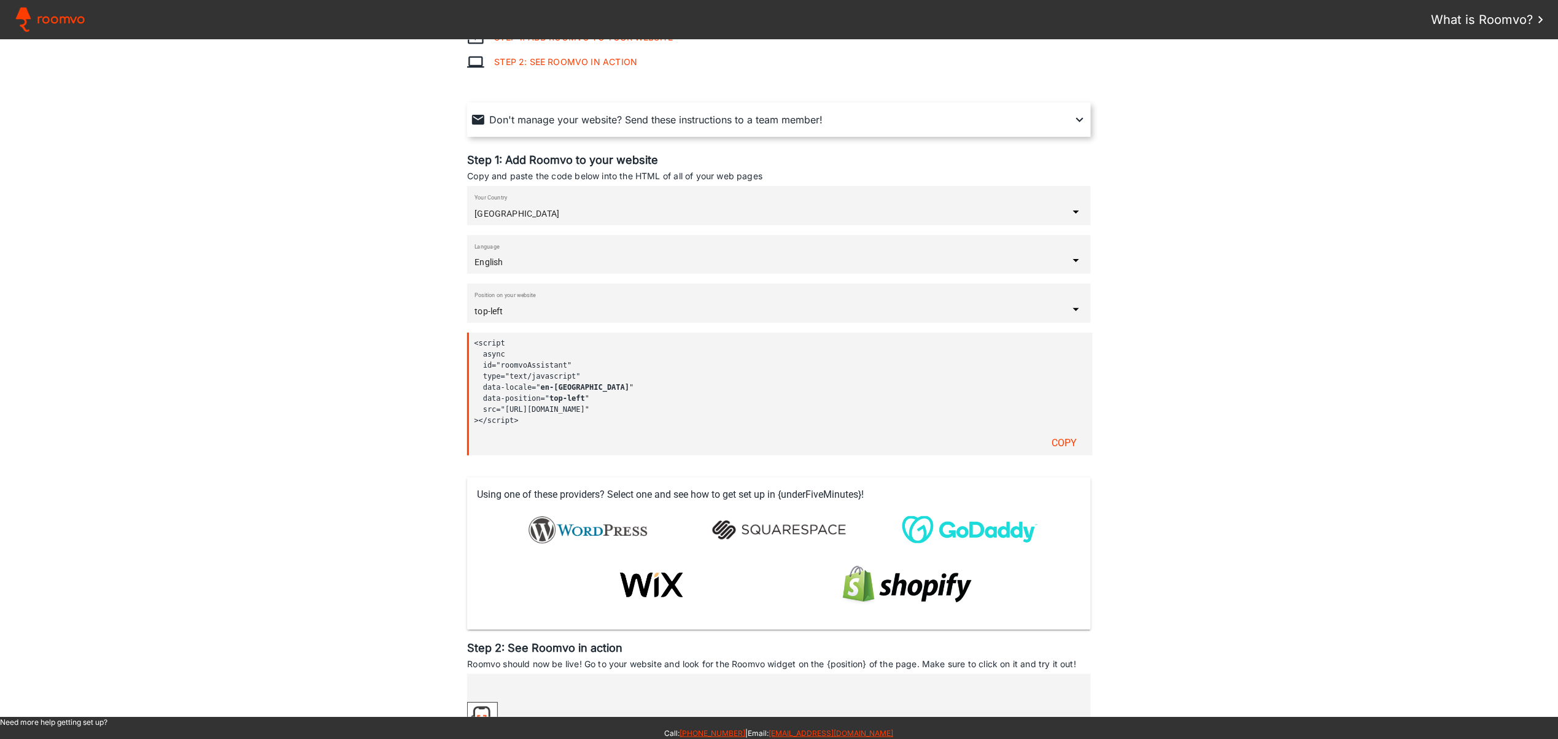
click at [0, 0] on slot "Copy" at bounding box center [0, 0] width 0 height 0
